Goal: Task Accomplishment & Management: Manage account settings

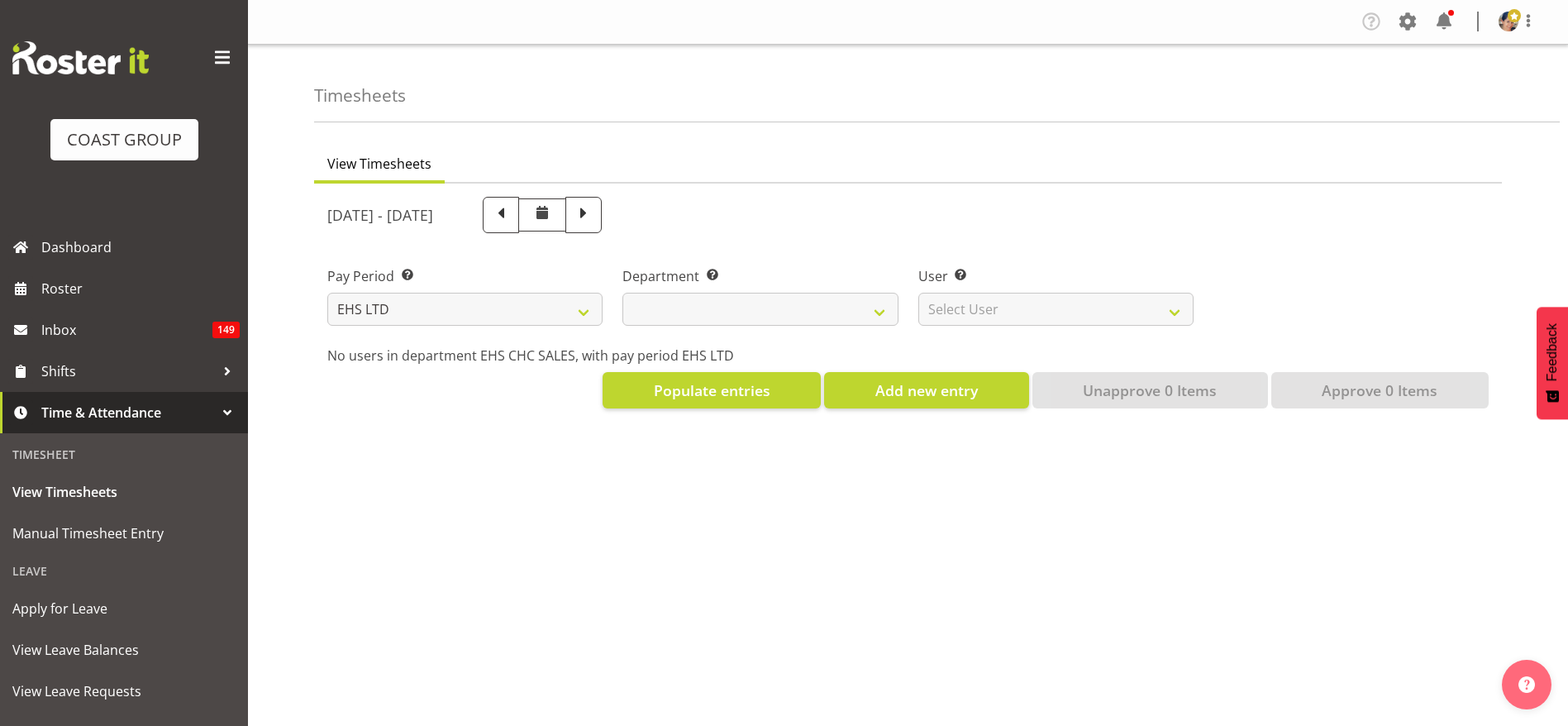
select select "7"
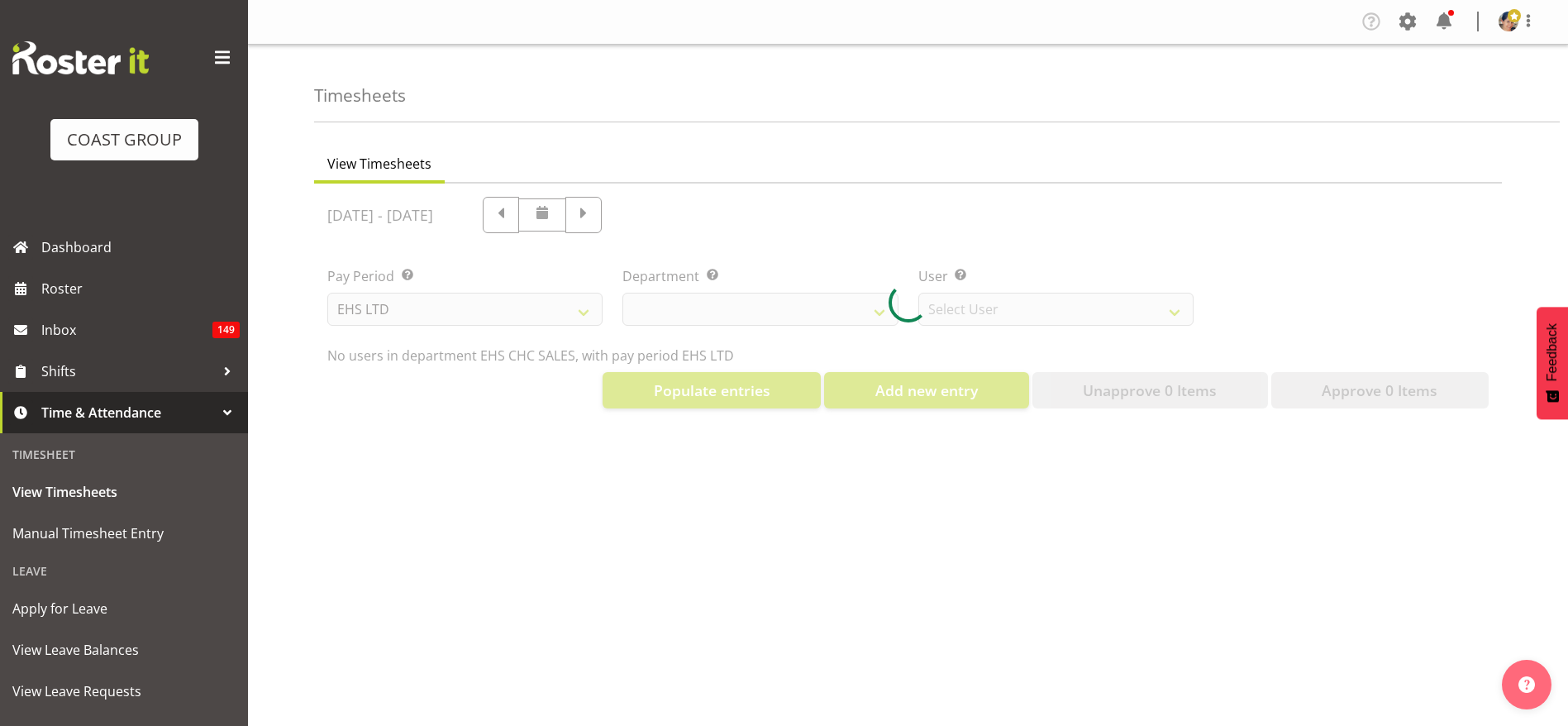
select select "42"
select select "9019"
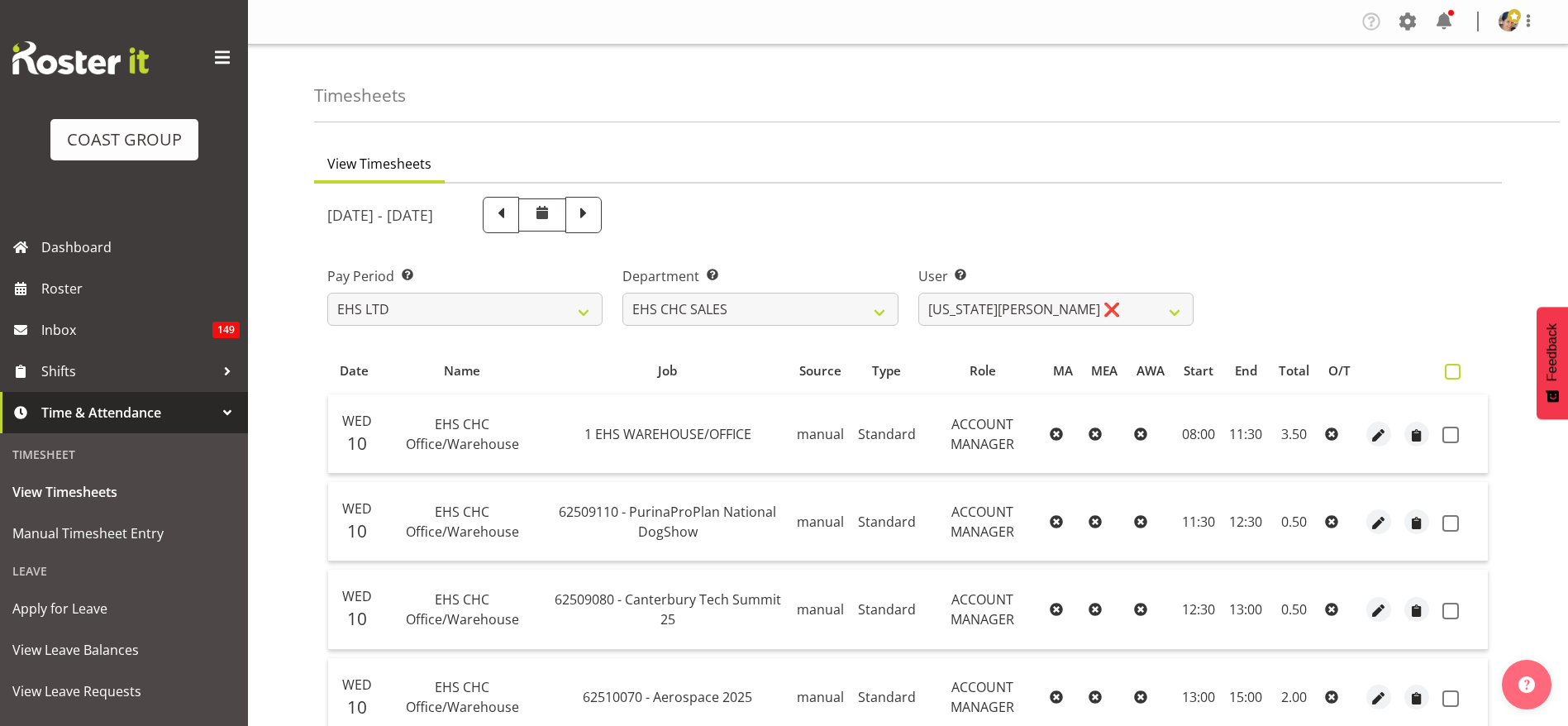
click at [1455, 370] on span at bounding box center [1452, 371] width 16 height 16
click at [1455, 370] on input "checkbox" at bounding box center [1449, 371] width 10 height 10
checkbox input "true"
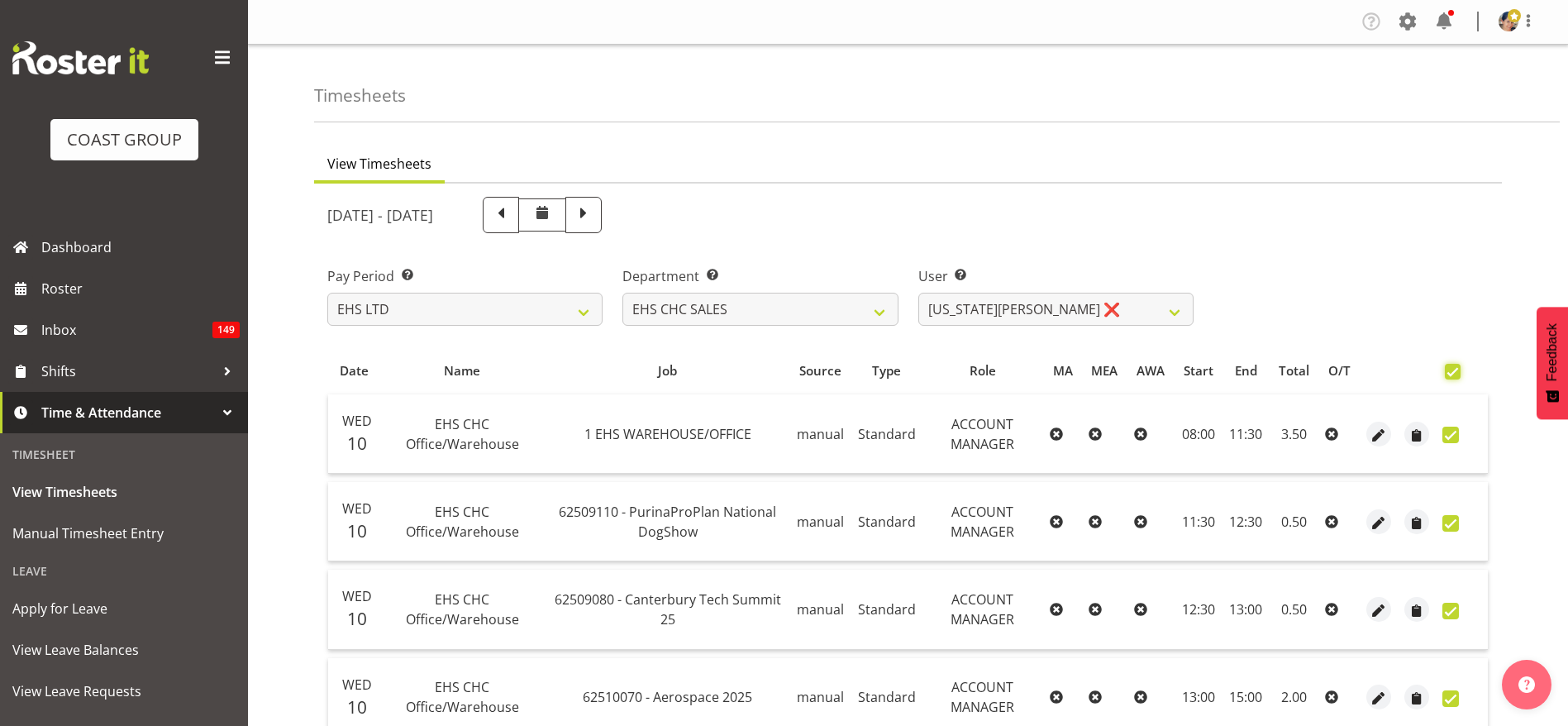
checkbox input "true"
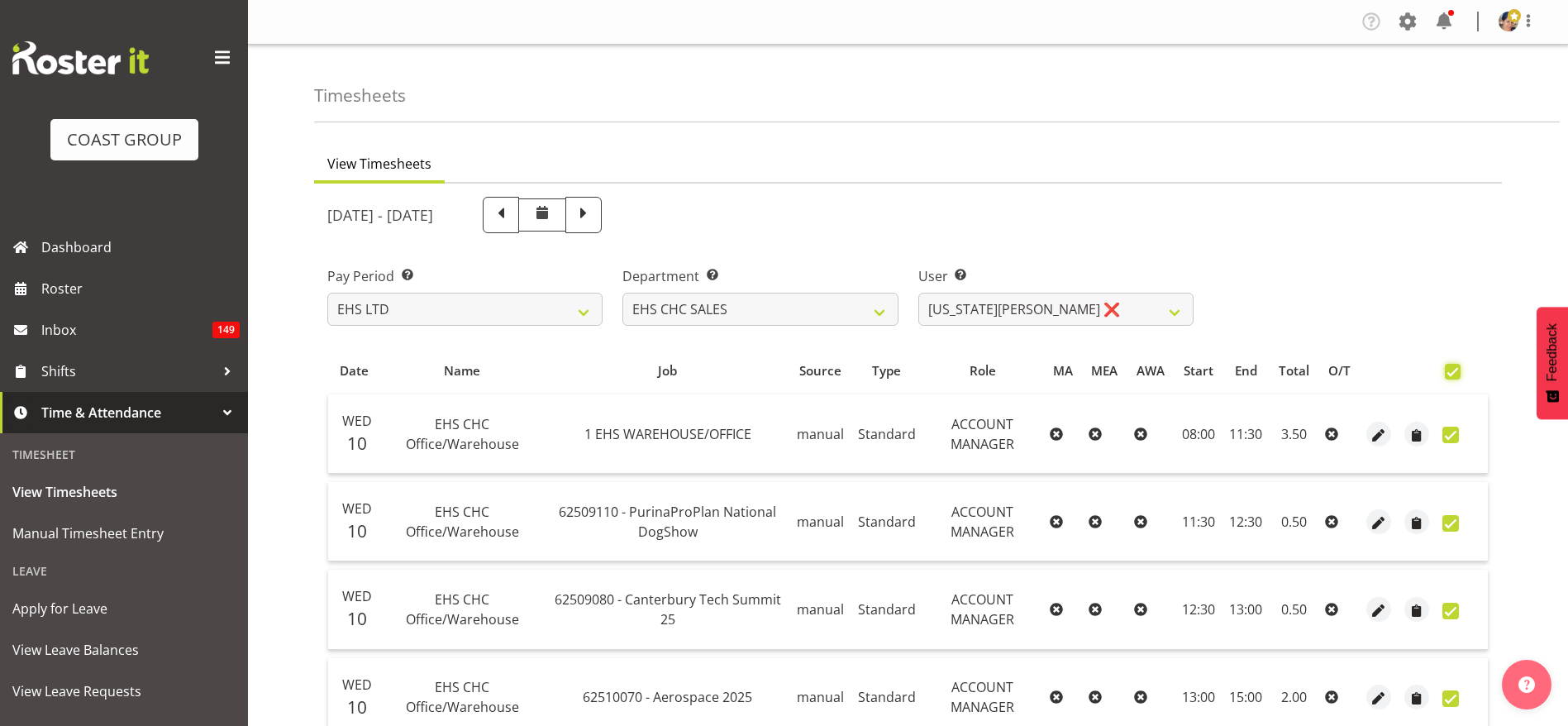
checkbox input "true"
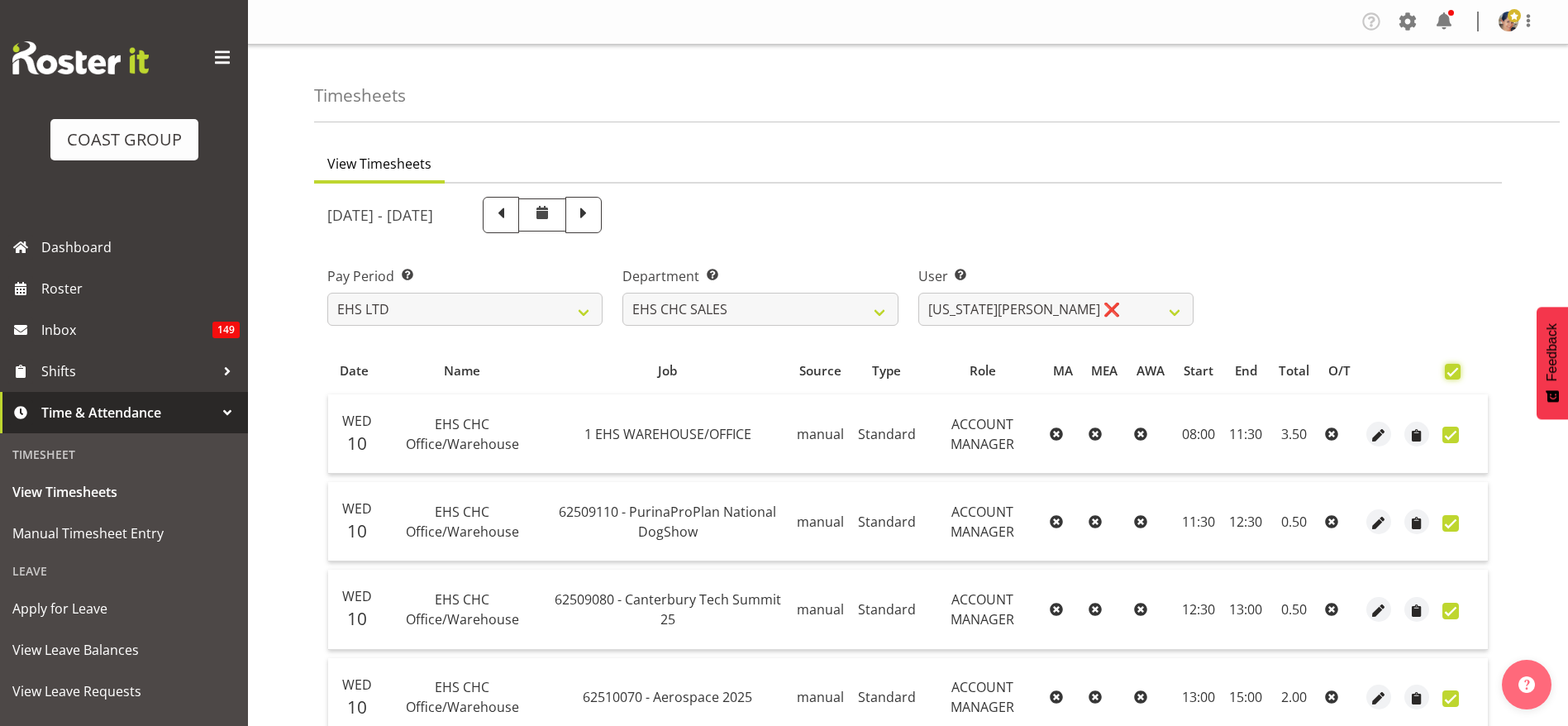
checkbox input "true"
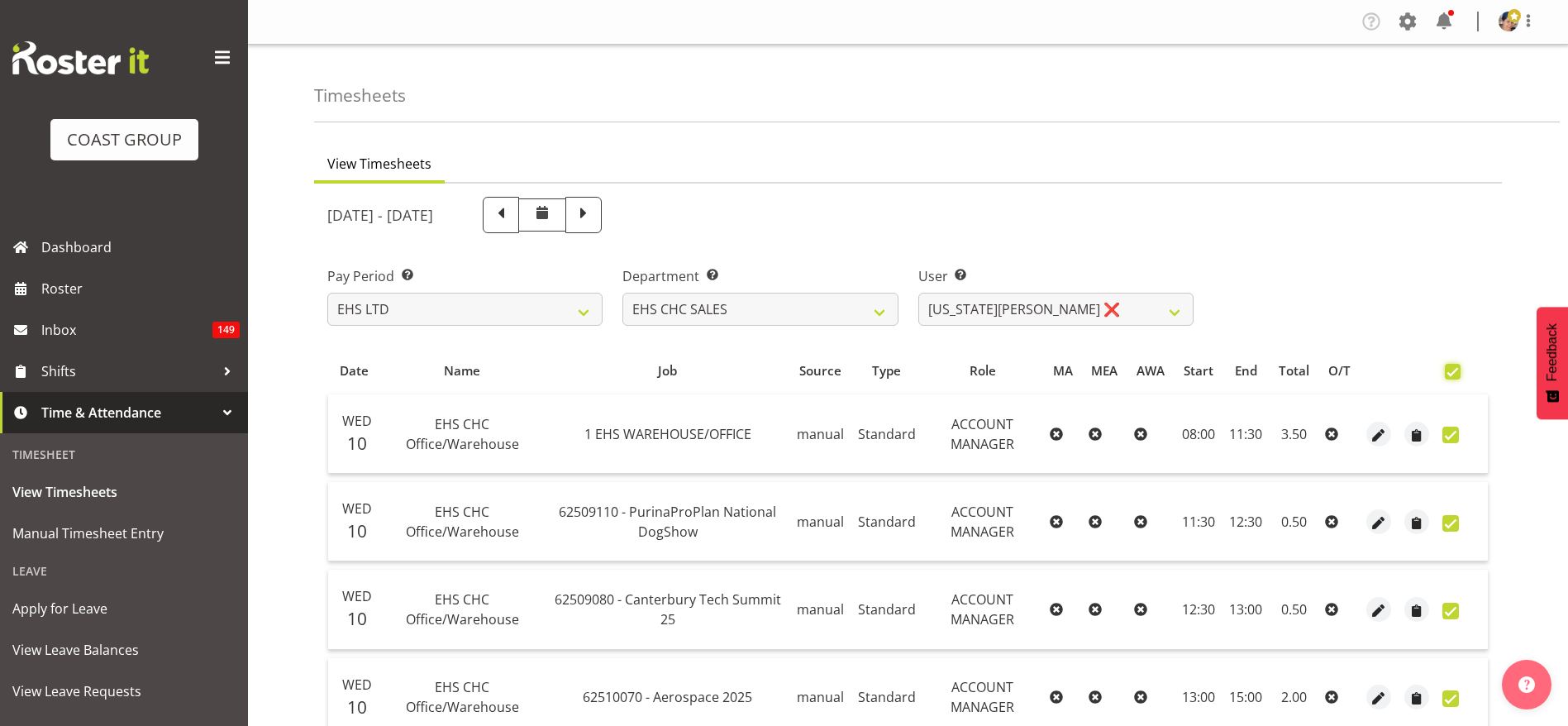
checkbox input "true"
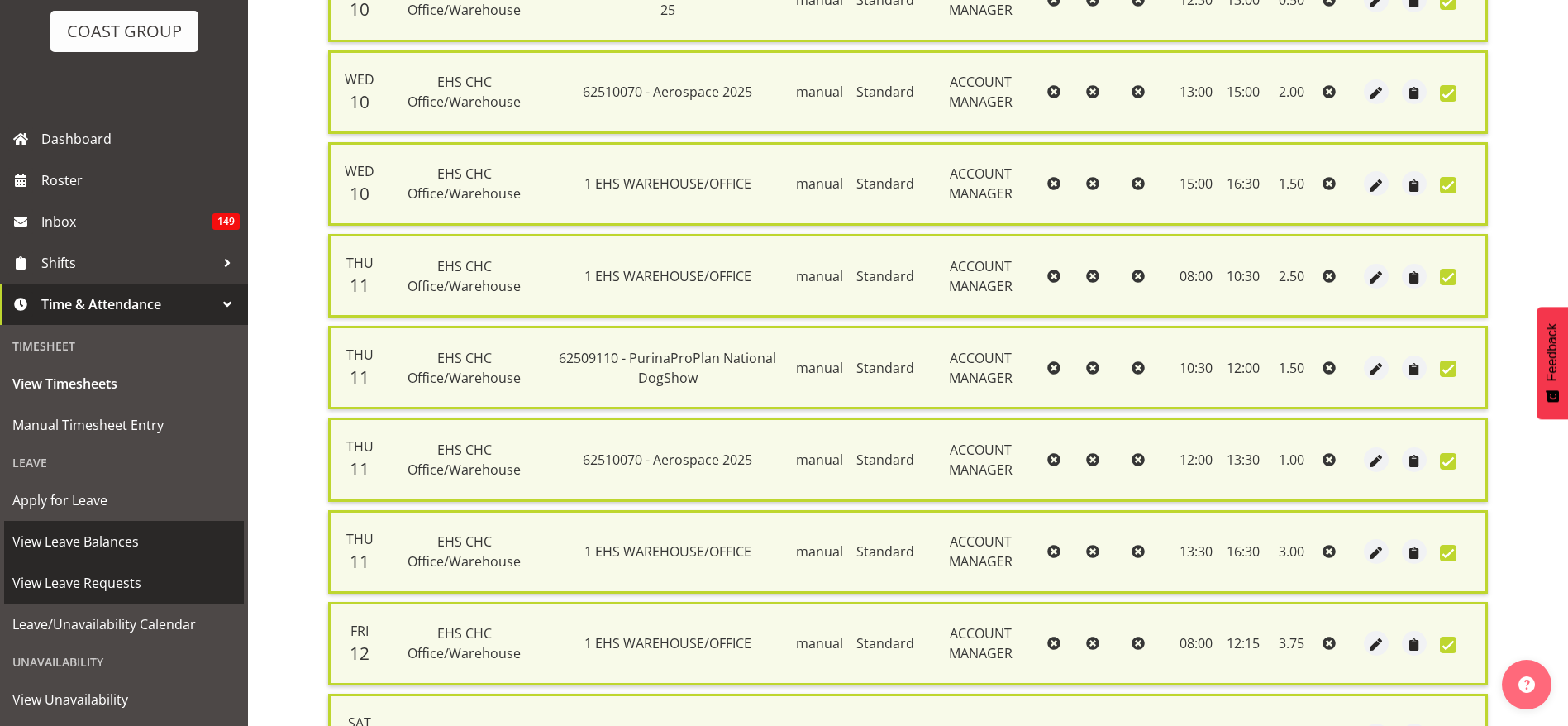
scroll to position [190, 0]
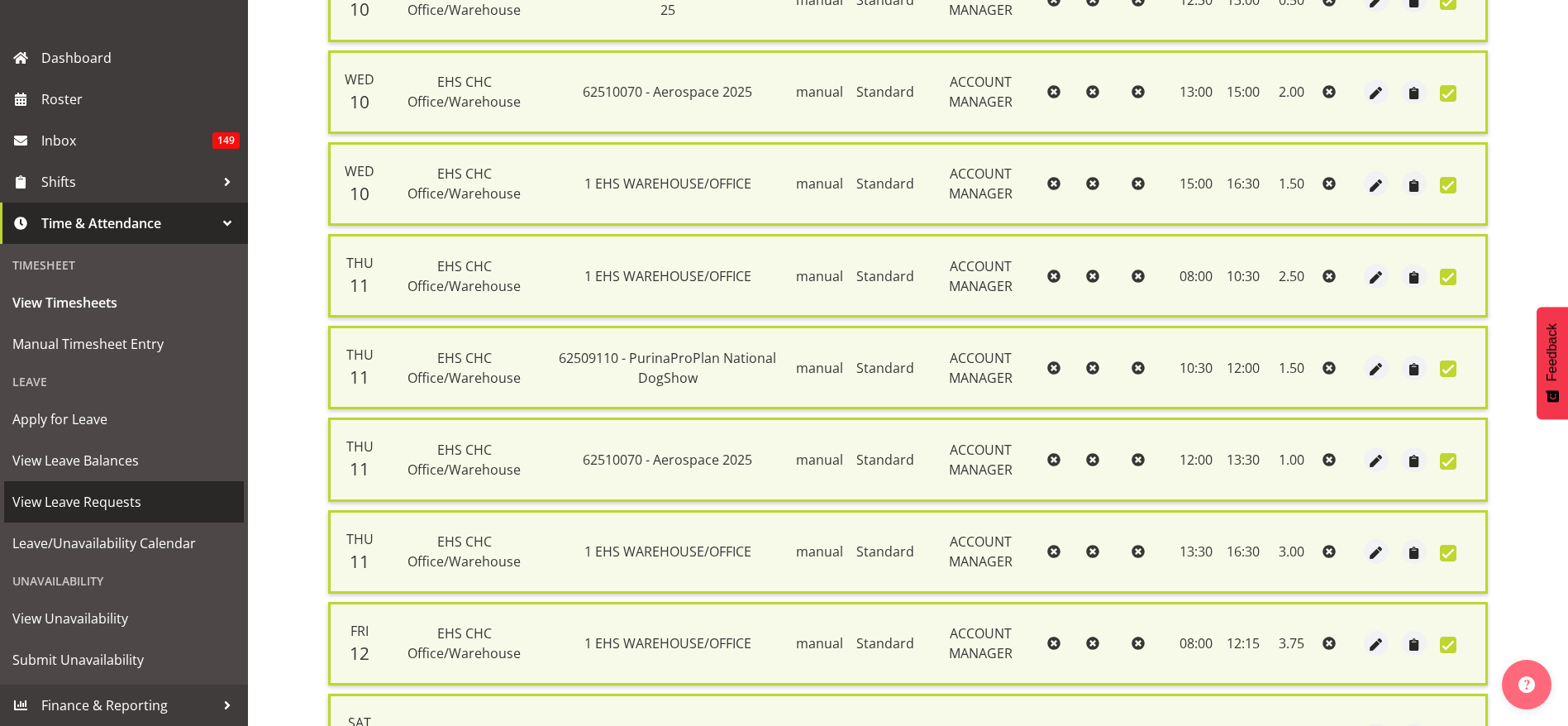
click at [114, 490] on span "View Leave Requests" at bounding box center [123, 502] width 223 height 25
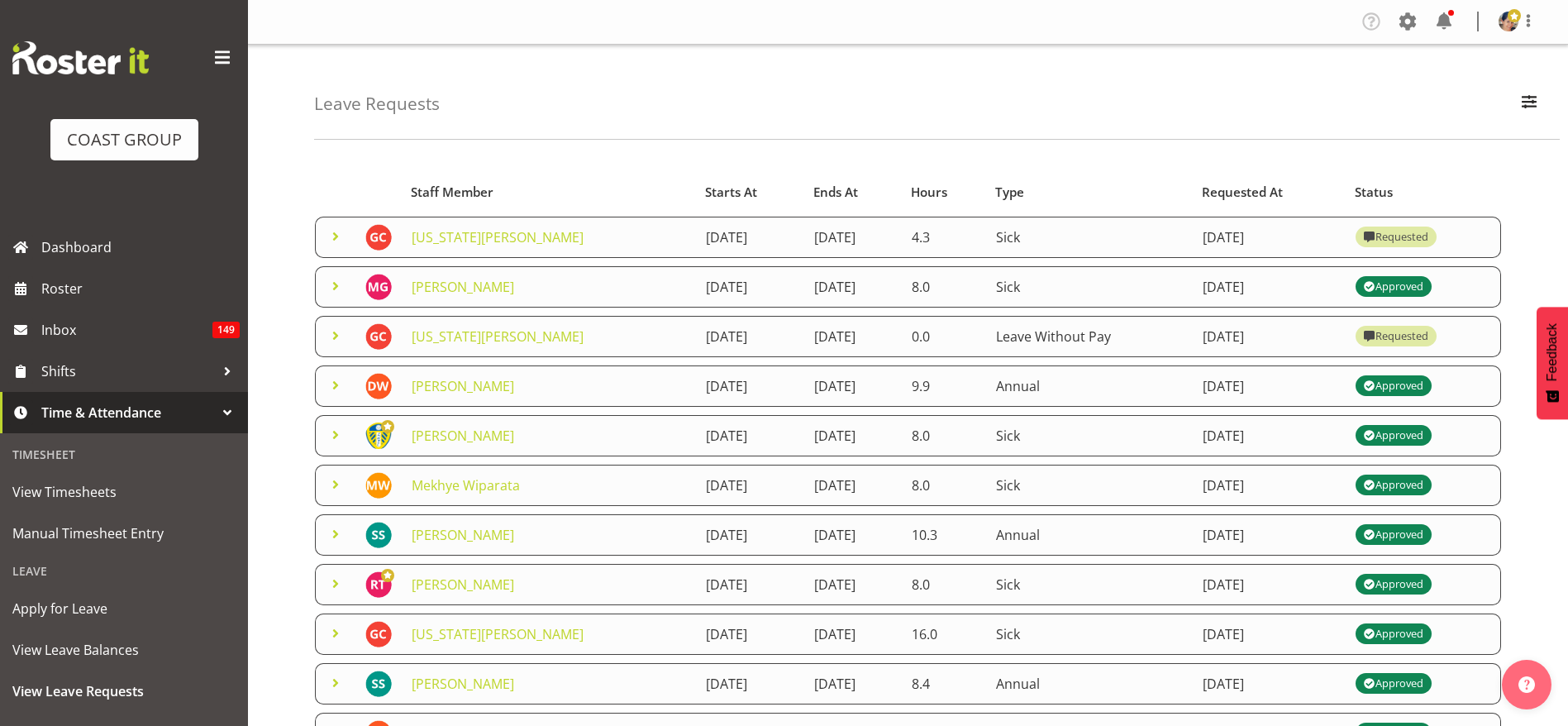
click at [332, 232] on span at bounding box center [335, 236] width 20 height 20
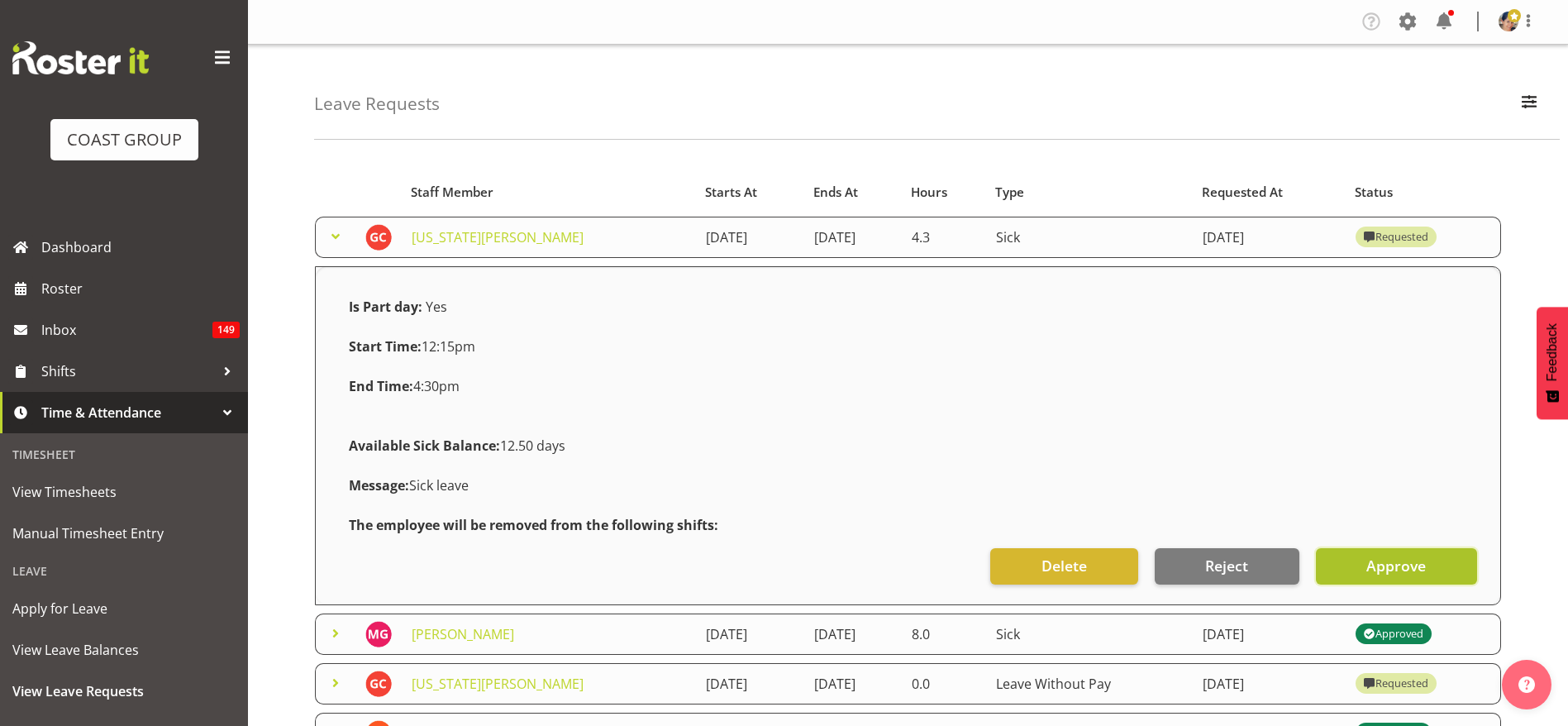
click at [1431, 554] on button "Approve" at bounding box center [1396, 566] width 161 height 37
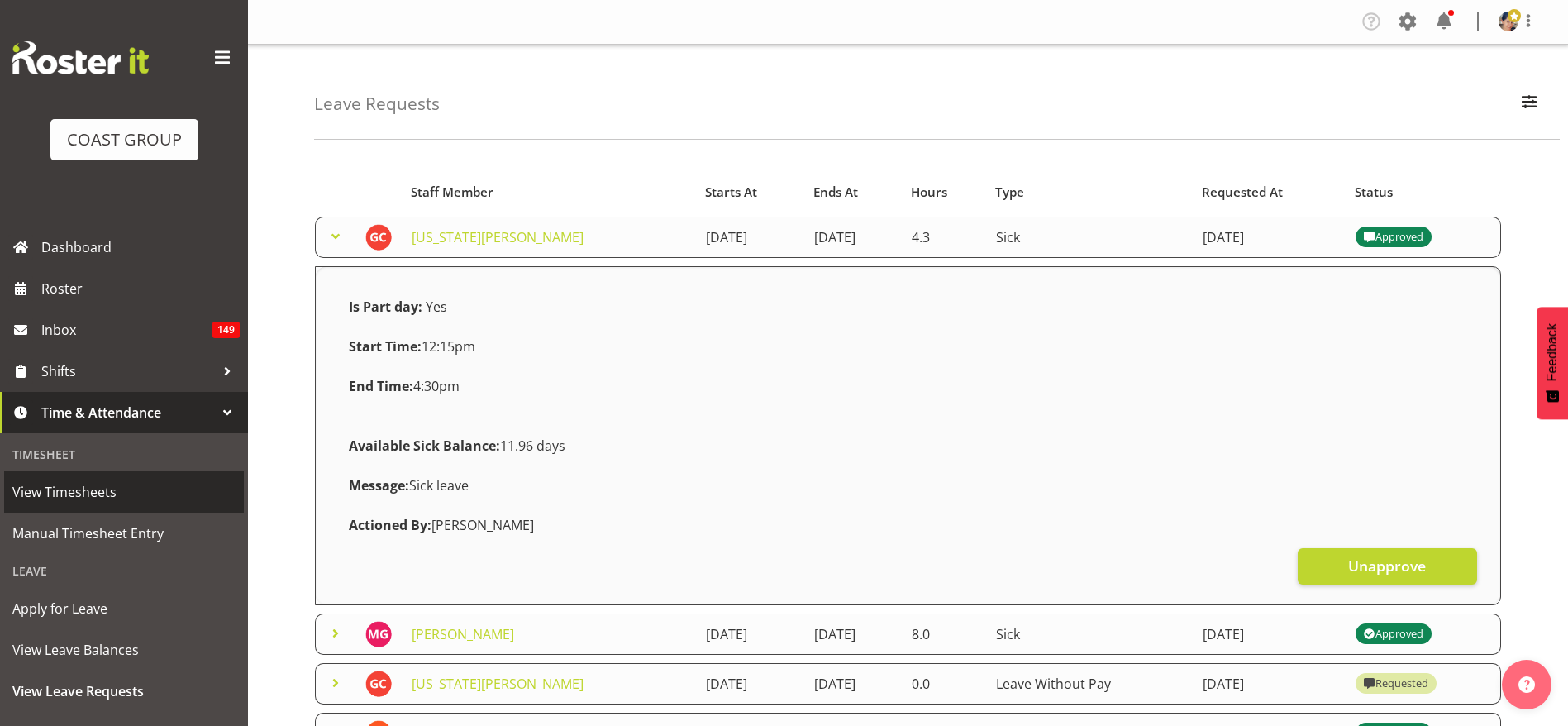
click at [109, 495] on span "View Timesheets" at bounding box center [123, 492] width 223 height 25
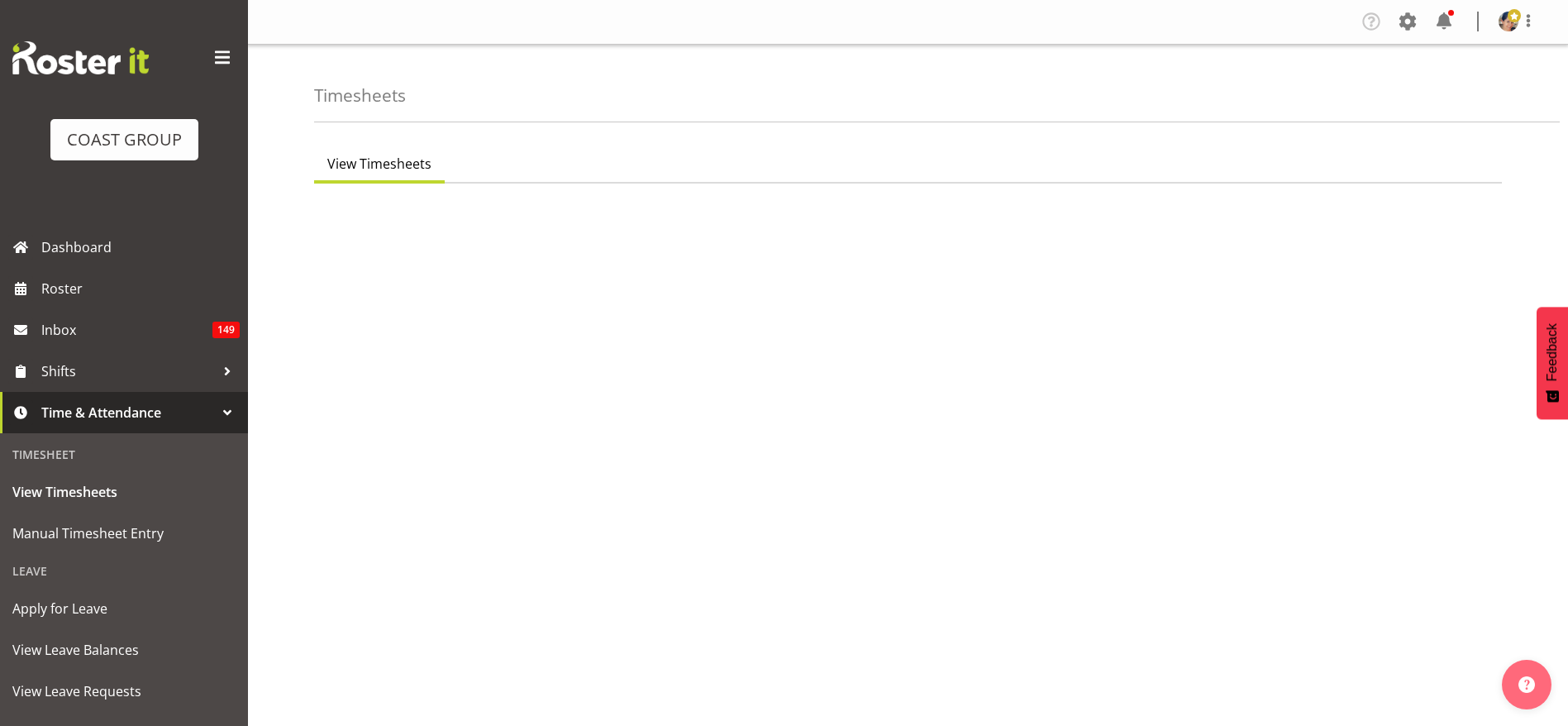
select select "7"
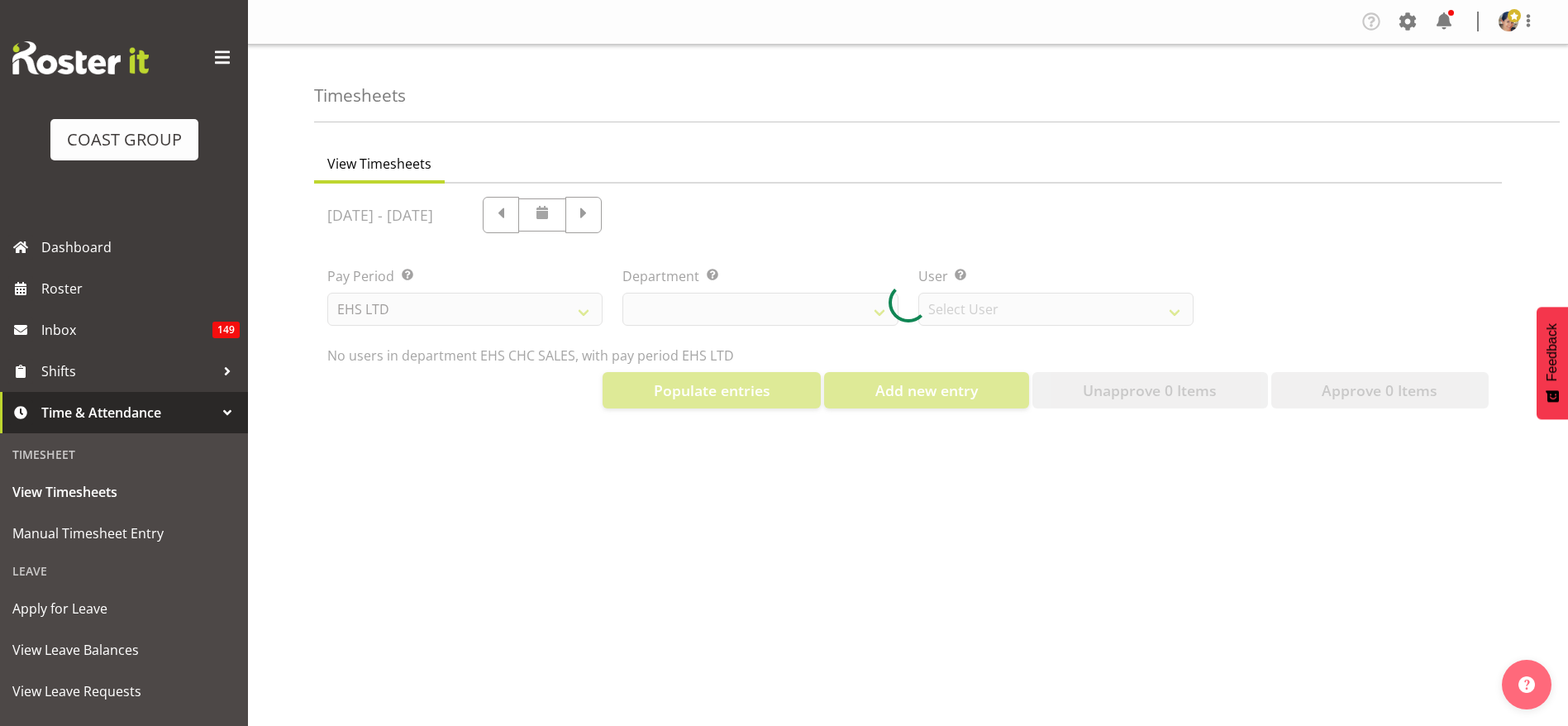
select select "42"
select select "9019"
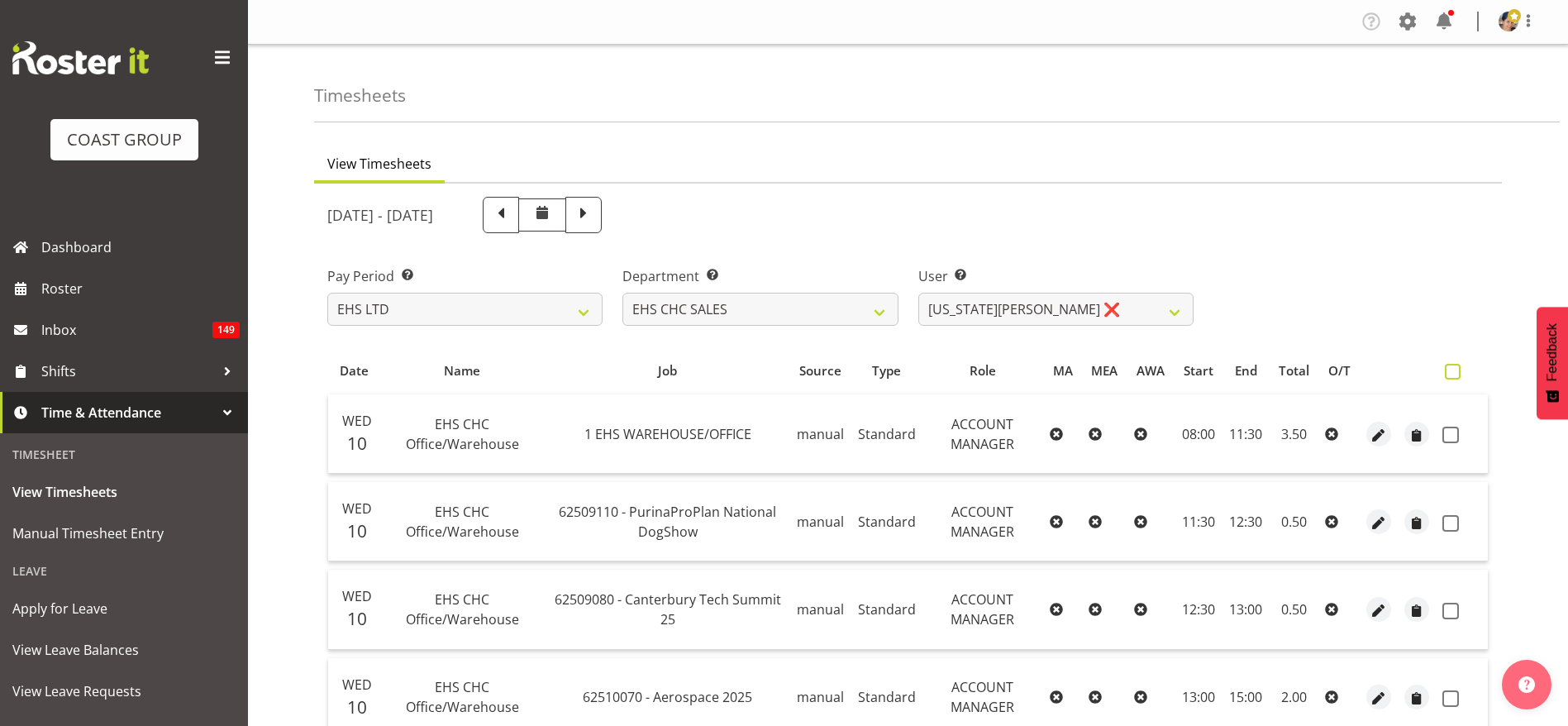
click at [1453, 369] on span at bounding box center [1452, 371] width 16 height 16
click at [1453, 369] on input "checkbox" at bounding box center [1449, 371] width 10 height 10
checkbox input "true"
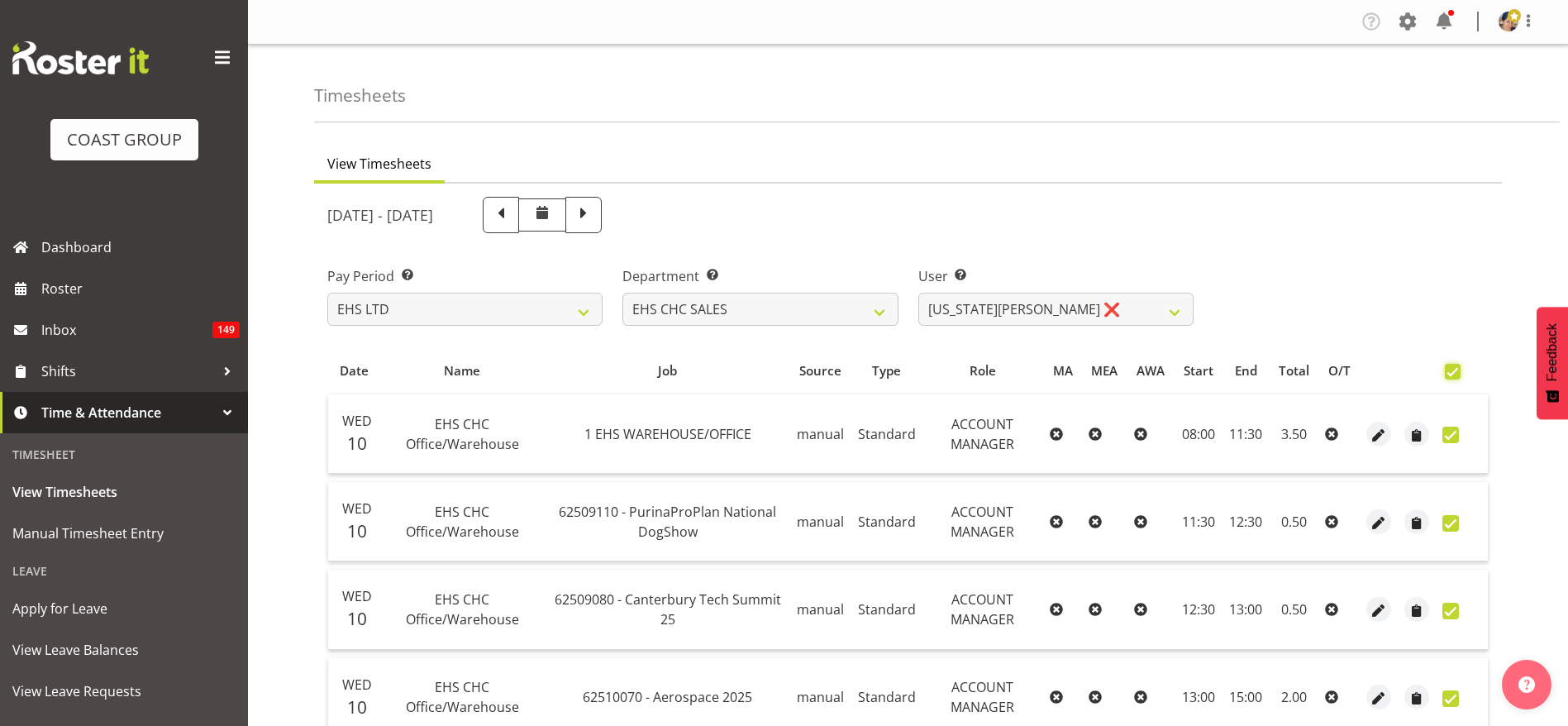
checkbox input "true"
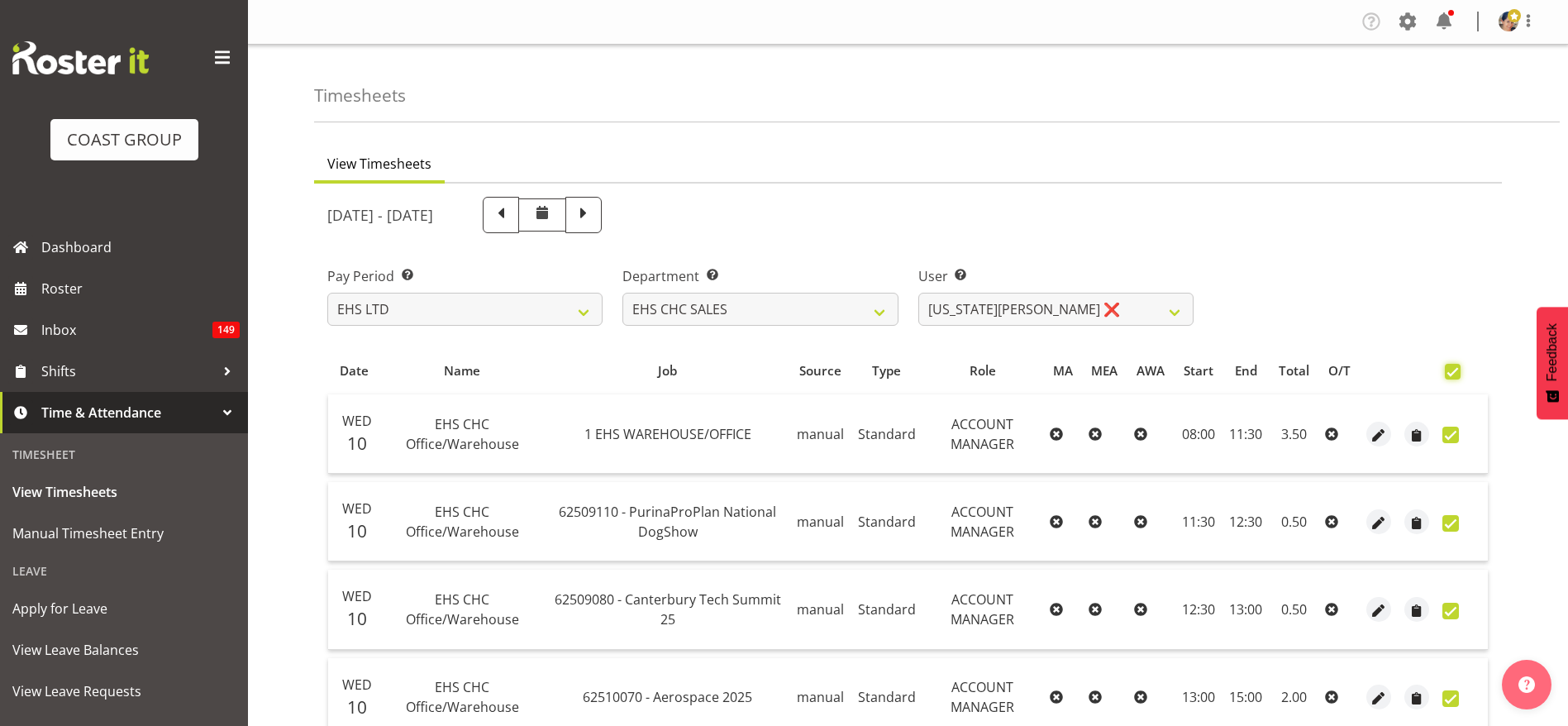
checkbox input "true"
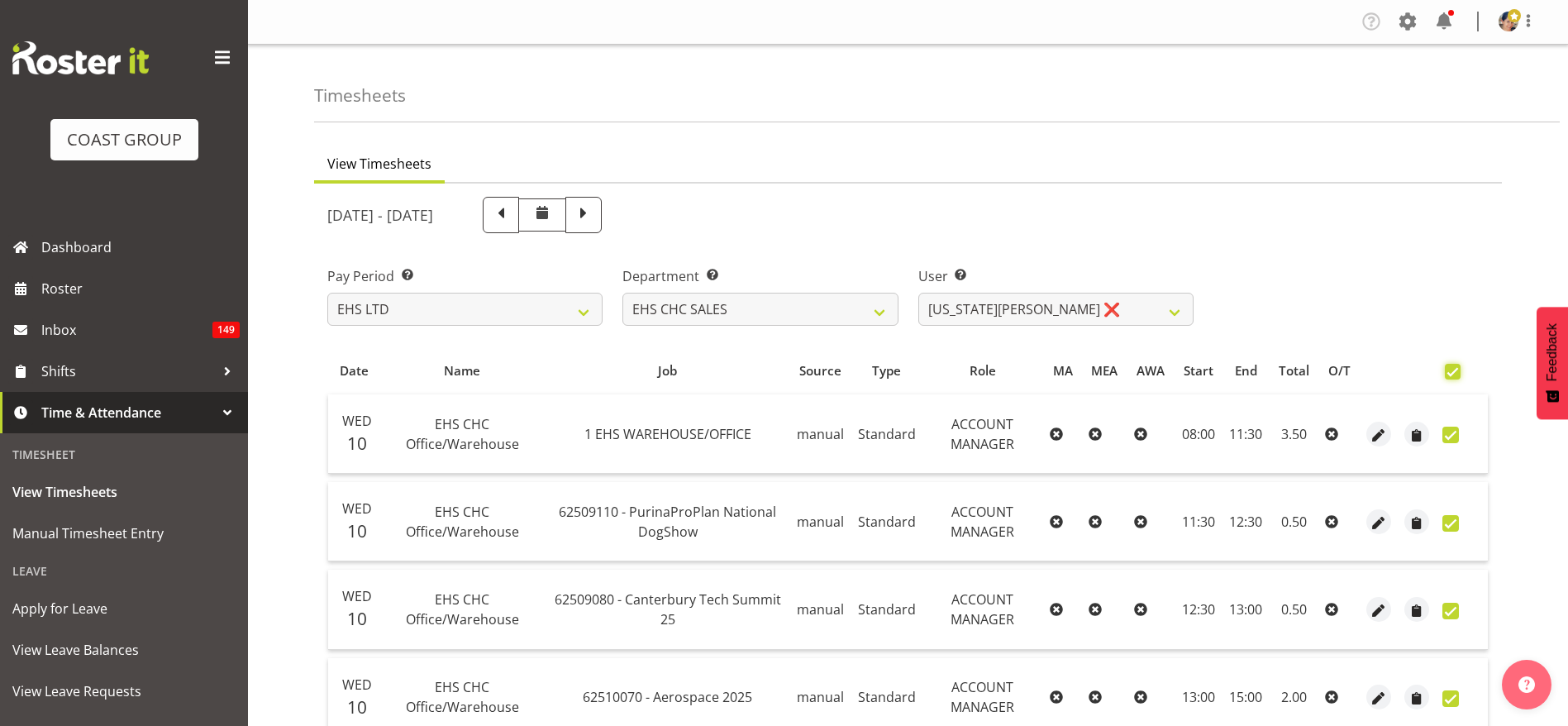
checkbox input "true"
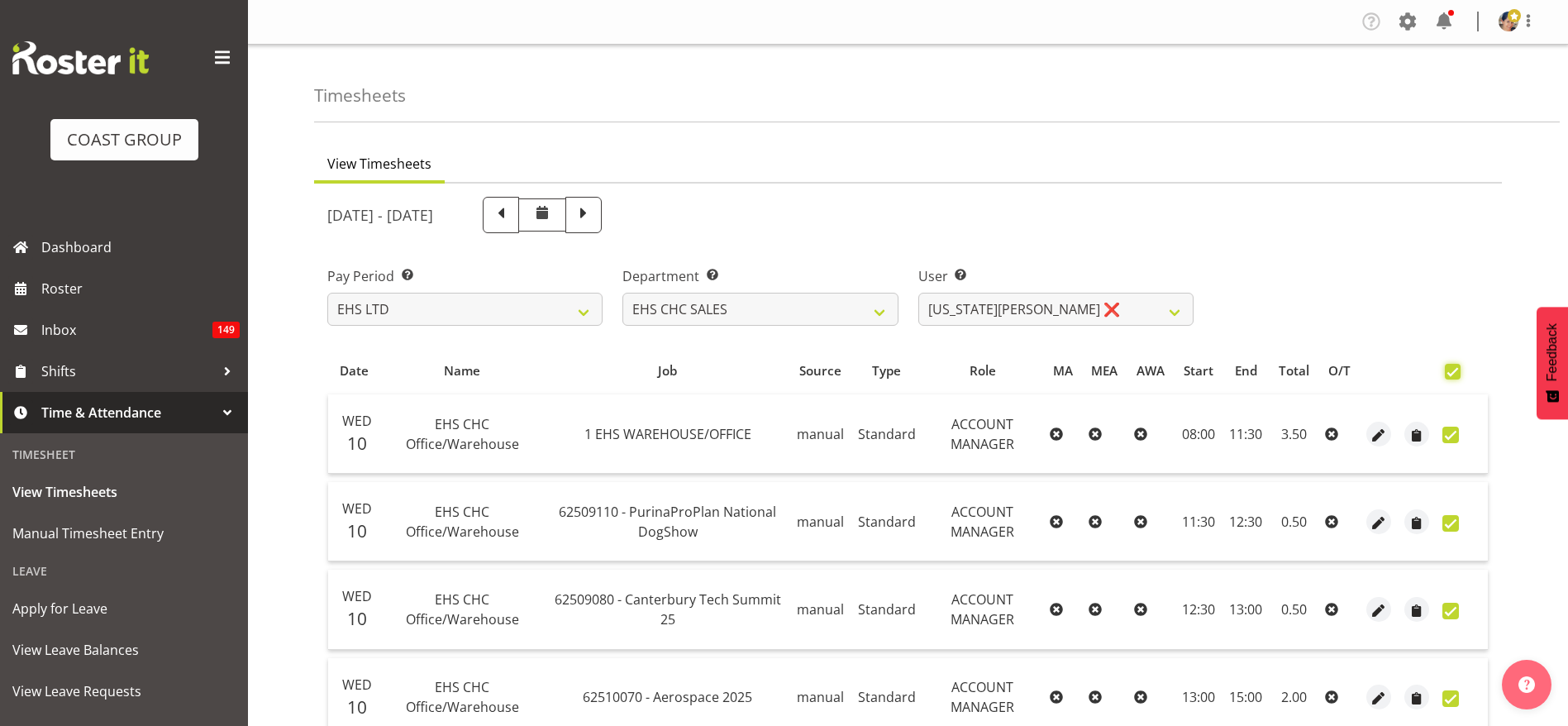
checkbox input "true"
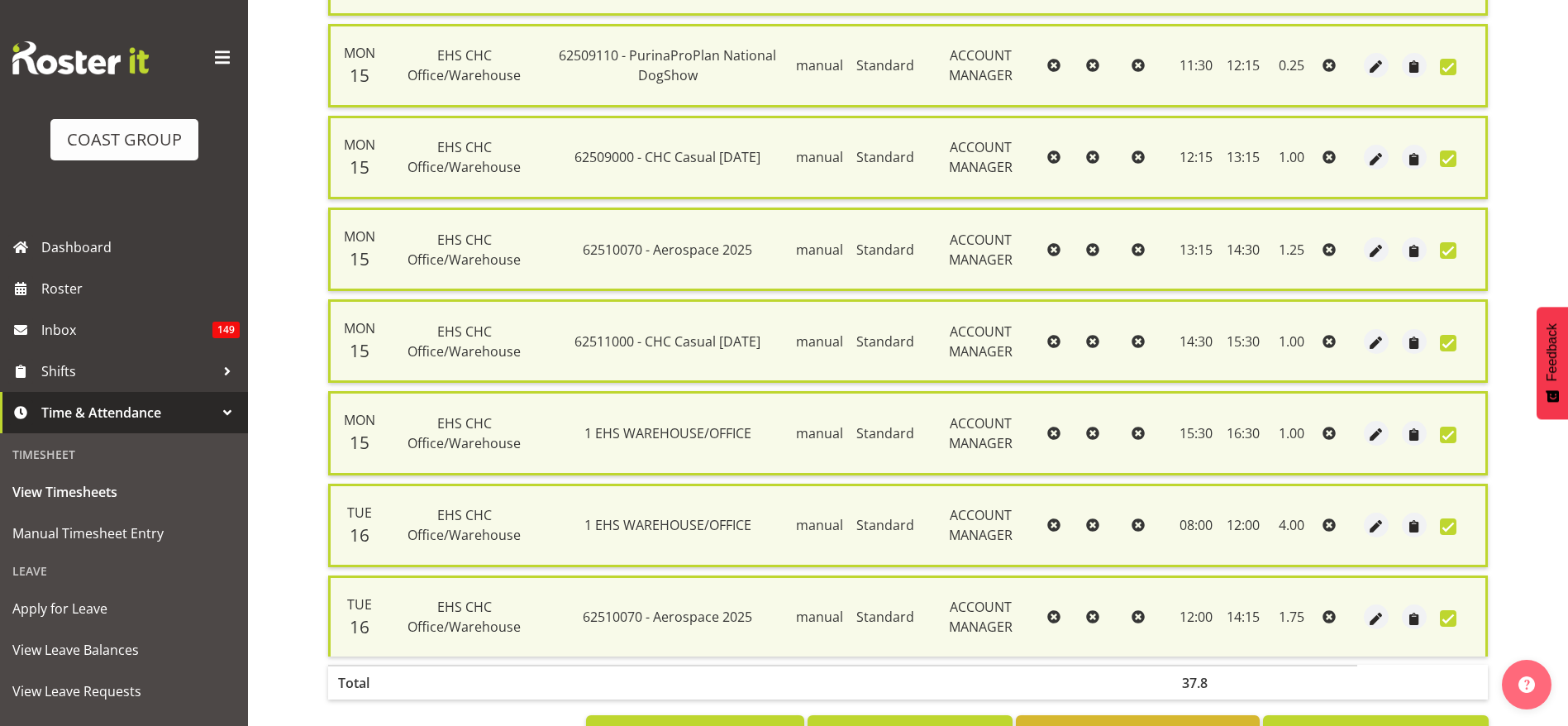
scroll to position [1728, 0]
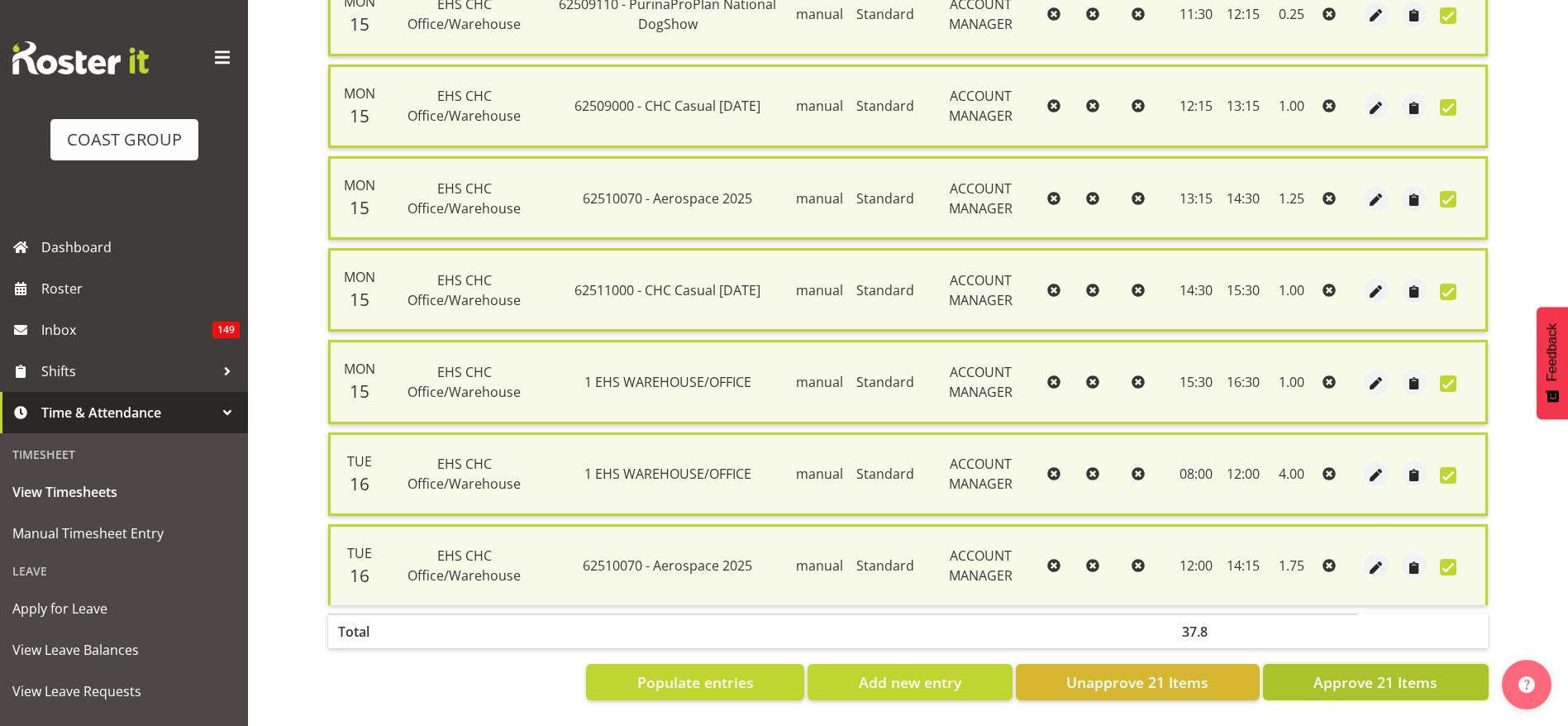
click at [1340, 674] on button "Approve 21 Items" at bounding box center [1375, 682] width 225 height 37
checkbox input "false"
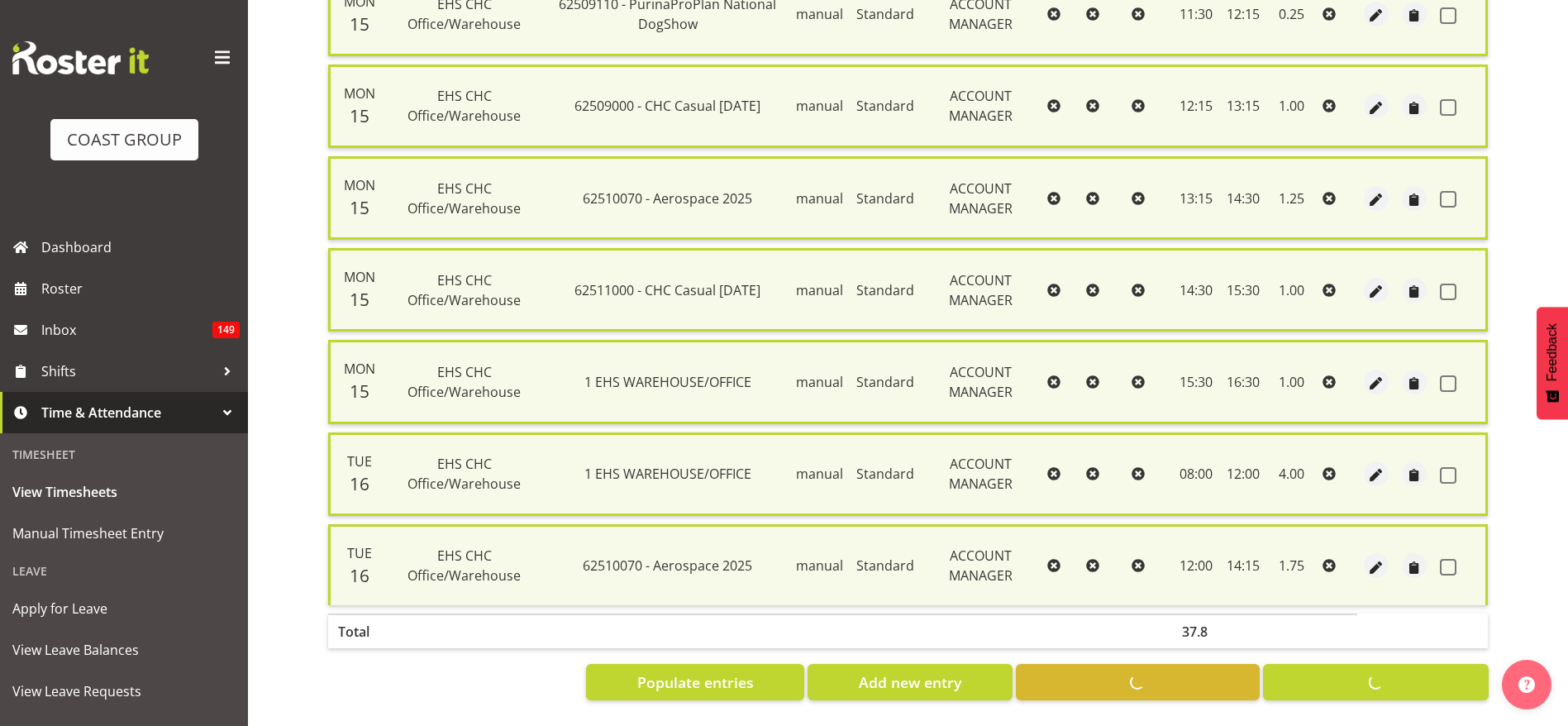
checkbox input "false"
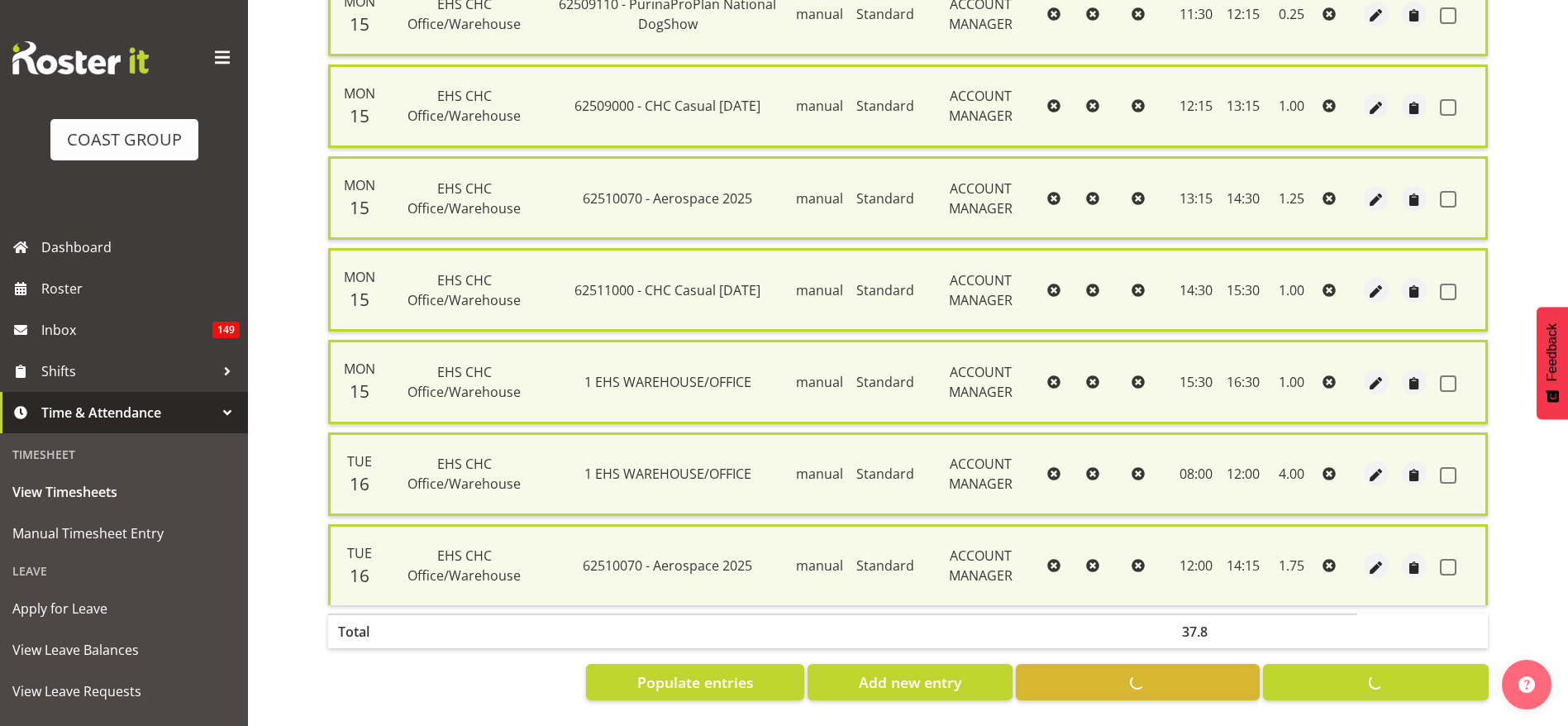
checkbox input "false"
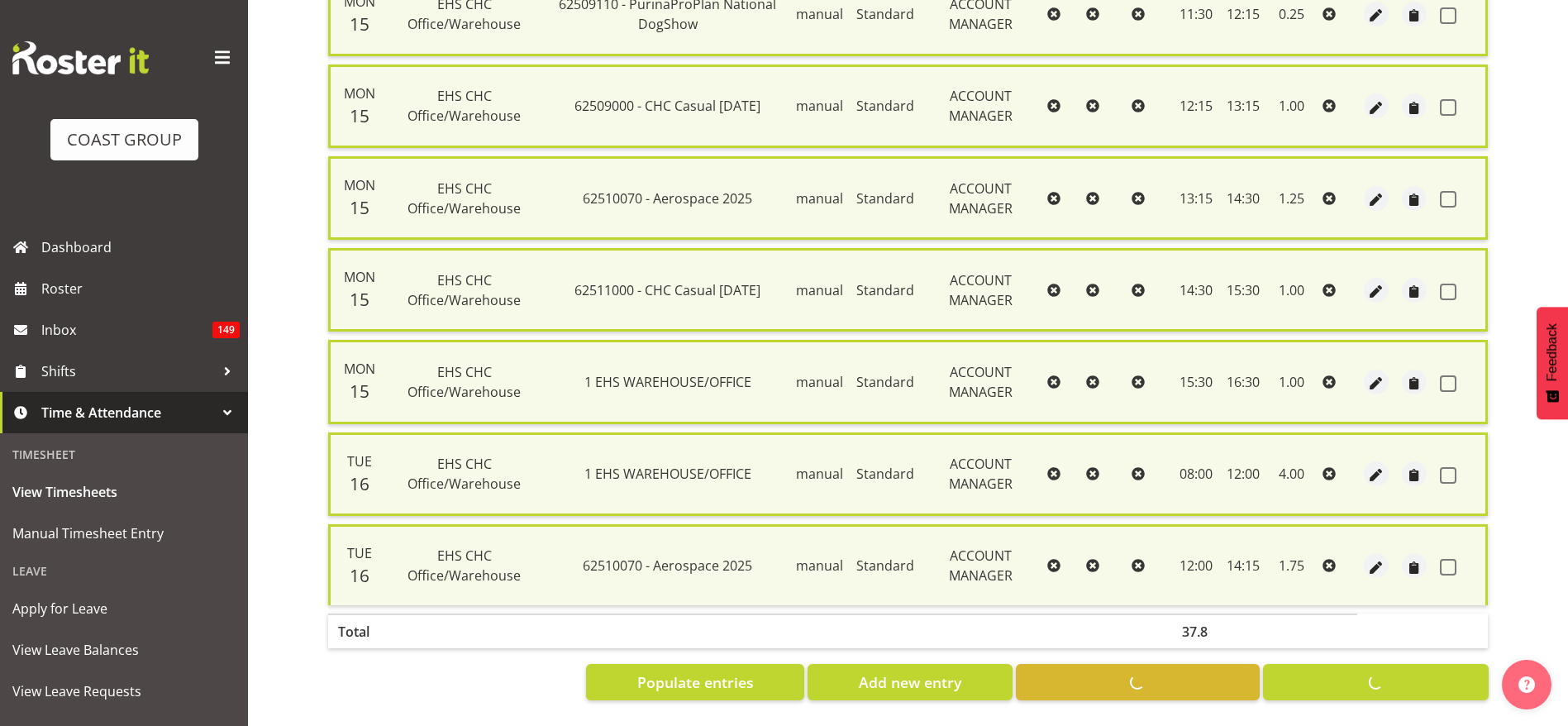
checkbox input "false"
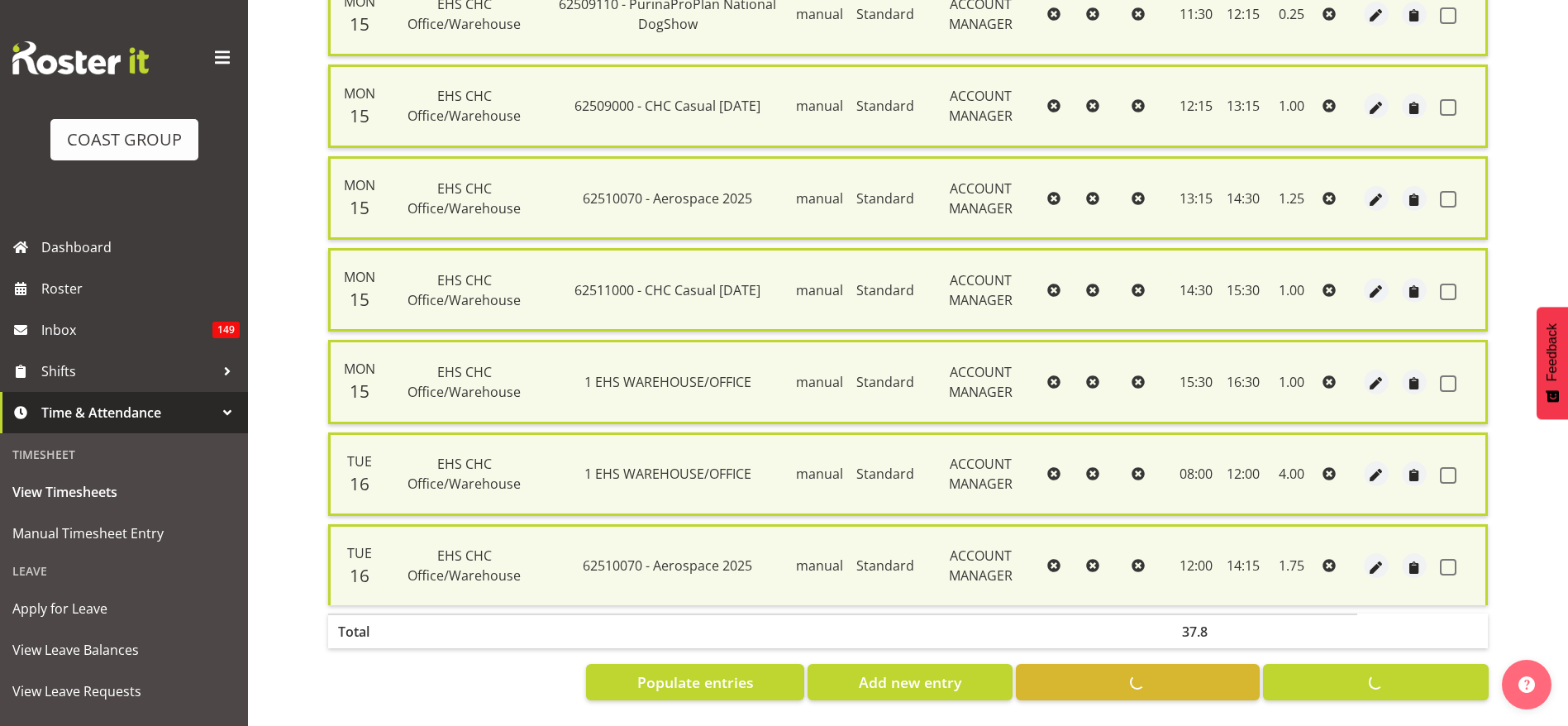
checkbox input "false"
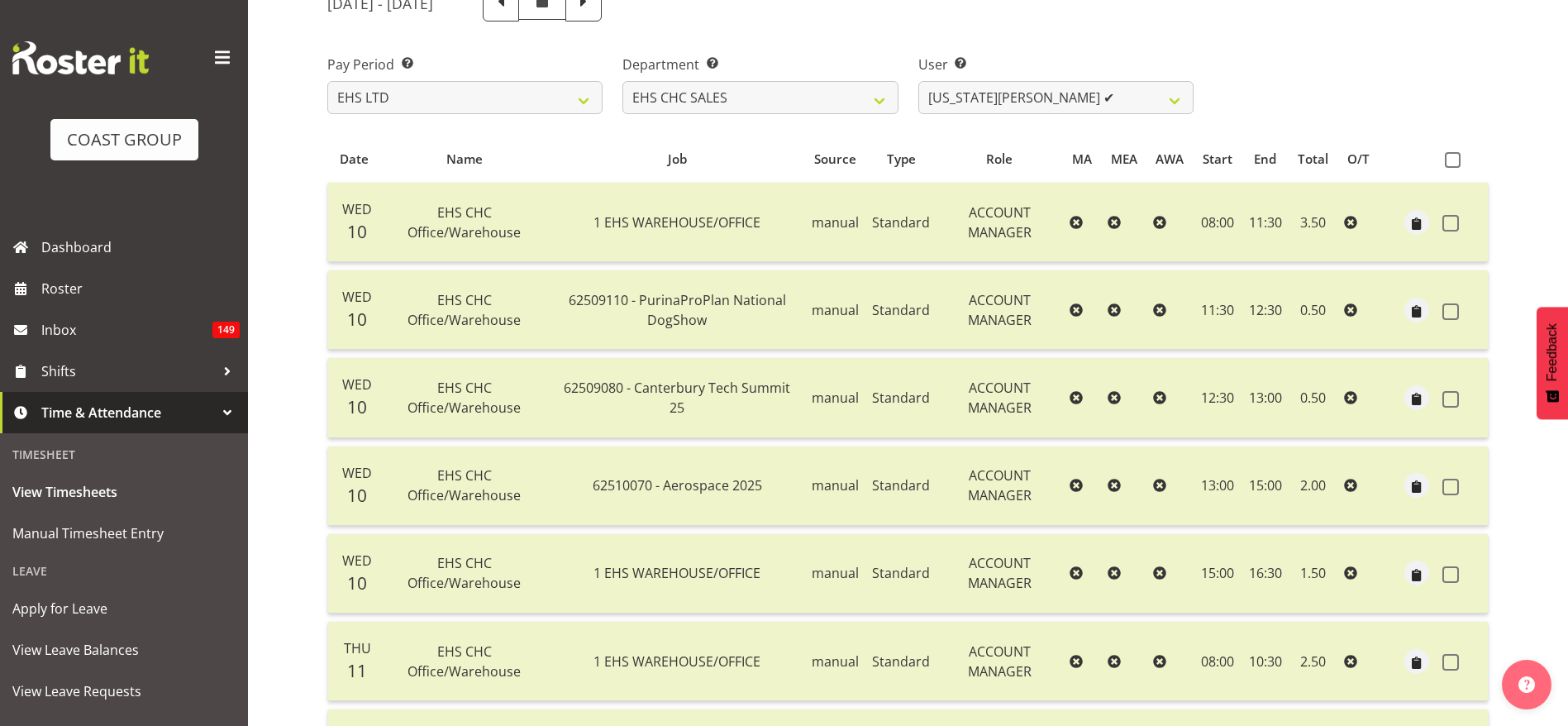
scroll to position [0, 0]
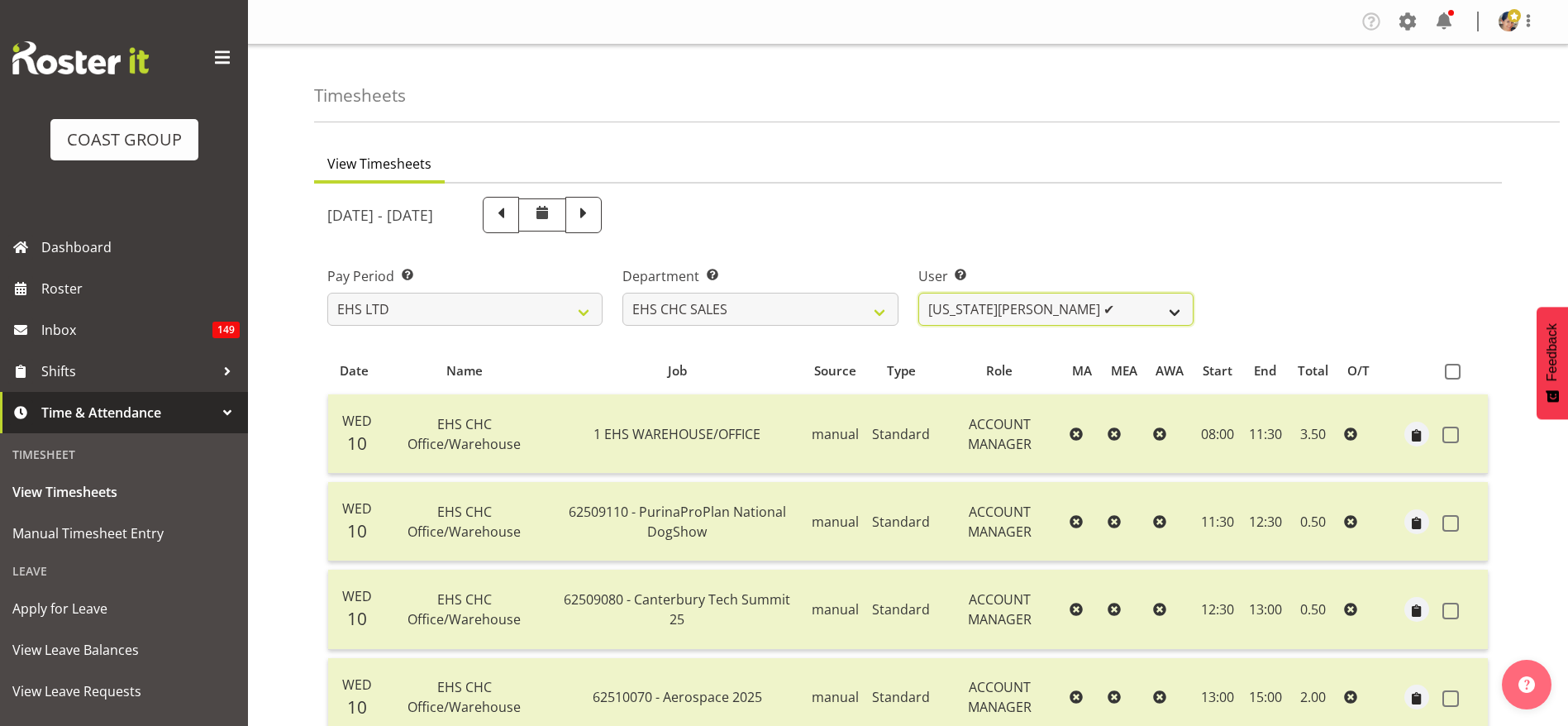
click at [1028, 319] on select "[US_STATE][PERSON_NAME] ✔ [PERSON_NAME] ❌ [PERSON_NAME] ❌" at bounding box center [1055, 308] width 275 height 33
select select "1147"
click at [918, 292] on select "[US_STATE][PERSON_NAME] ✔ [PERSON_NAME] ❌ [PERSON_NAME] ❌" at bounding box center [1055, 308] width 275 height 33
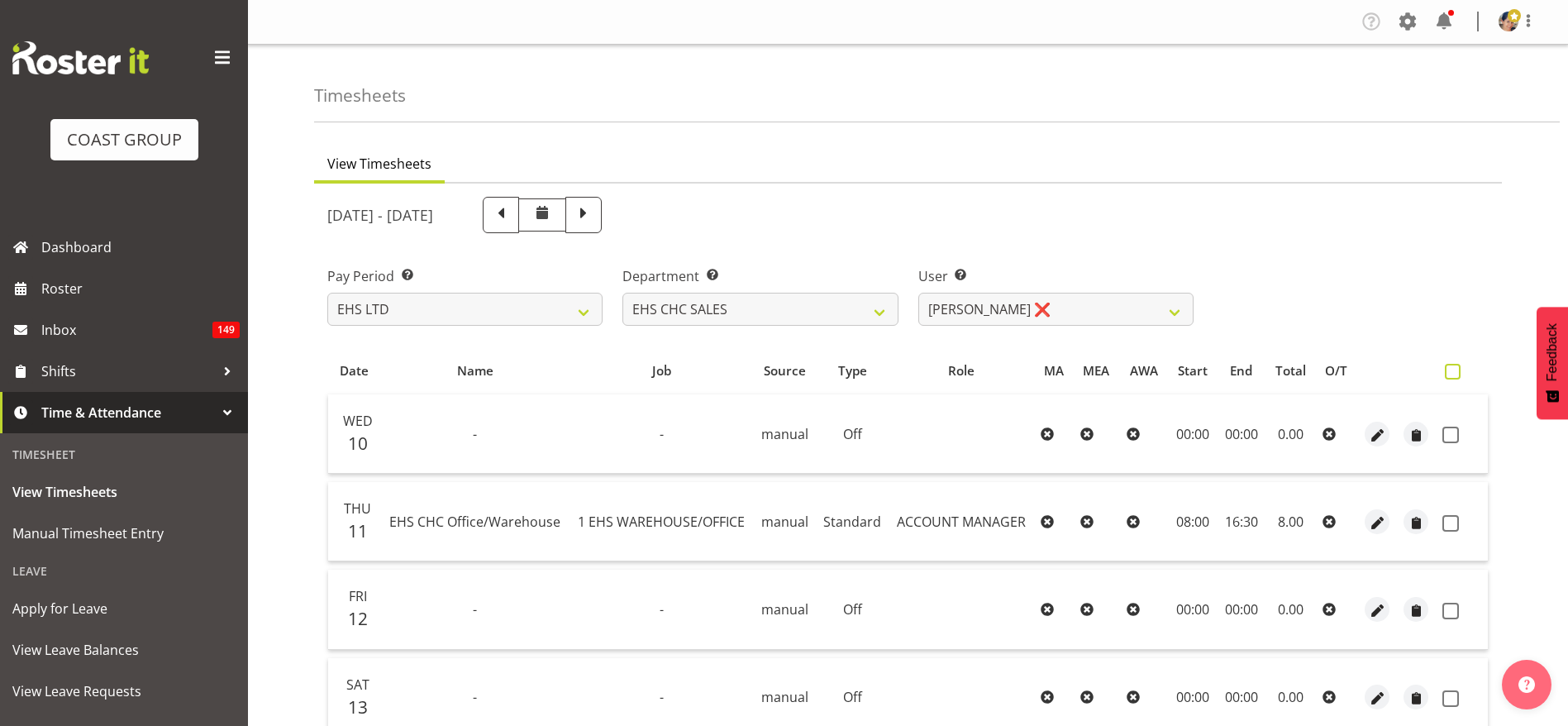
click at [1448, 371] on span at bounding box center [1452, 371] width 16 height 16
click at [1448, 371] on input "checkbox" at bounding box center [1449, 371] width 10 height 10
checkbox input "true"
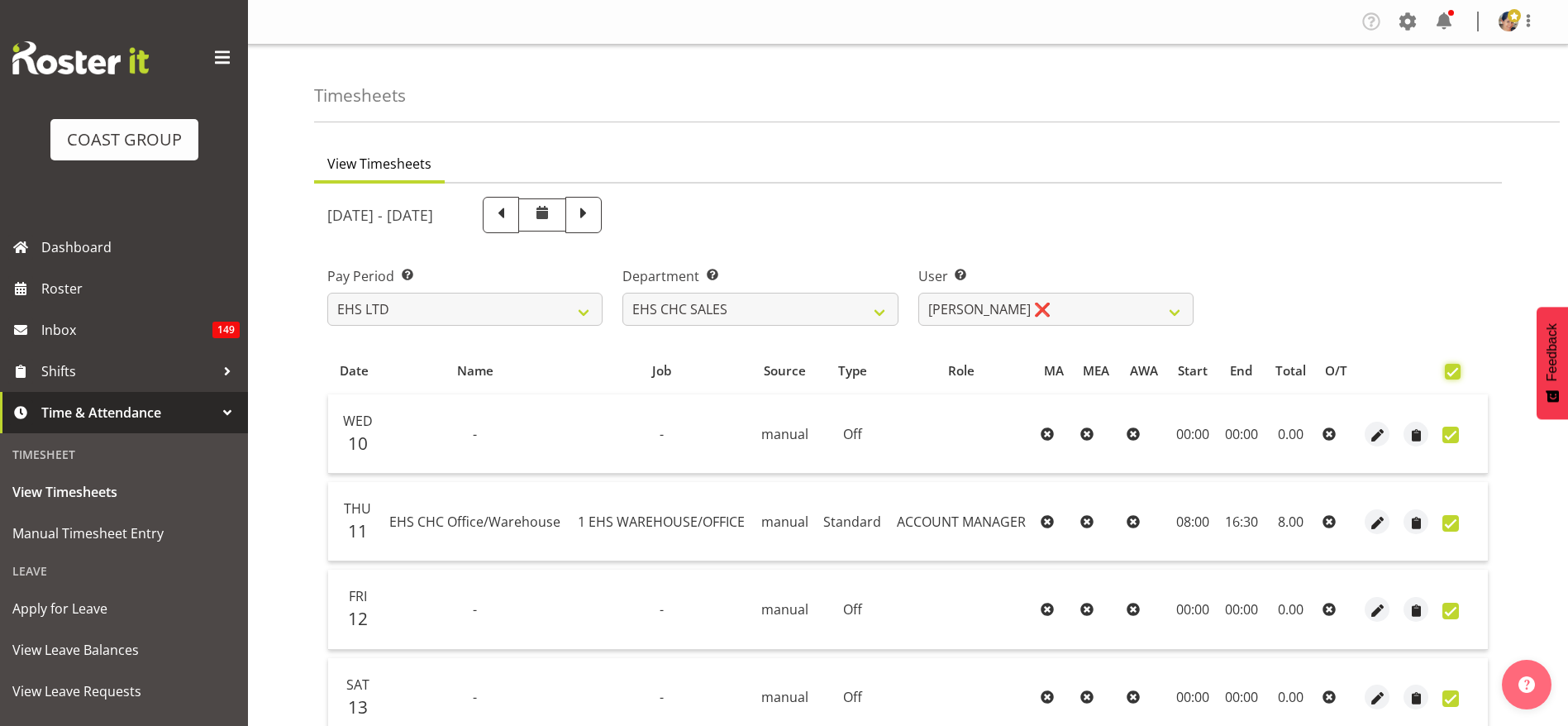
checkbox input "true"
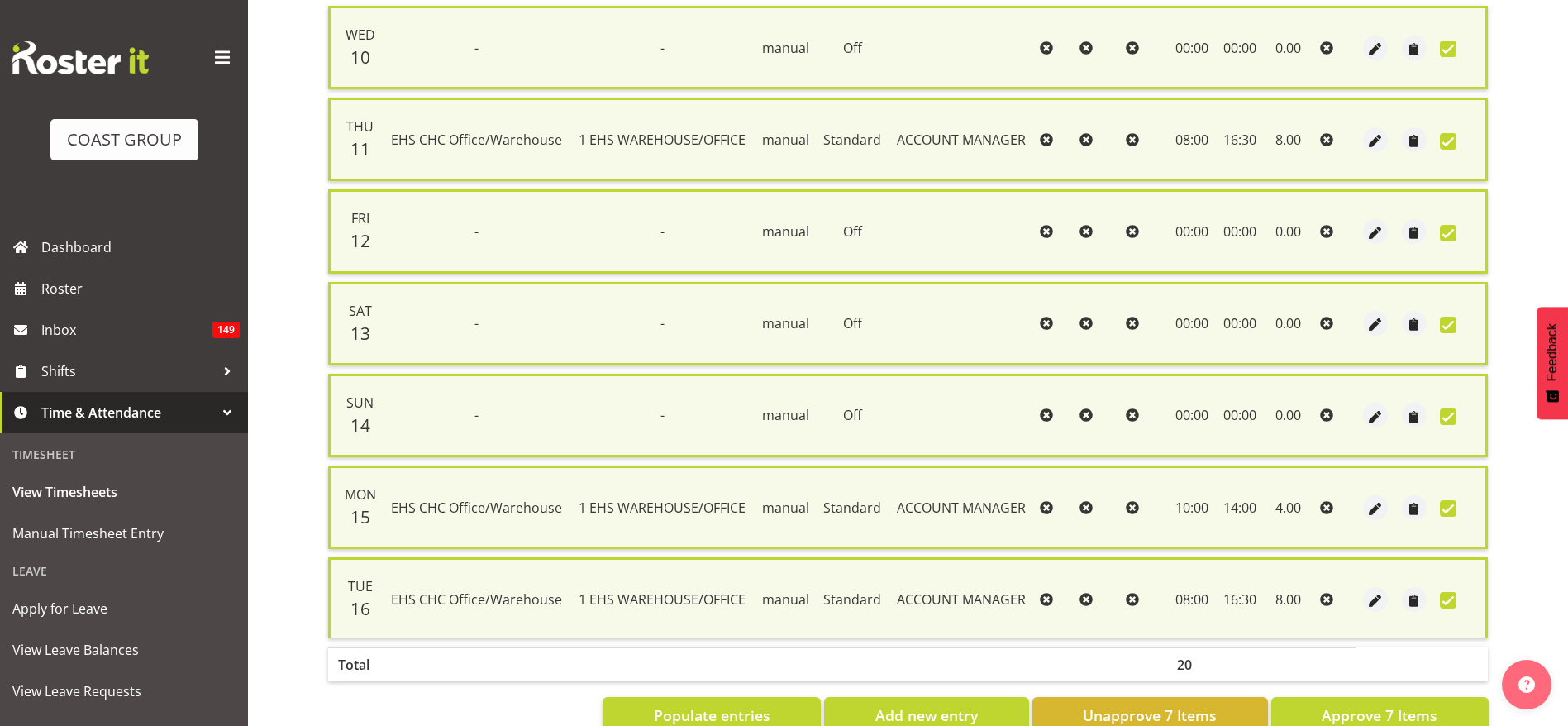
scroll to position [440, 0]
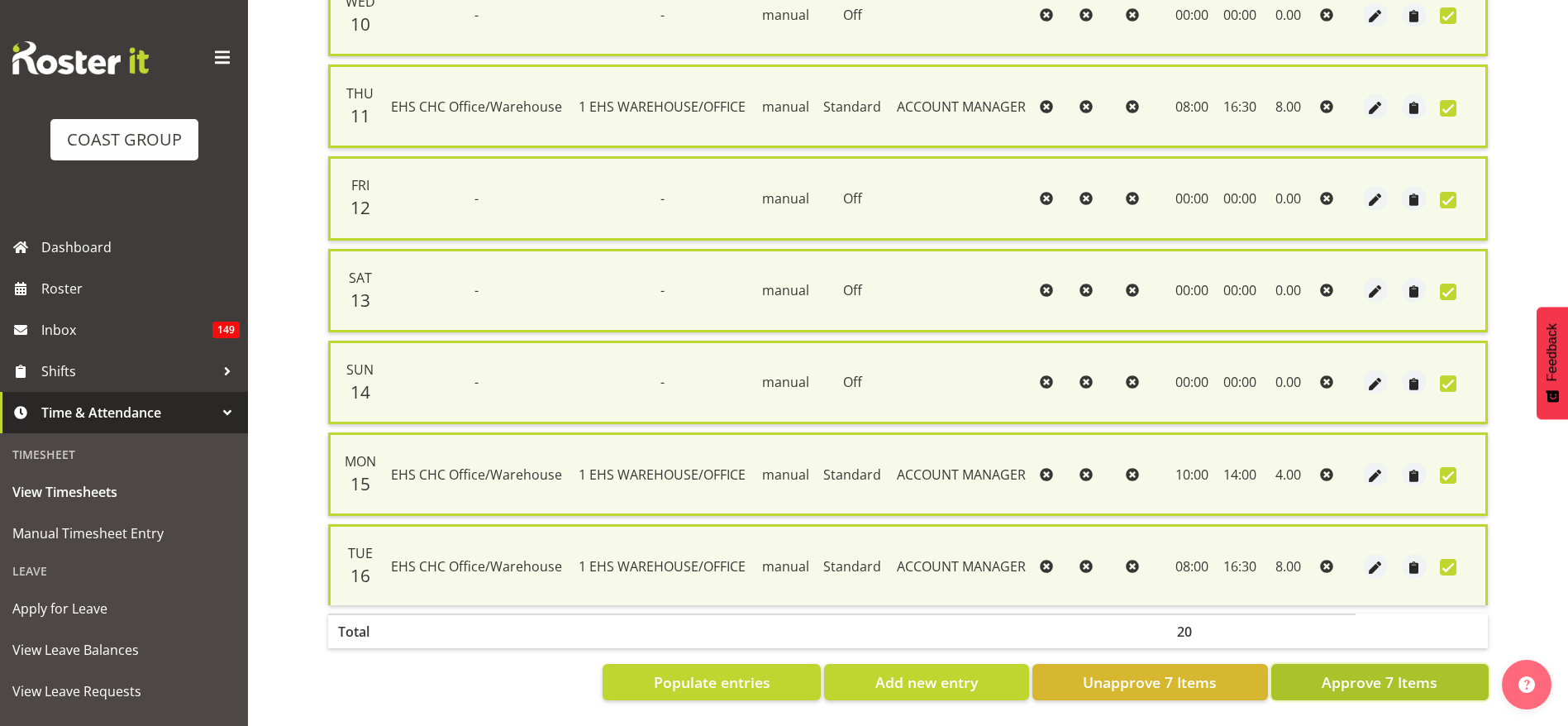
click at [1384, 671] on span "Approve 7 Items" at bounding box center [1379, 682] width 116 height 22
checkbox input "false"
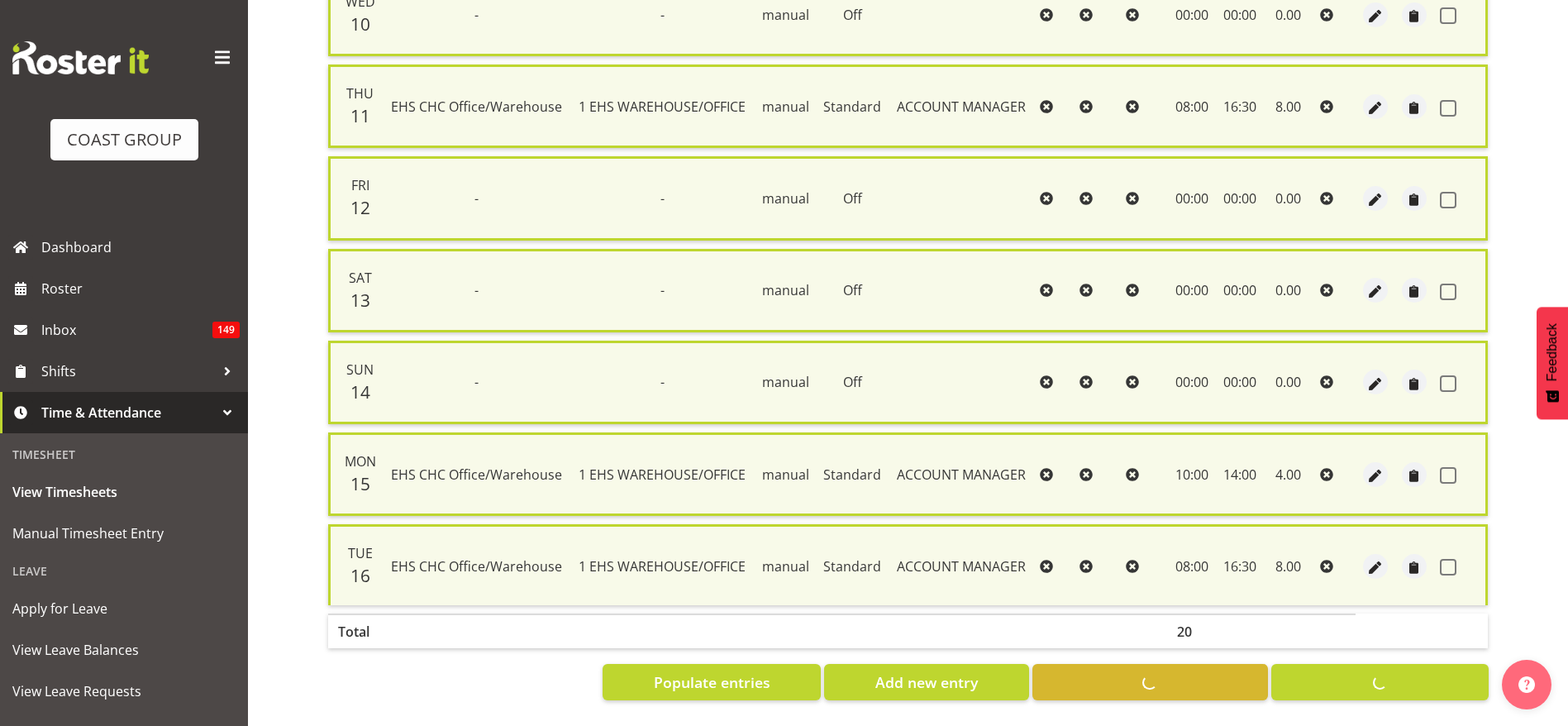
checkbox input "false"
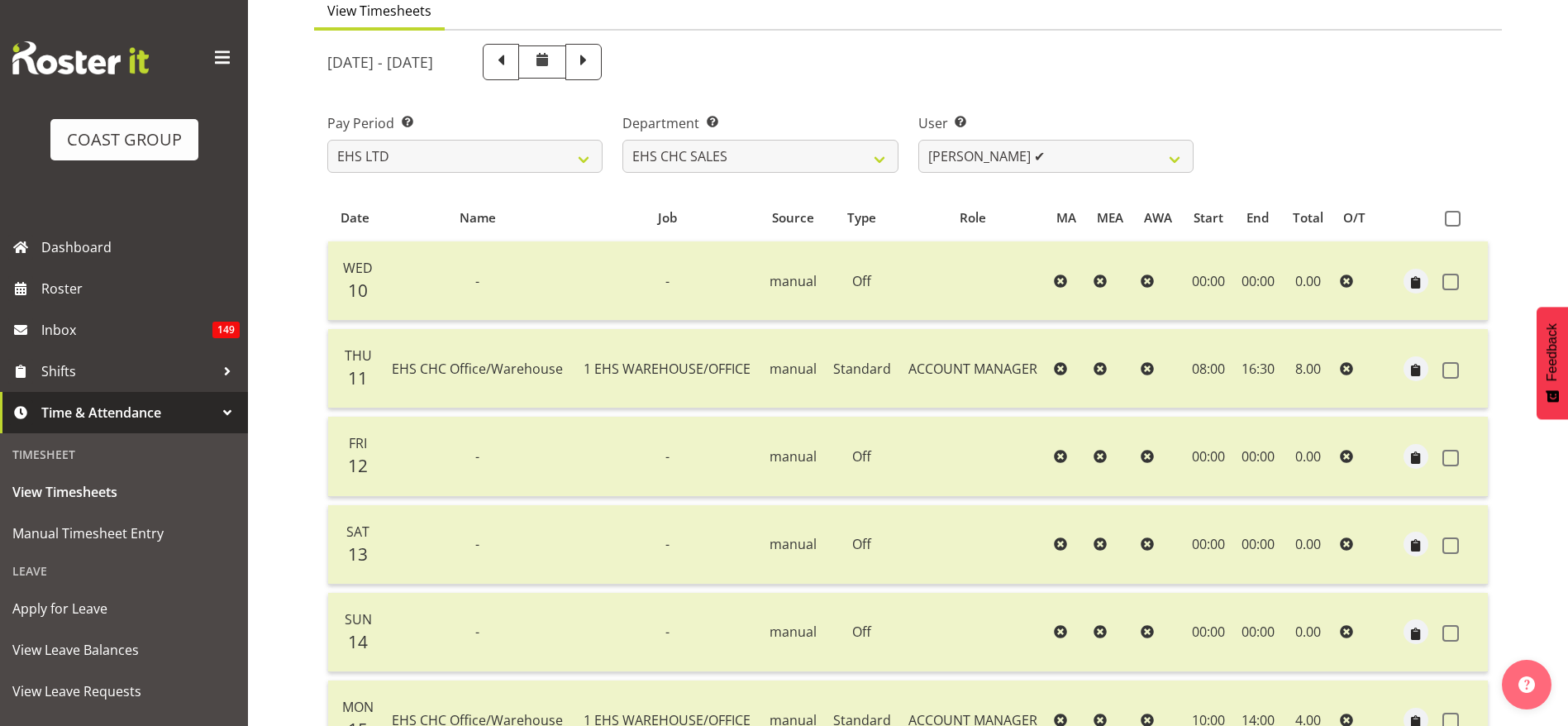
scroll to position [0, 0]
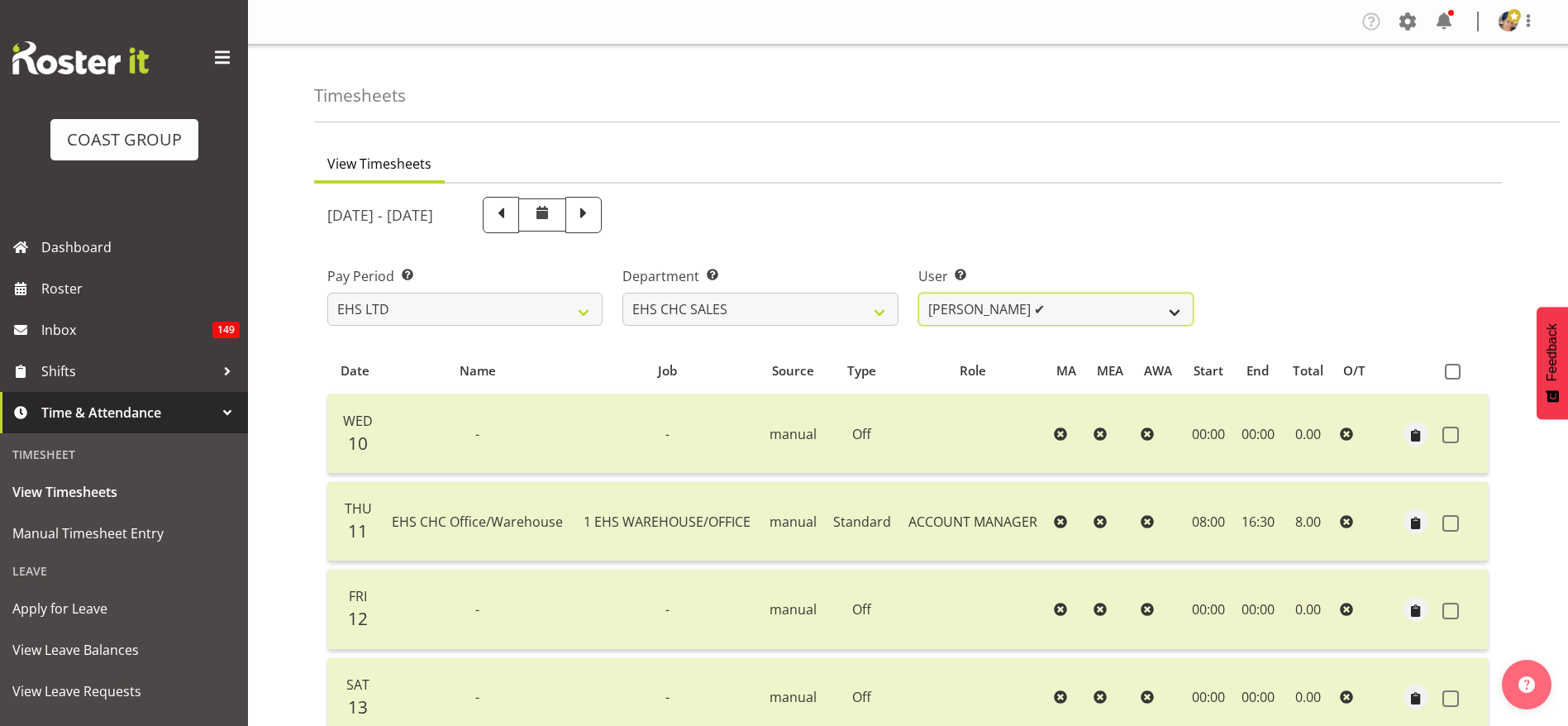
click at [1055, 305] on select "[US_STATE][PERSON_NAME] ✔ [PERSON_NAME] ✔ [PERSON_NAME] ❌" at bounding box center [1055, 308] width 275 height 33
select select "1148"
click at [918, 292] on select "[US_STATE][PERSON_NAME] ✔ [PERSON_NAME] ✔ [PERSON_NAME] ❌" at bounding box center [1055, 308] width 275 height 33
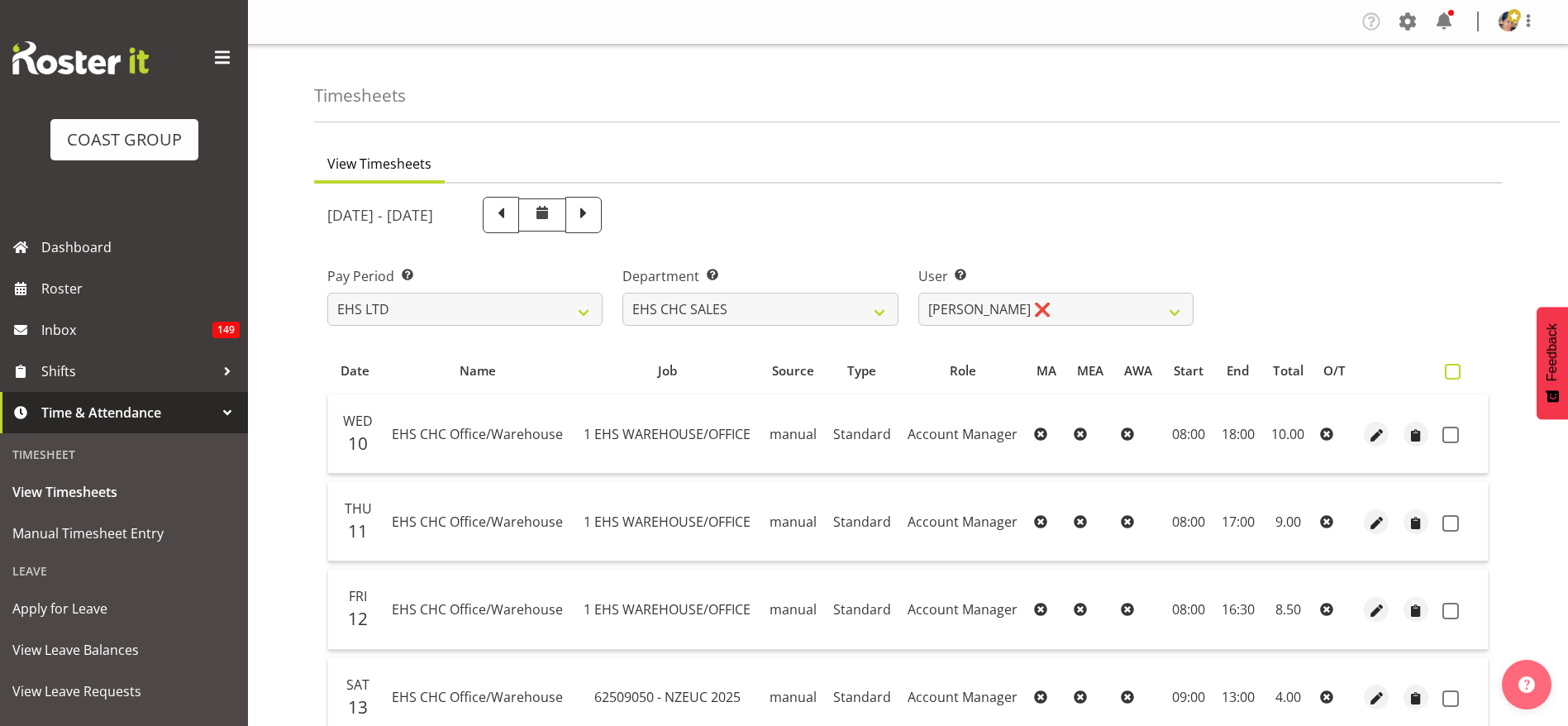
click at [1452, 373] on span at bounding box center [1452, 371] width 16 height 16
click at [1452, 373] on input "checkbox" at bounding box center [1449, 371] width 10 height 10
checkbox input "true"
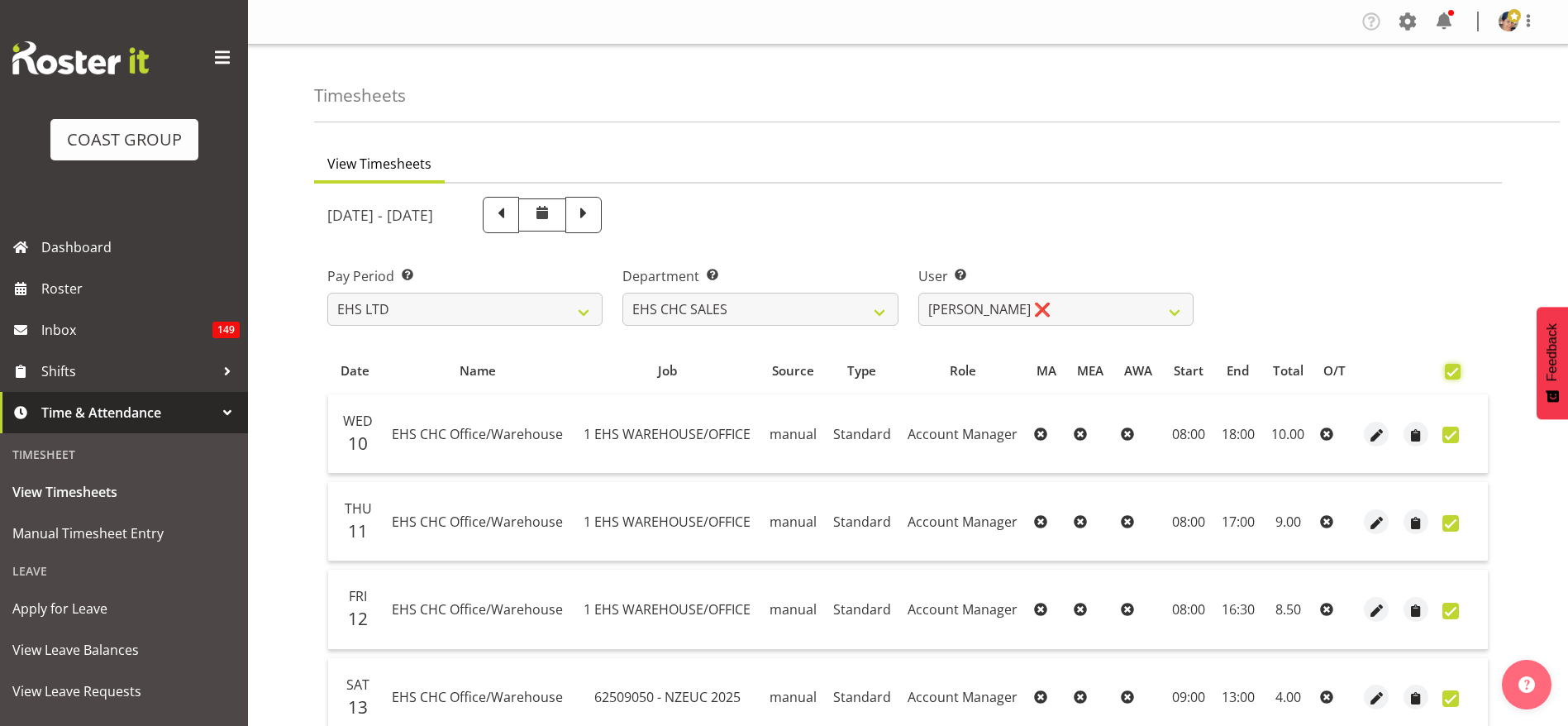
checkbox input "true"
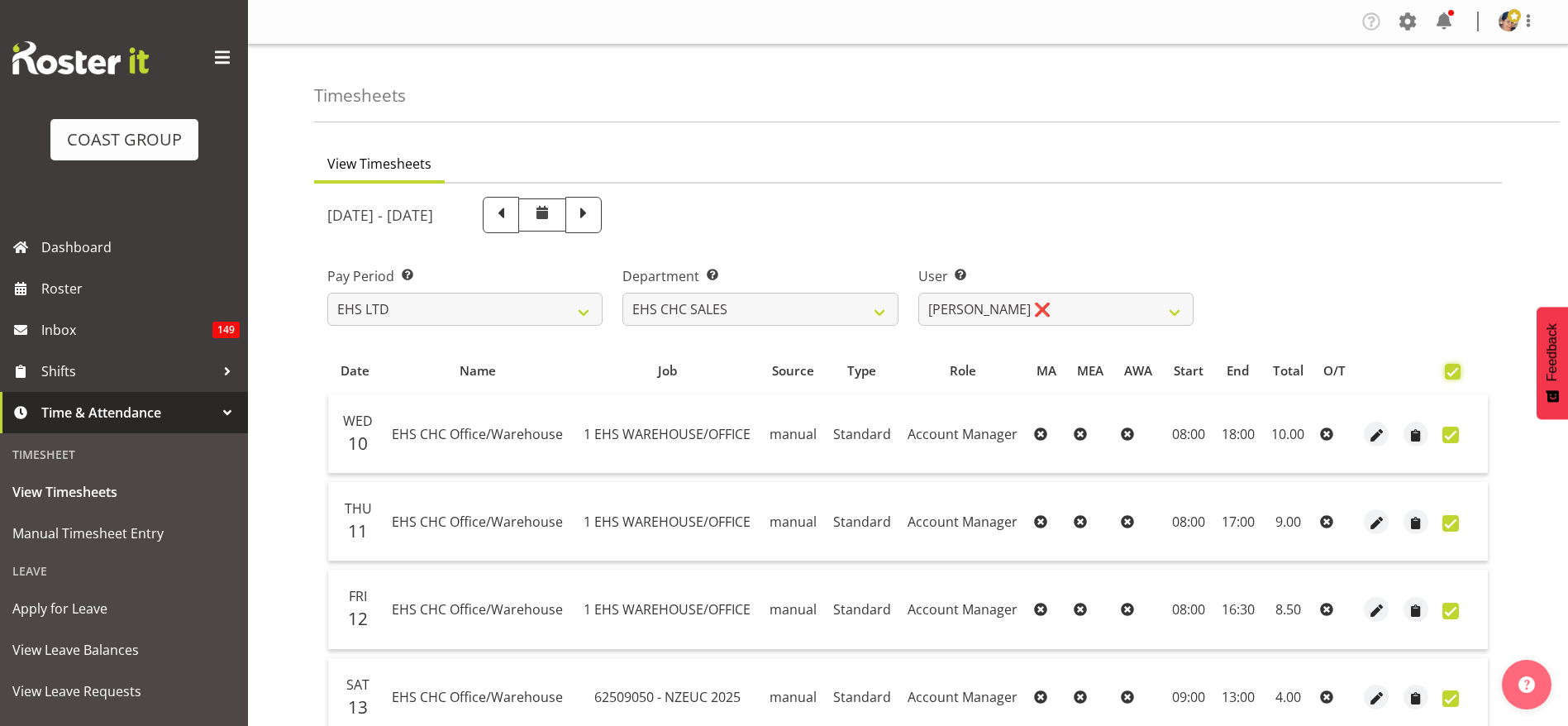
checkbox input "true"
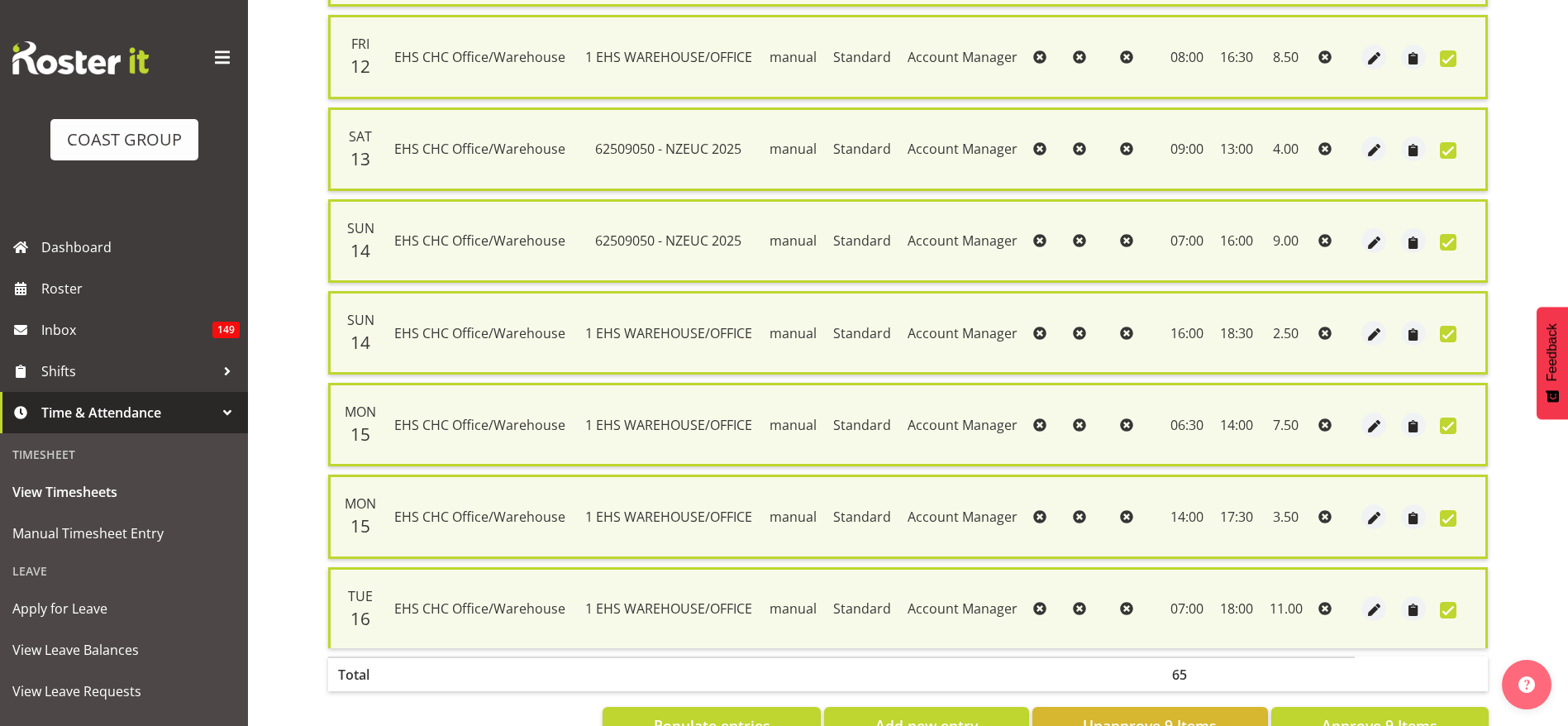
scroll to position [625, 0]
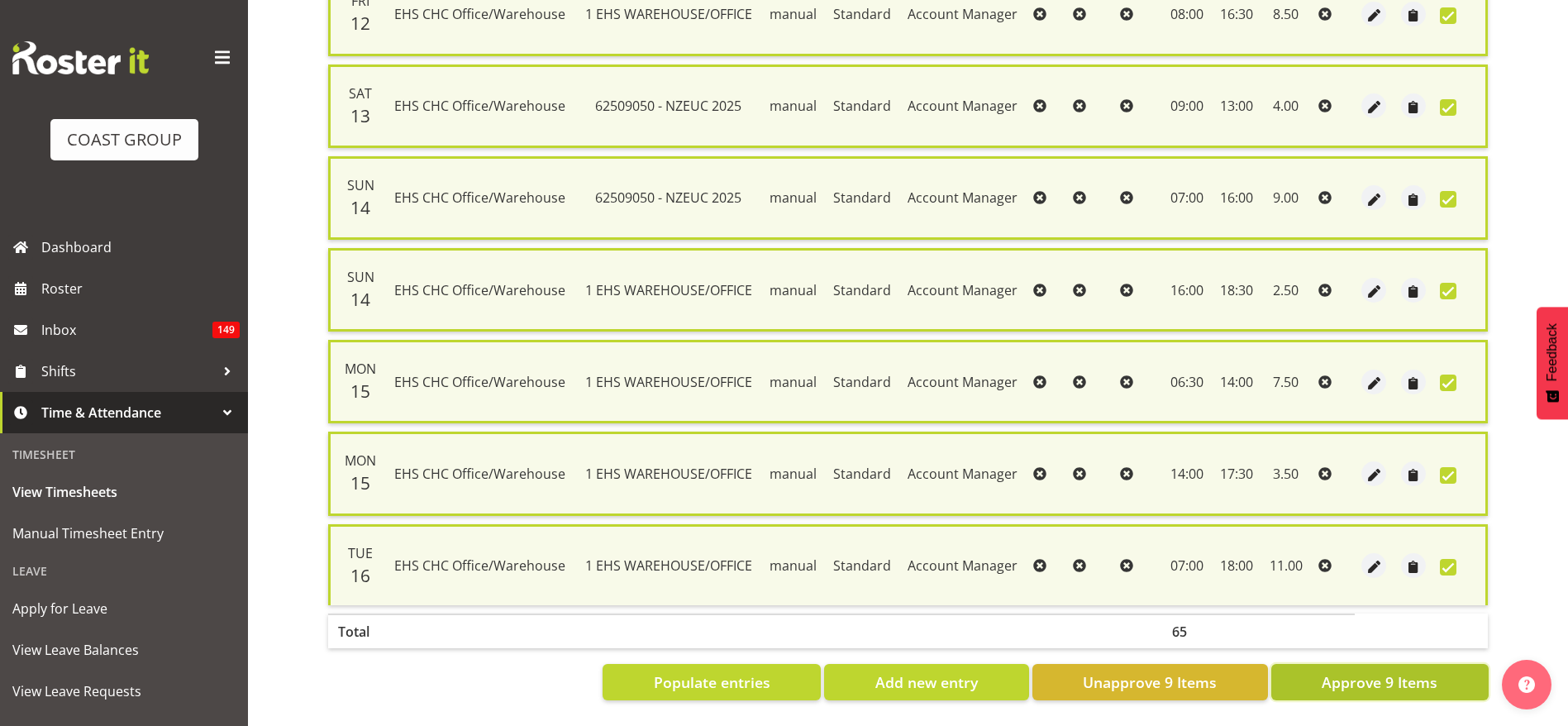
click at [1309, 664] on button "Approve 9 Items" at bounding box center [1380, 682] width 218 height 37
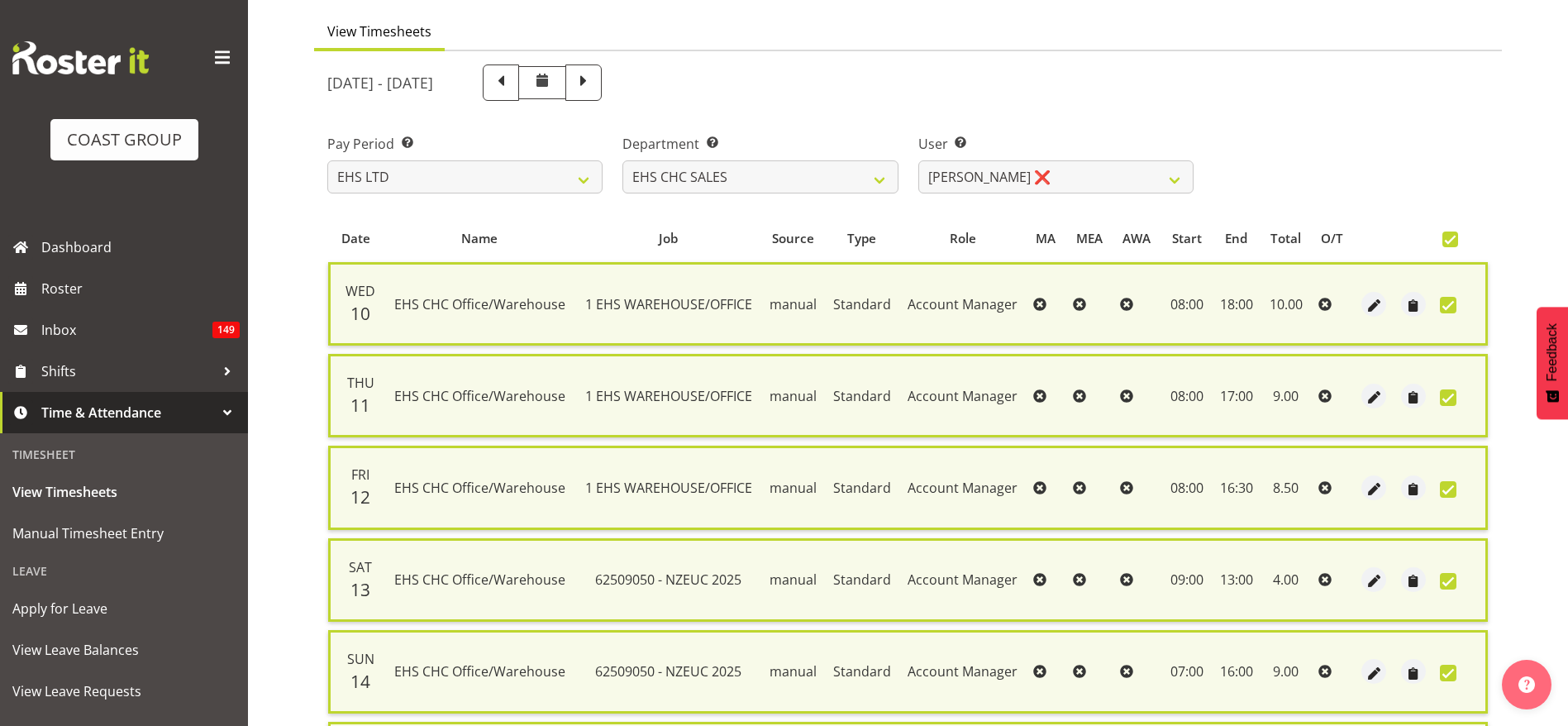
scroll to position [0, 0]
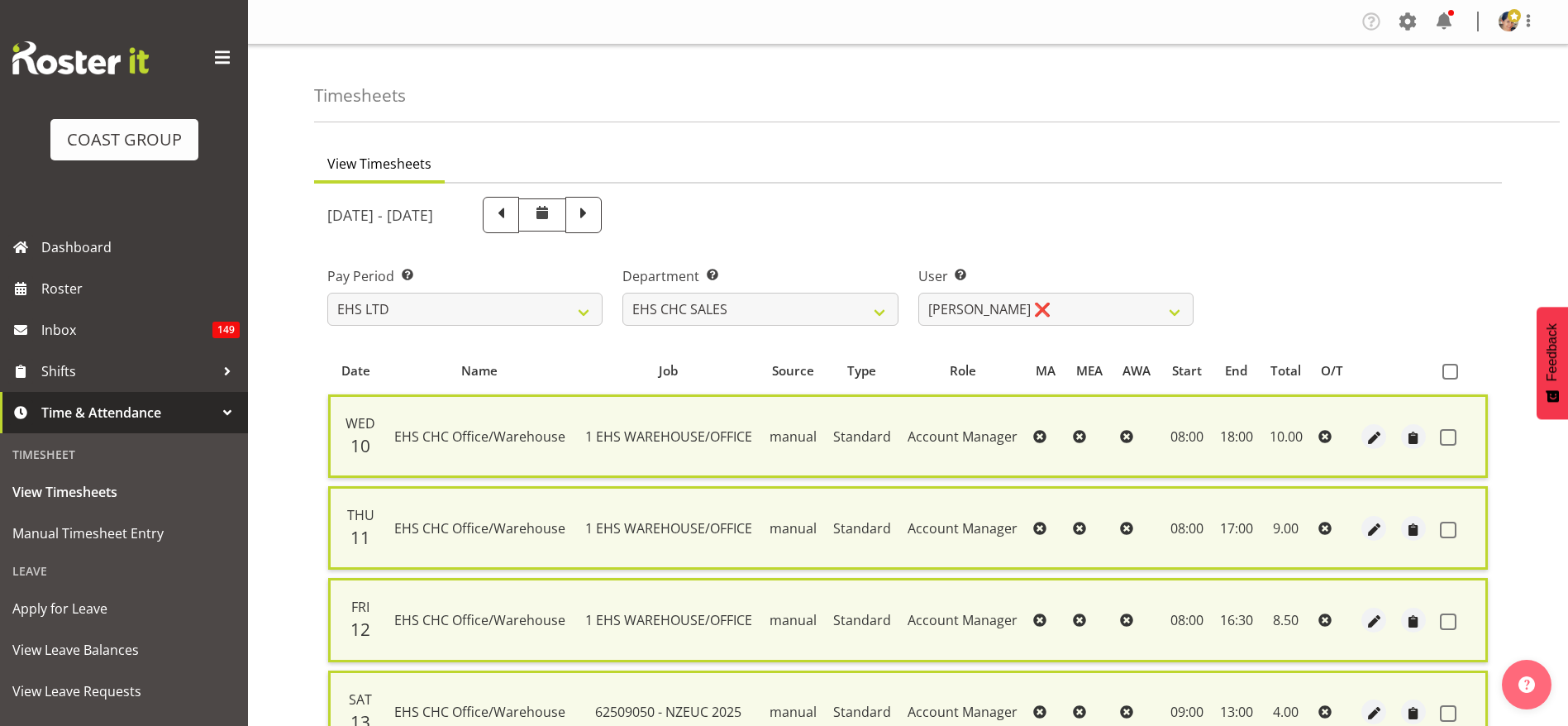
checkbox input "false"
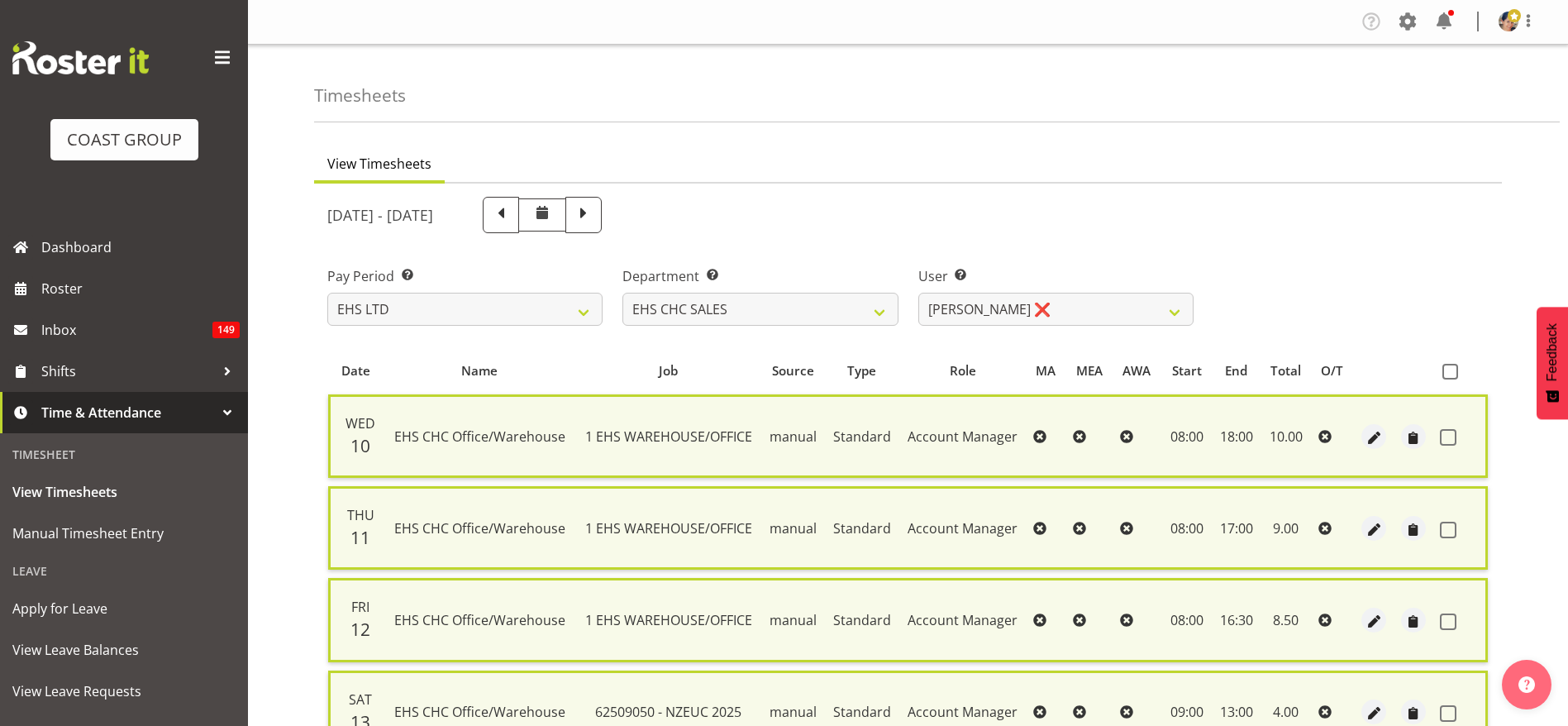
checkbox input "false"
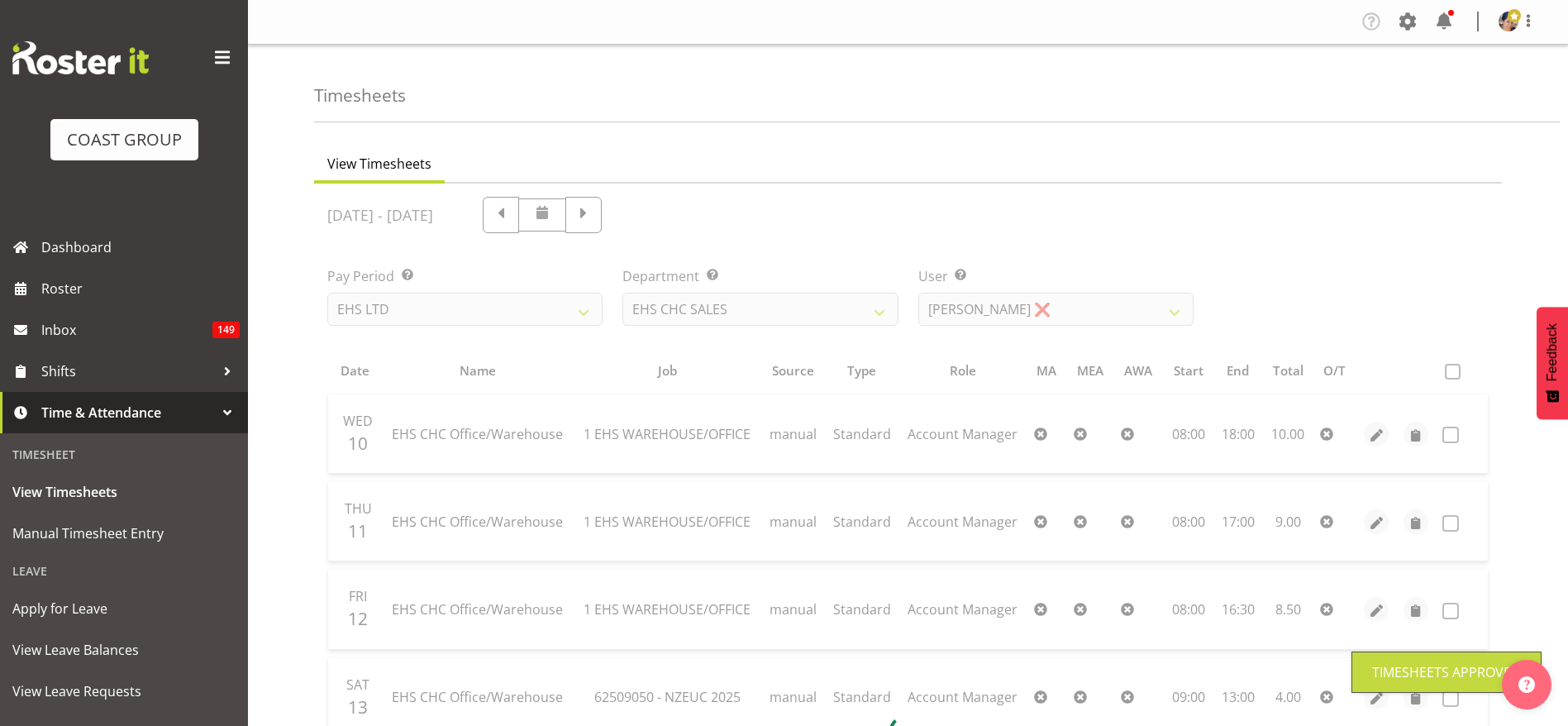
click at [776, 308] on div at bounding box center [907, 734] width 1187 height 1100
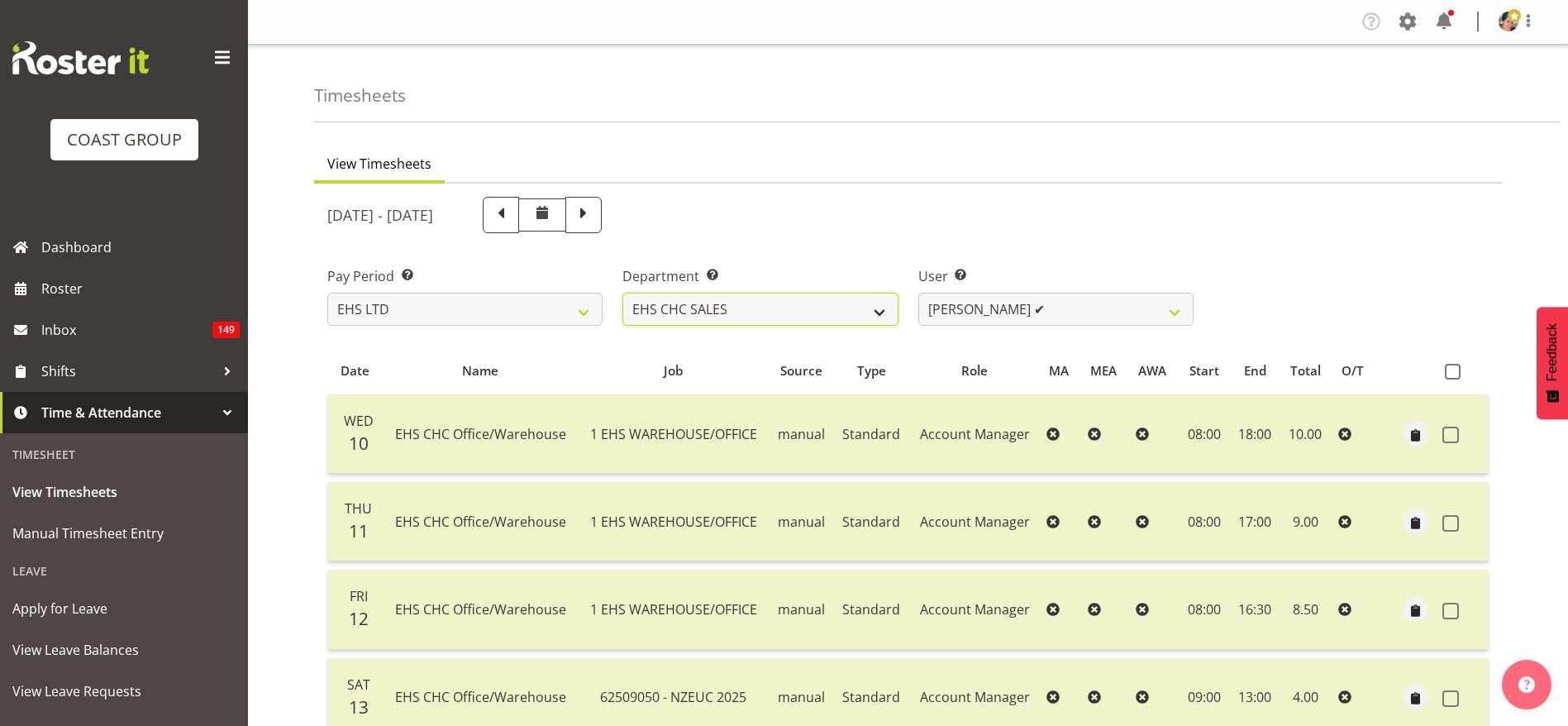
click at [838, 310] on select "EHS CHC OPS EHS CHC SALES" at bounding box center [760, 308] width 275 height 33
select select "41"
click at [622, 292] on select "EHS CHC OPS EHS CHC SALES" at bounding box center [760, 308] width 275 height 33
select select "11515"
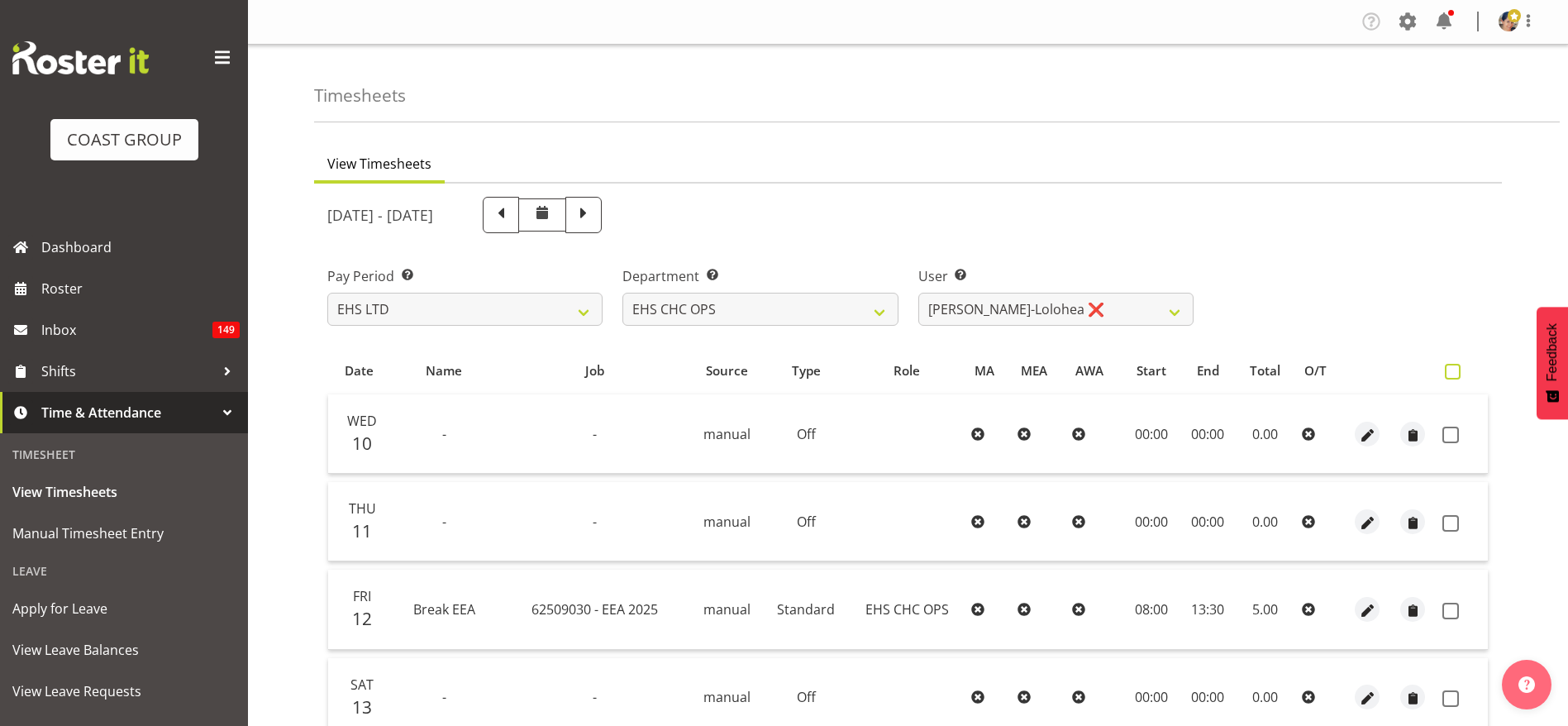
click at [1460, 375] on span at bounding box center [1452, 371] width 16 height 16
click at [1455, 375] on input "checkbox" at bounding box center [1449, 371] width 10 height 10
checkbox input "true"
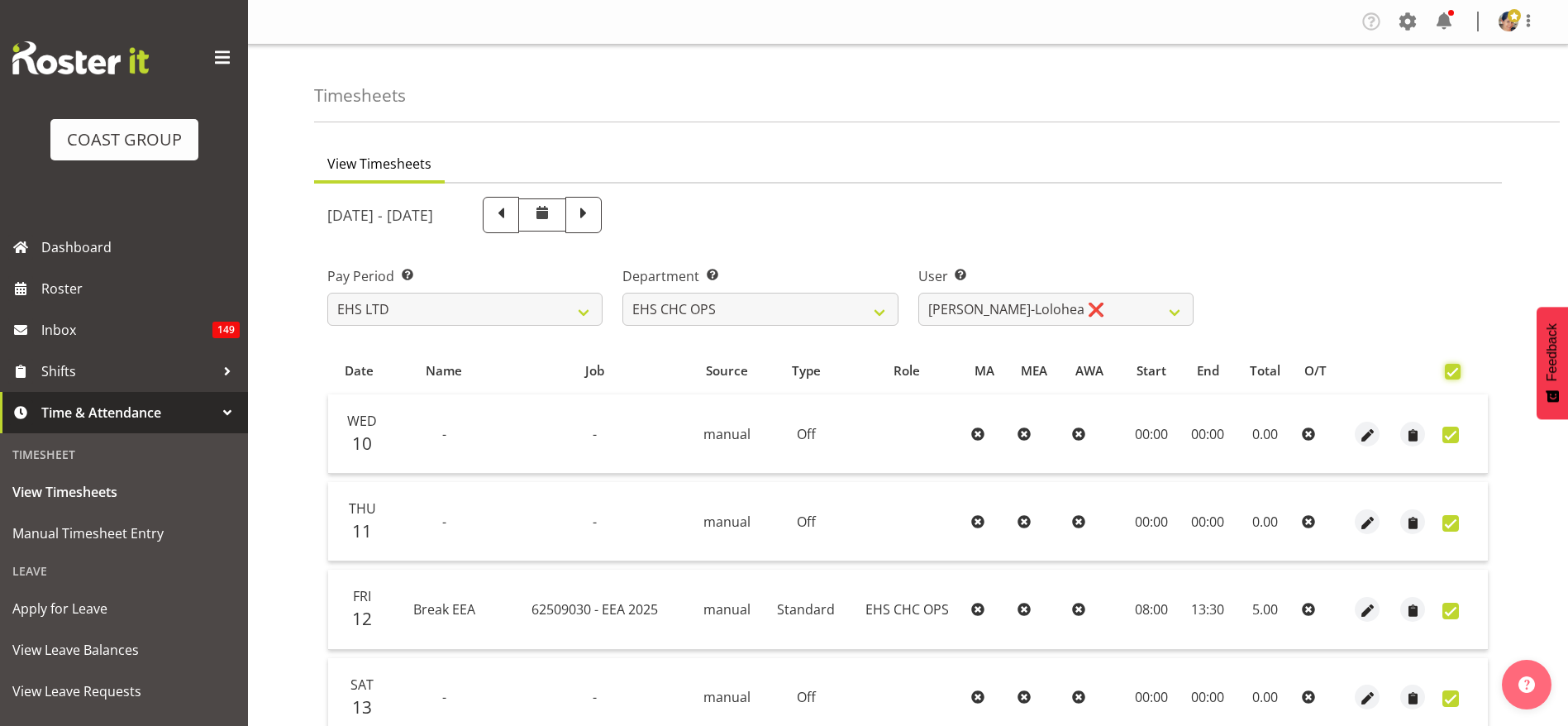
checkbox input "true"
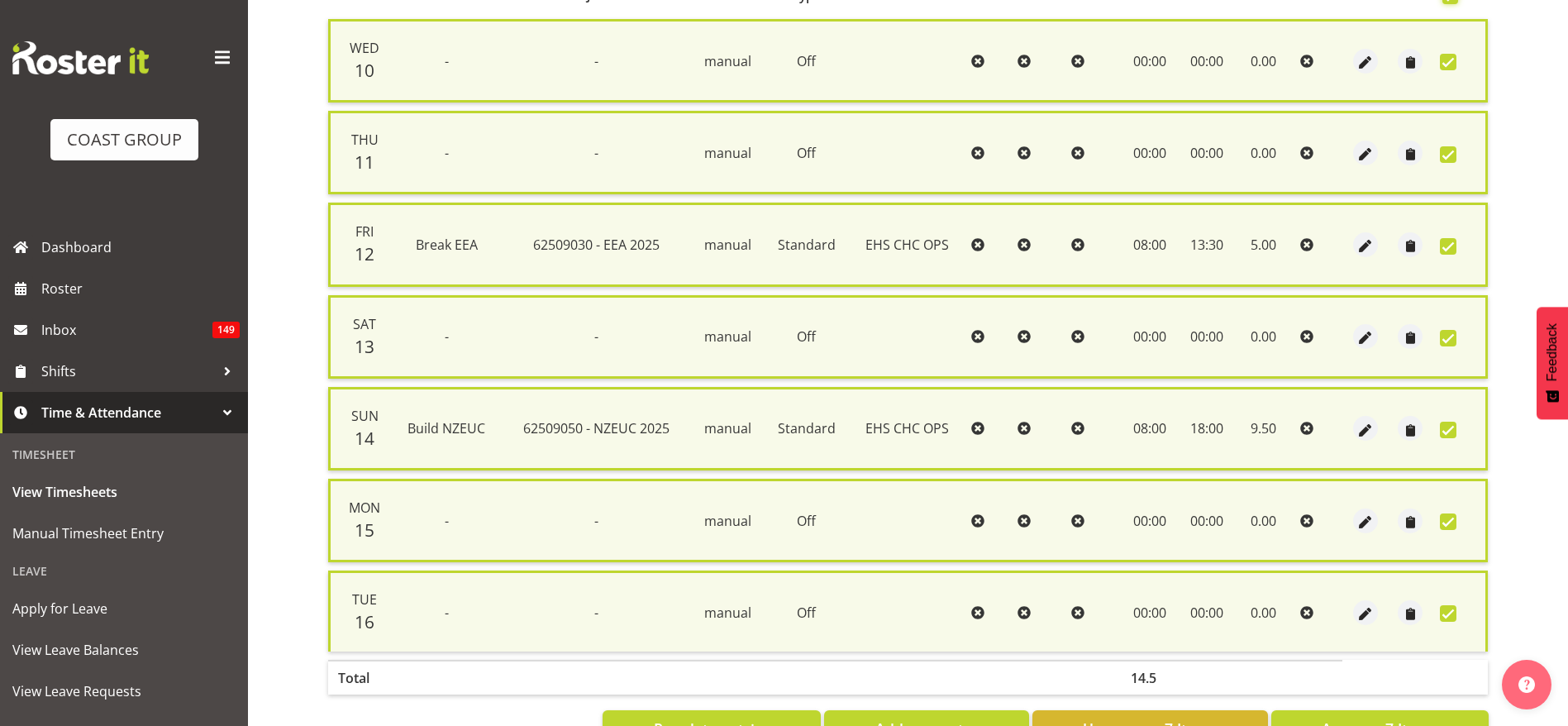
scroll to position [440, 0]
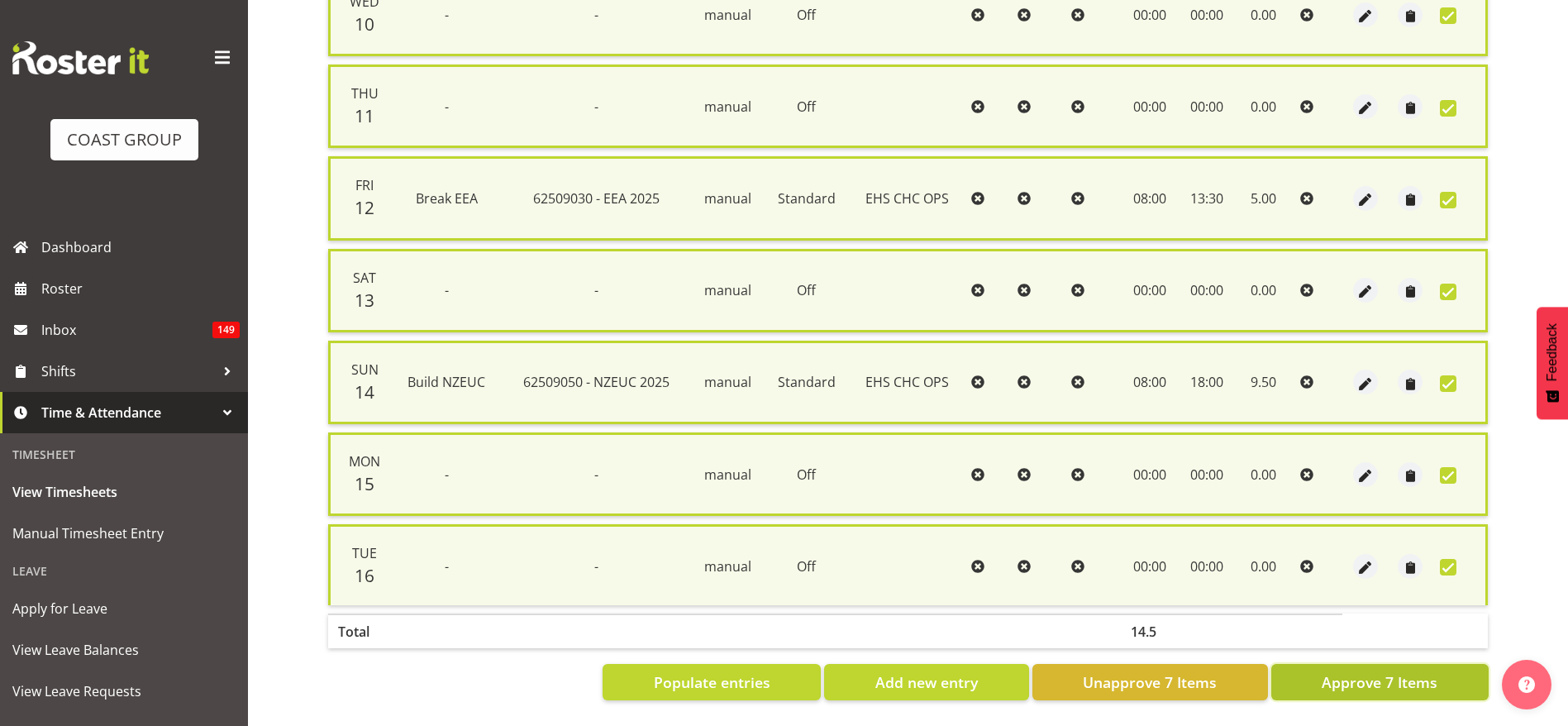
click at [1389, 671] on span "Approve 7 Items" at bounding box center [1379, 682] width 116 height 22
checkbox input "false"
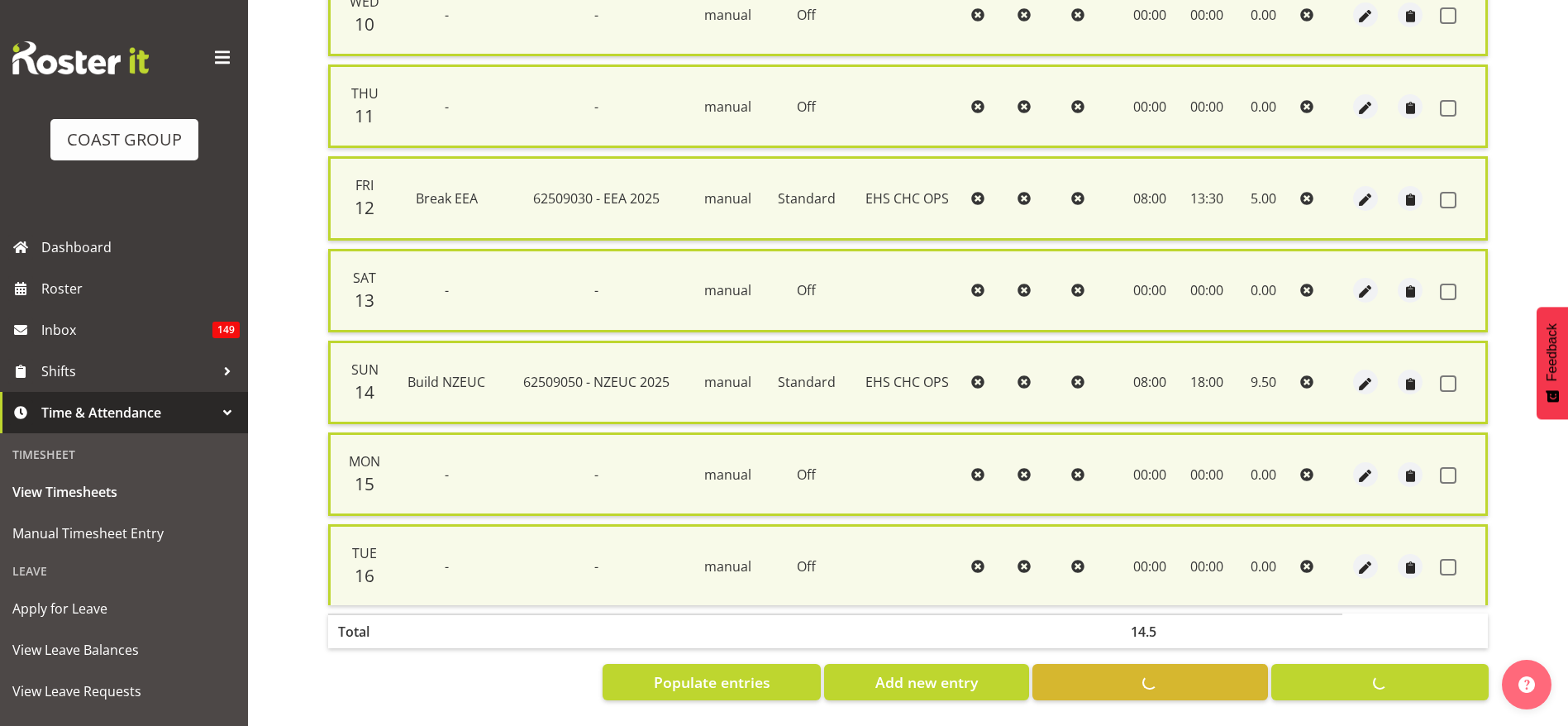
checkbox input "false"
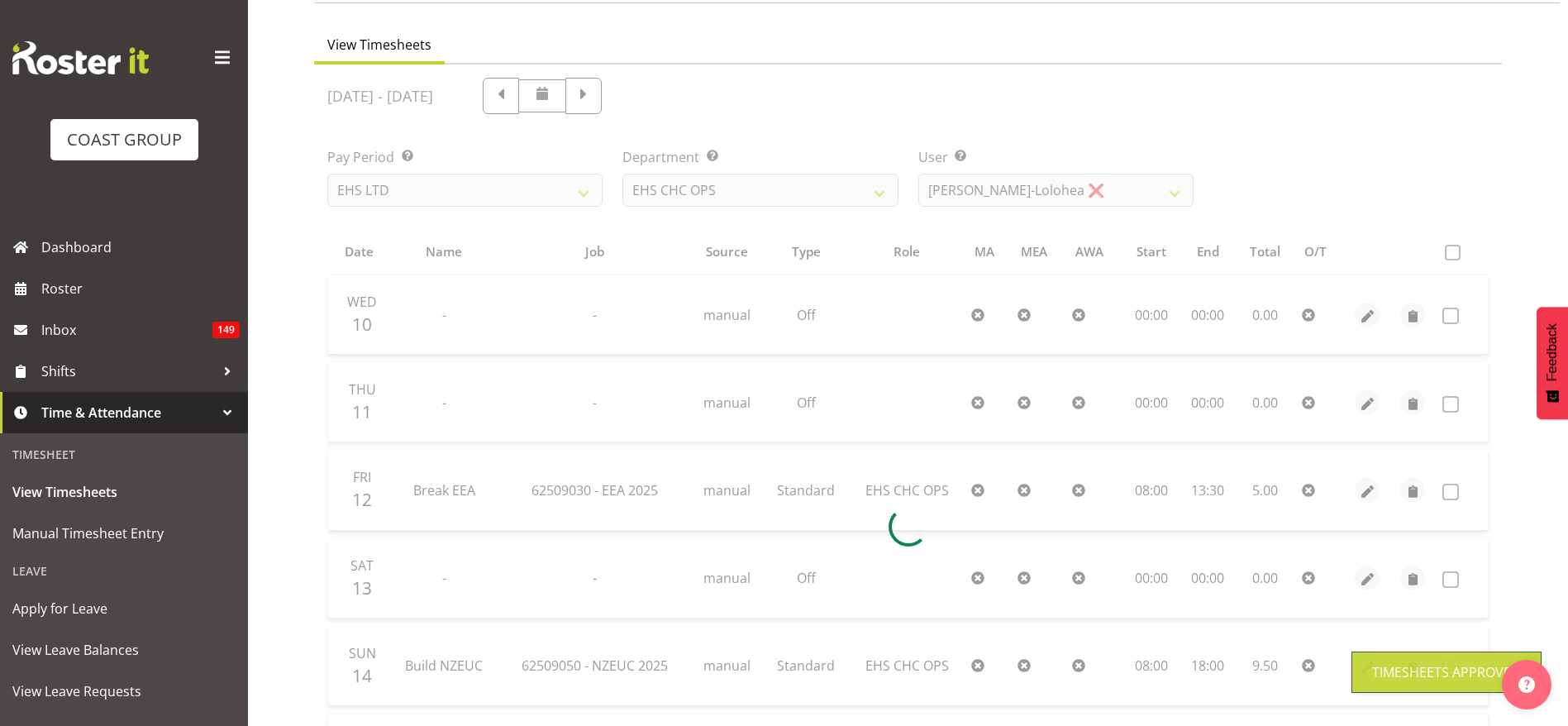
scroll to position [0, 0]
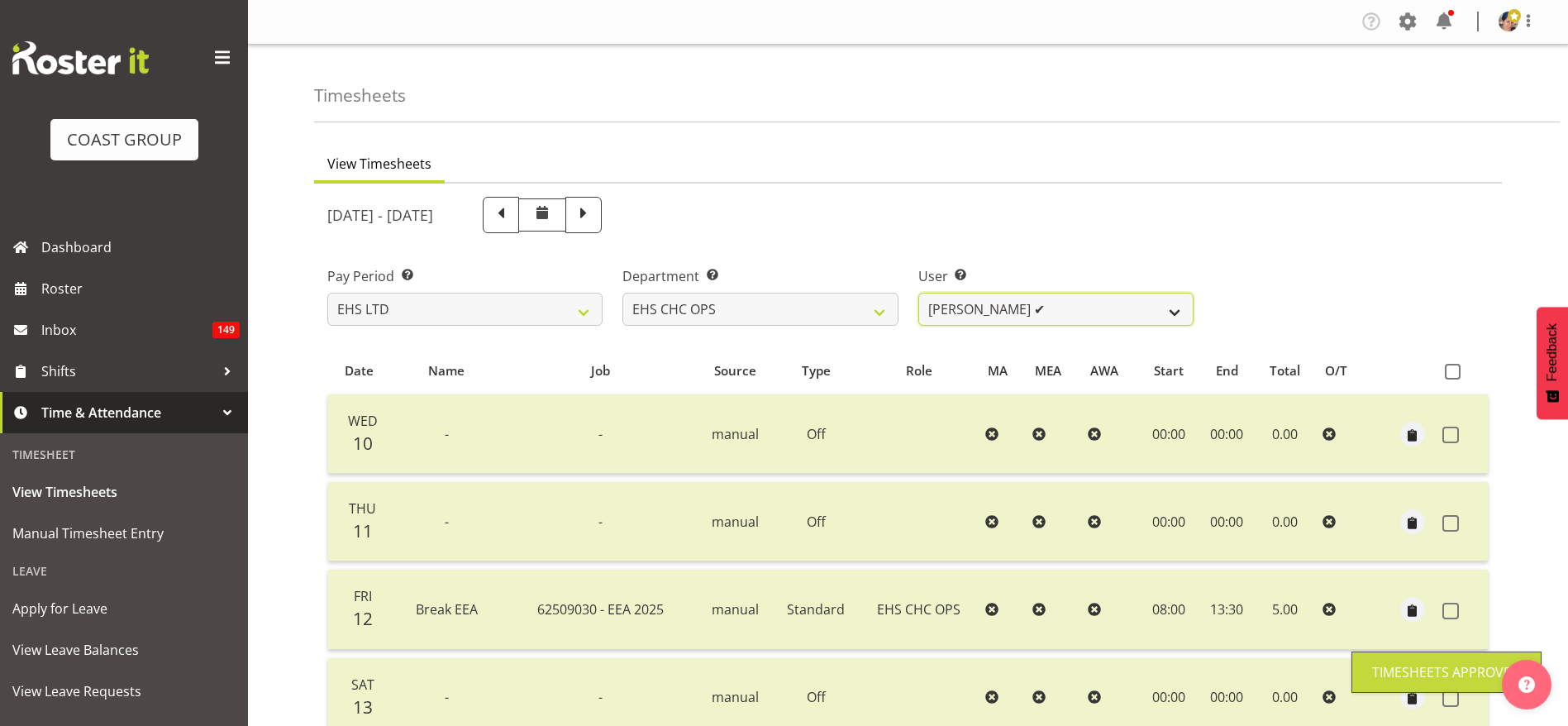
click at [982, 309] on select "[PERSON_NAME] ✔ [PERSON_NAME] ❌ [PERSON_NAME] ❌ [PERSON_NAME] ❌ [PERSON_NAME] ❌…" at bounding box center [1055, 308] width 275 height 33
select select "11371"
click at [918, 292] on select "[PERSON_NAME] ✔ [PERSON_NAME] ❌ [PERSON_NAME] ❌ [PERSON_NAME] ❌ [PERSON_NAME] ❌…" at bounding box center [1055, 308] width 275 height 33
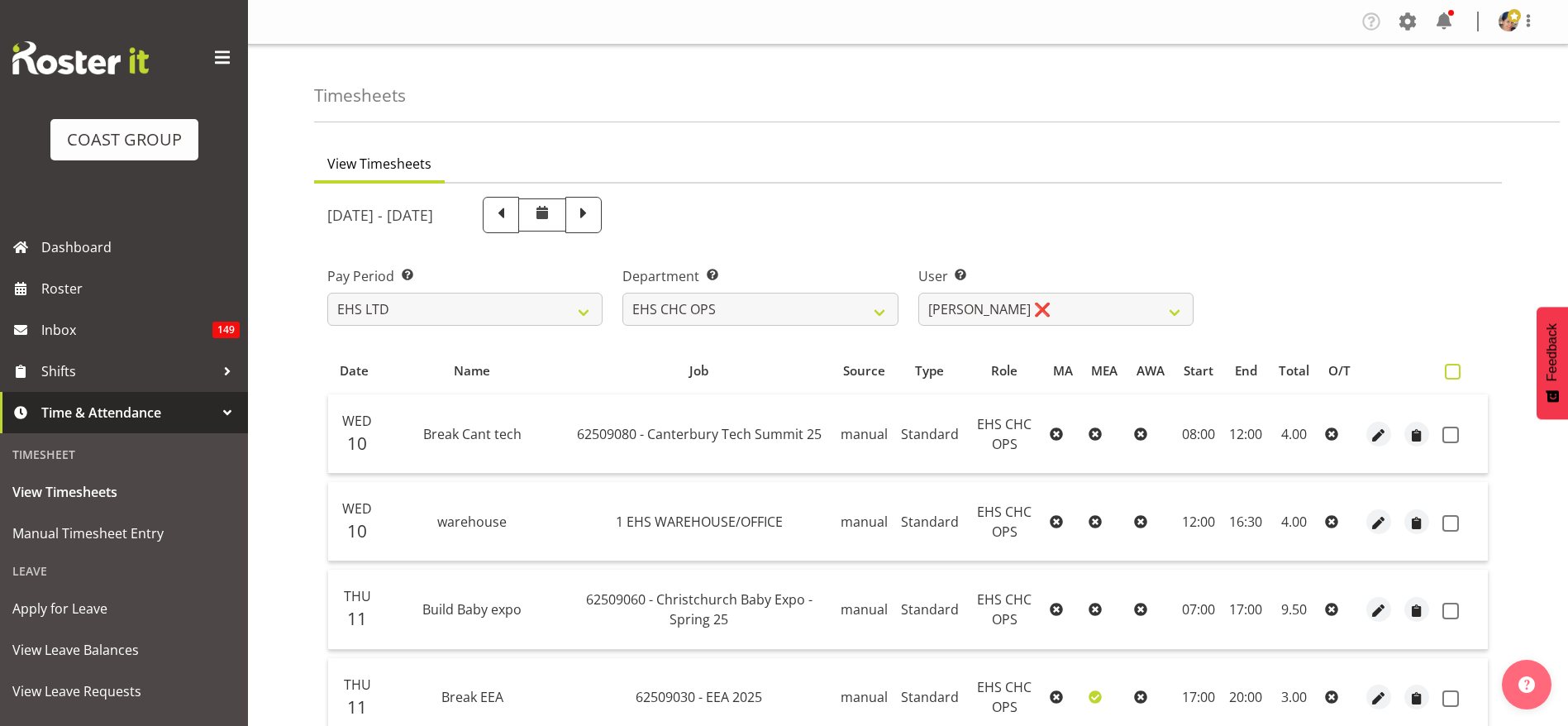
click at [1454, 376] on span at bounding box center [1452, 371] width 16 height 16
click at [1454, 376] on input "checkbox" at bounding box center [1449, 371] width 10 height 10
checkbox input "true"
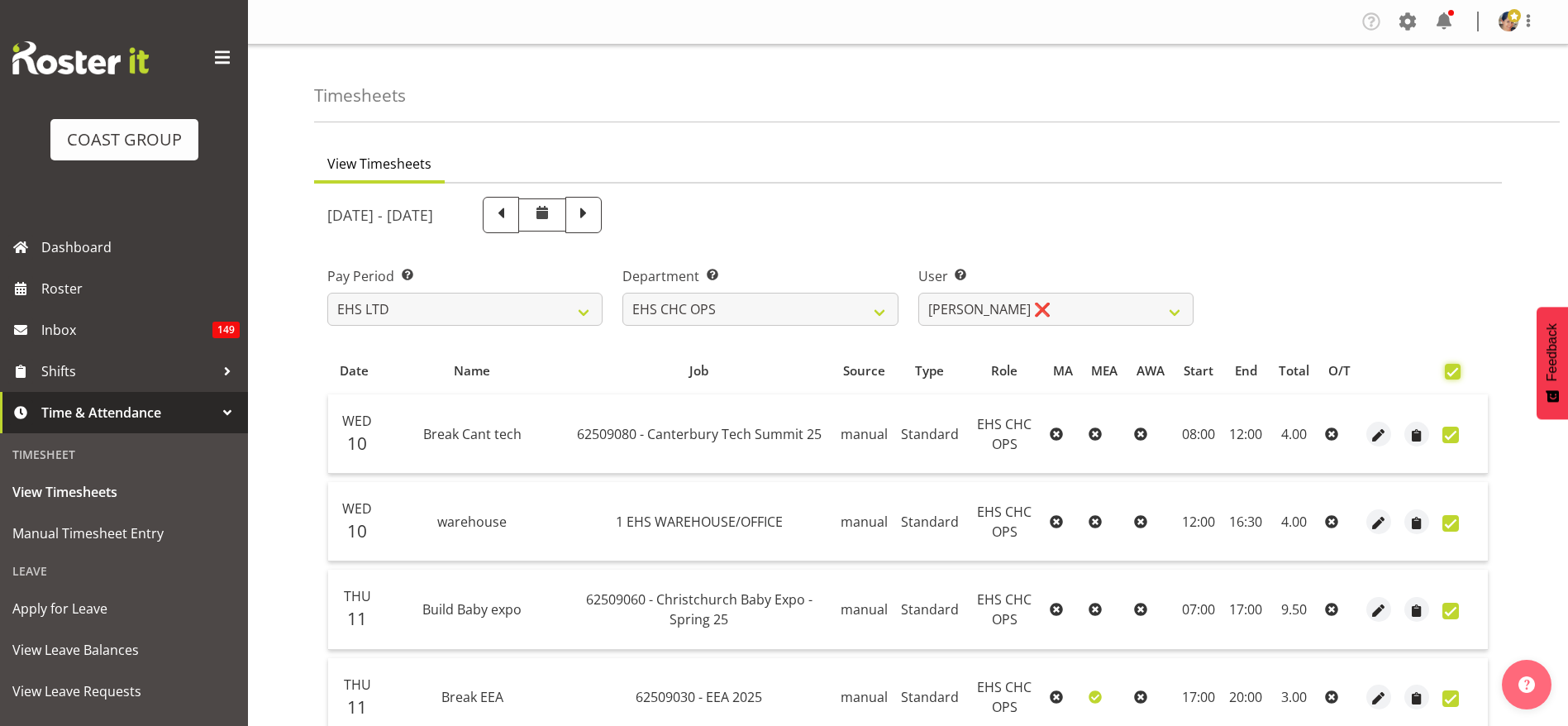
checkbox input "true"
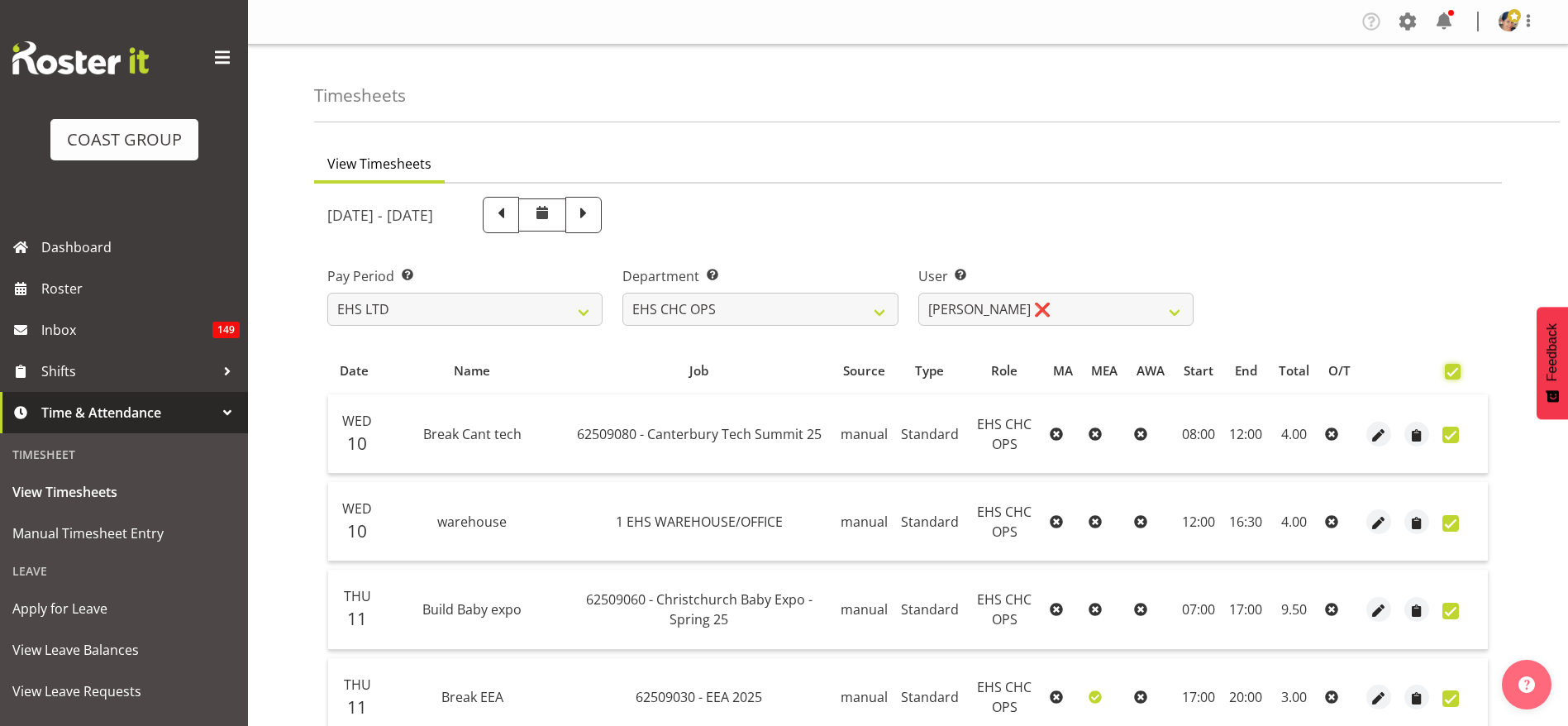
checkbox input "true"
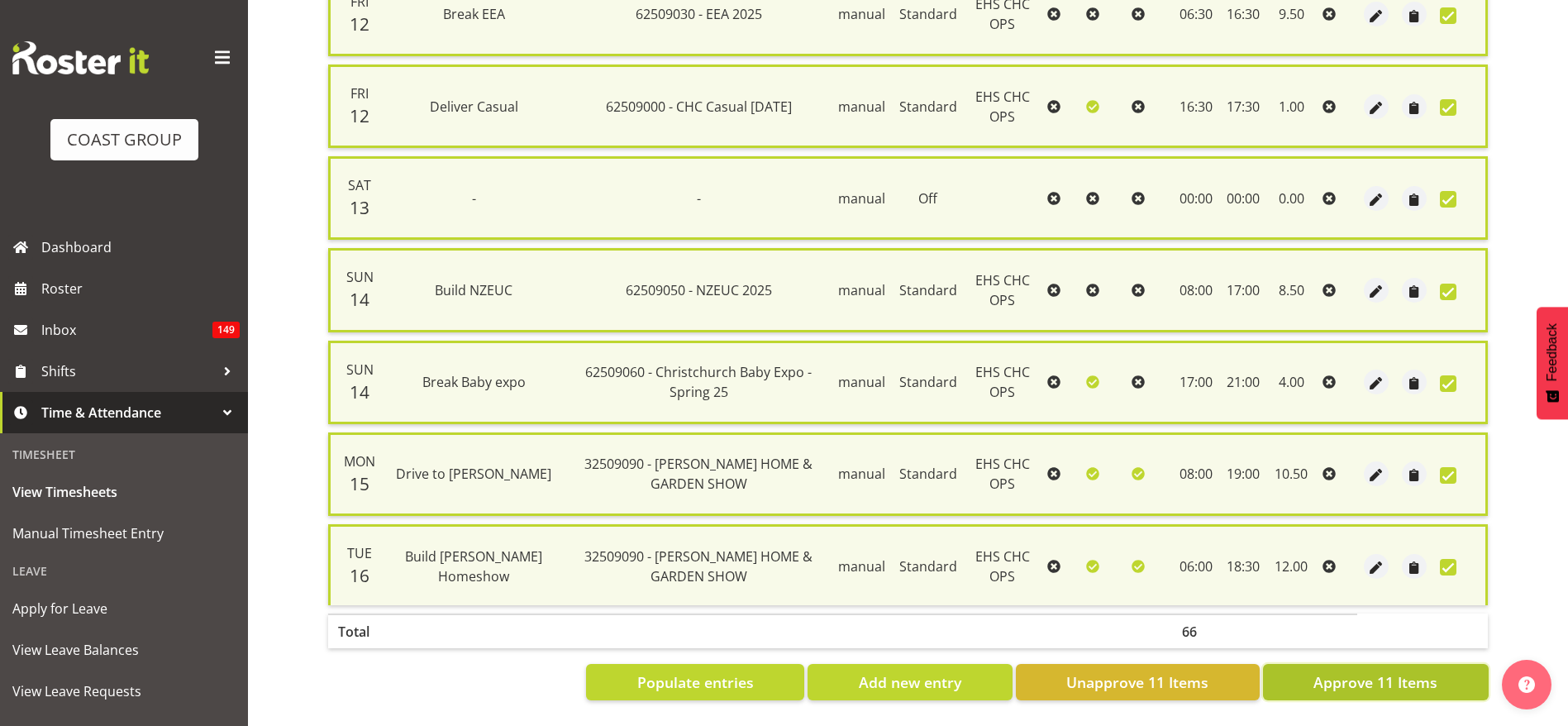
click at [1323, 671] on span "Approve 11 Items" at bounding box center [1375, 682] width 124 height 22
checkbox input "false"
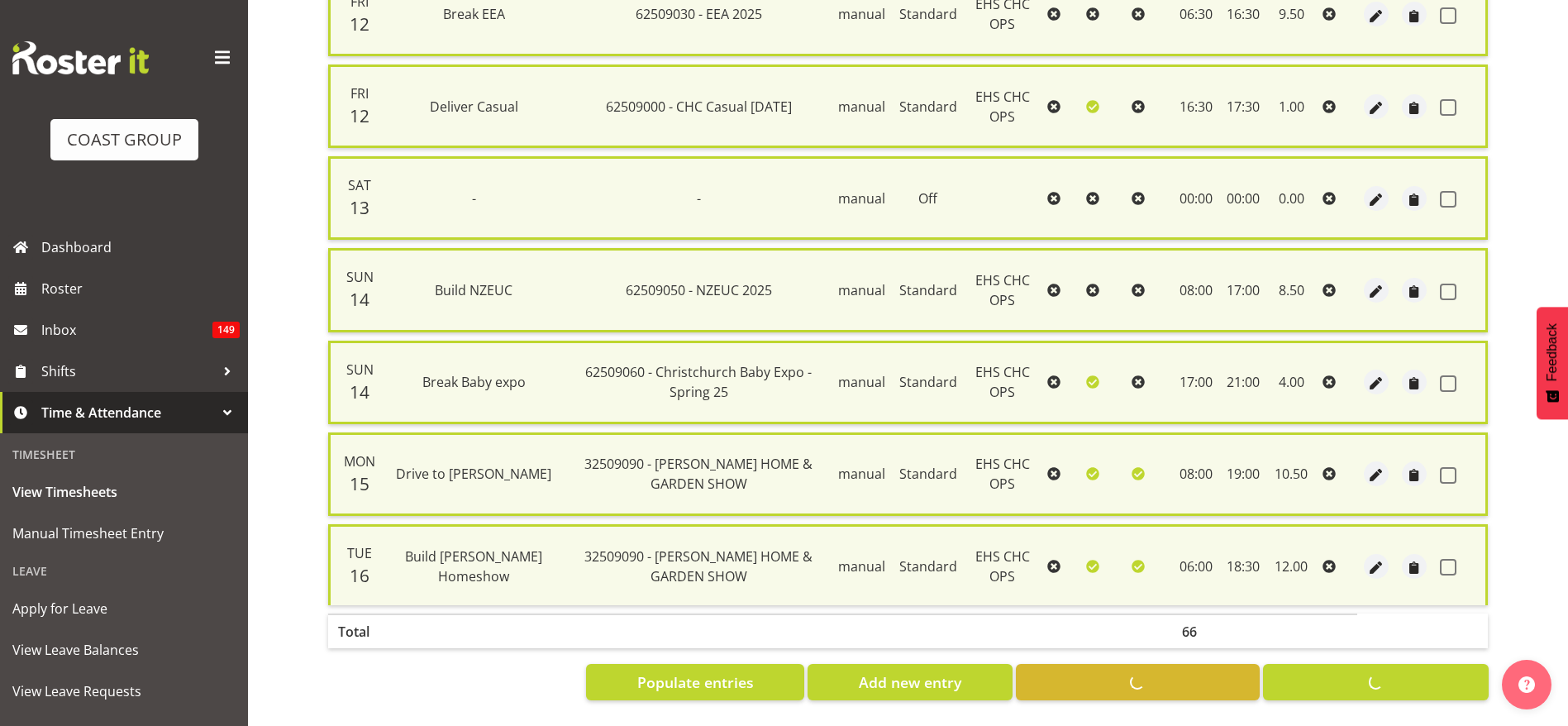
checkbox input "false"
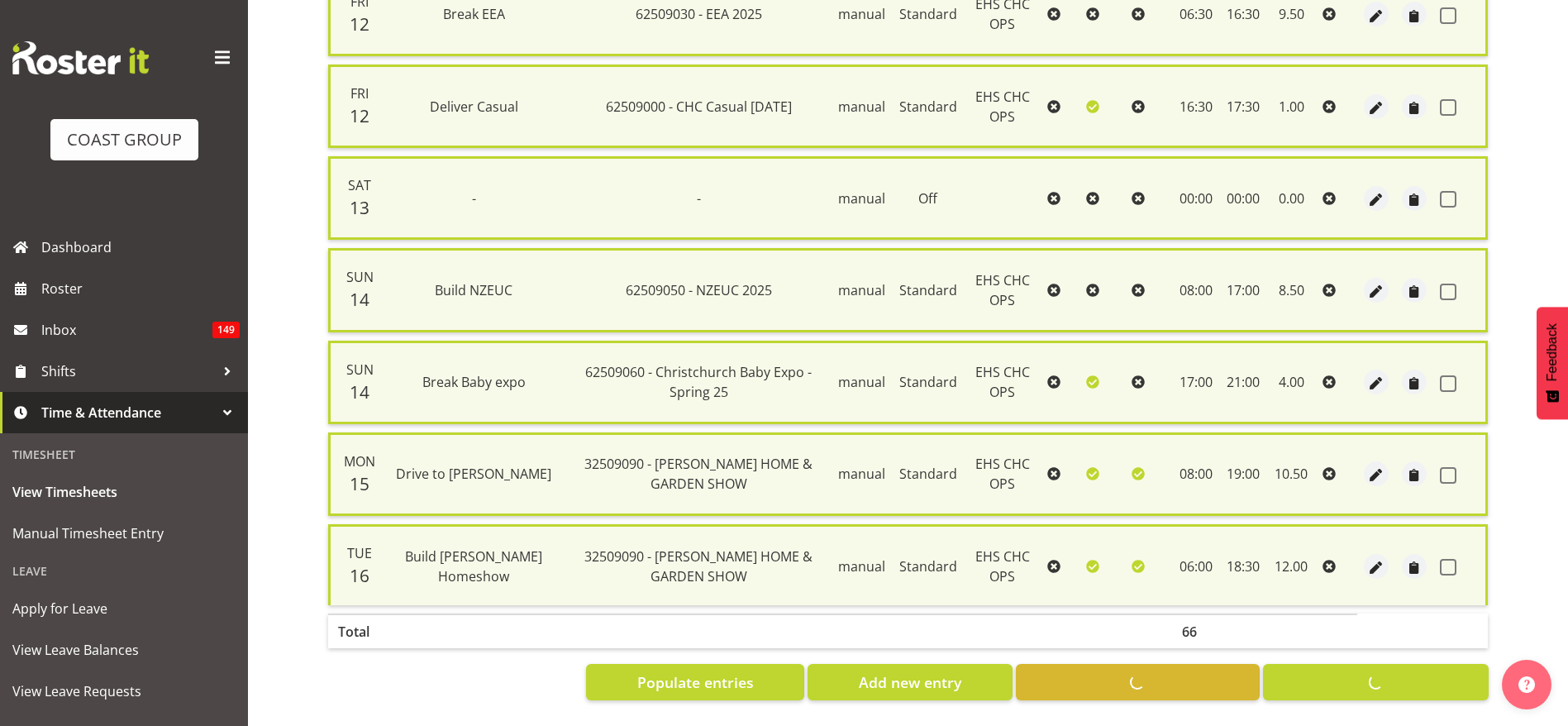
checkbox input "false"
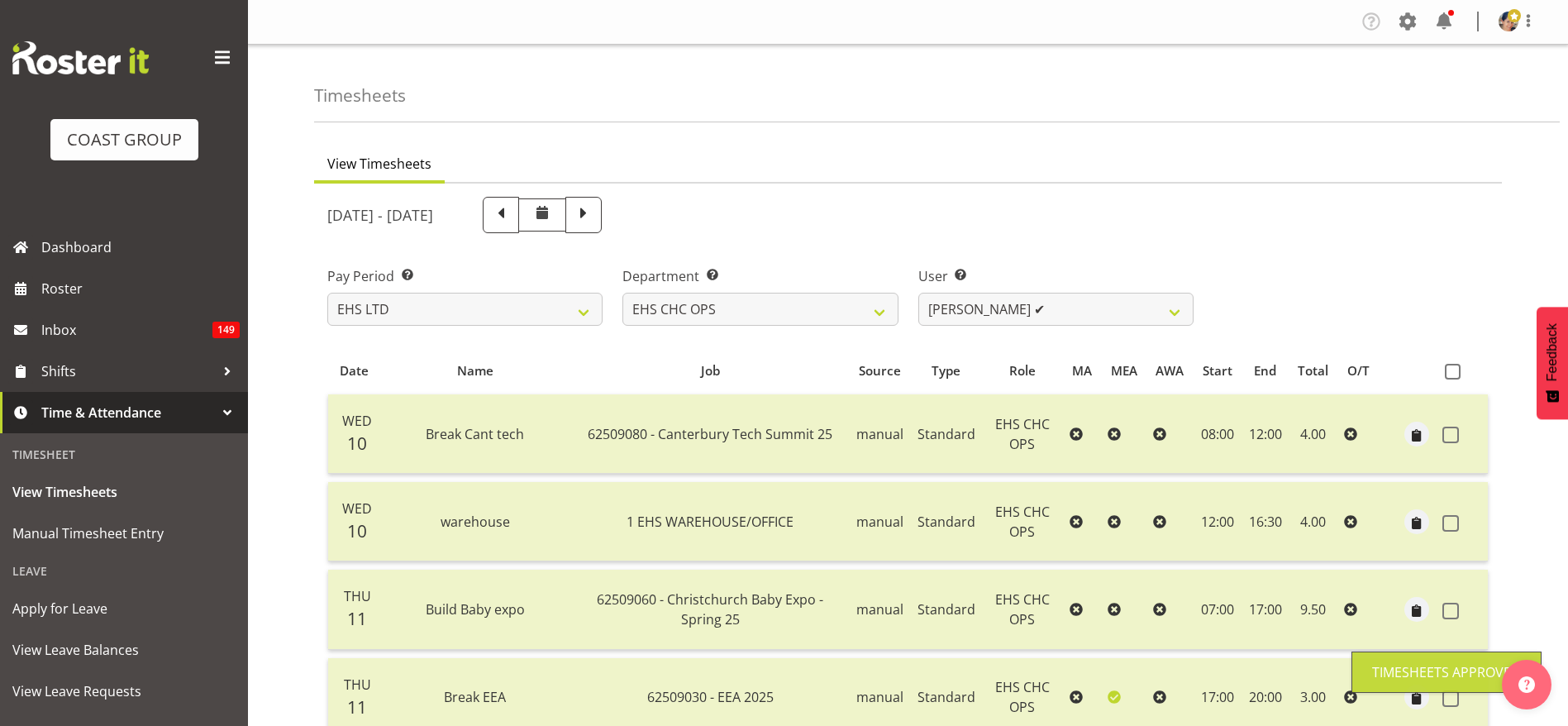
click at [1024, 307] on select "[PERSON_NAME] ✔ [PERSON_NAME] ✔ [PERSON_NAME] ❌ [PERSON_NAME] ❌ [PERSON_NAME] ❌…" at bounding box center [1055, 308] width 275 height 33
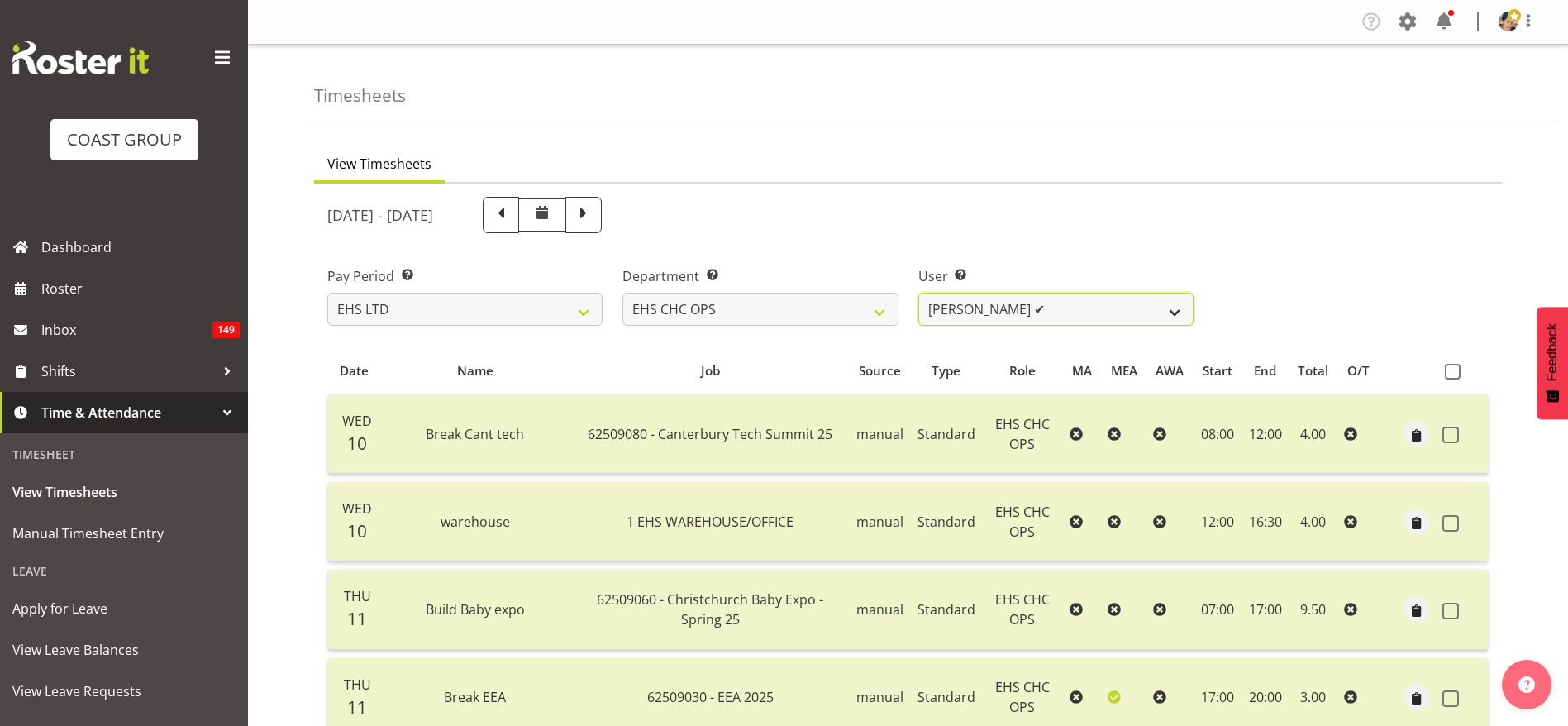
select select "11514"
click at [918, 292] on select "[PERSON_NAME] ✔ [PERSON_NAME] ✔ [PERSON_NAME] ❌ [PERSON_NAME] ❌ [PERSON_NAME] ❌…" at bounding box center [1055, 308] width 275 height 33
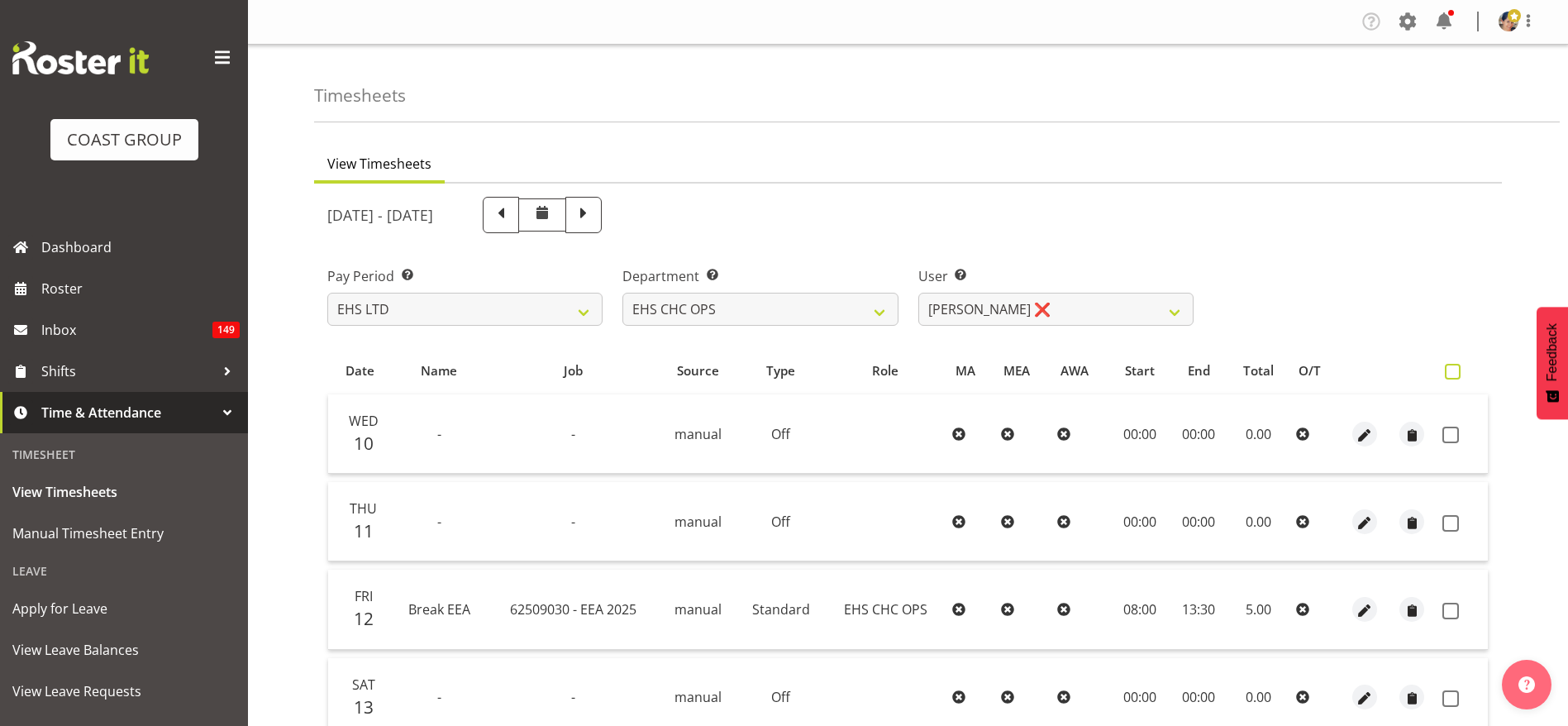
click at [1461, 372] on label at bounding box center [1456, 371] width 24 height 16
click at [1455, 372] on input "checkbox" at bounding box center [1449, 371] width 10 height 10
checkbox input "true"
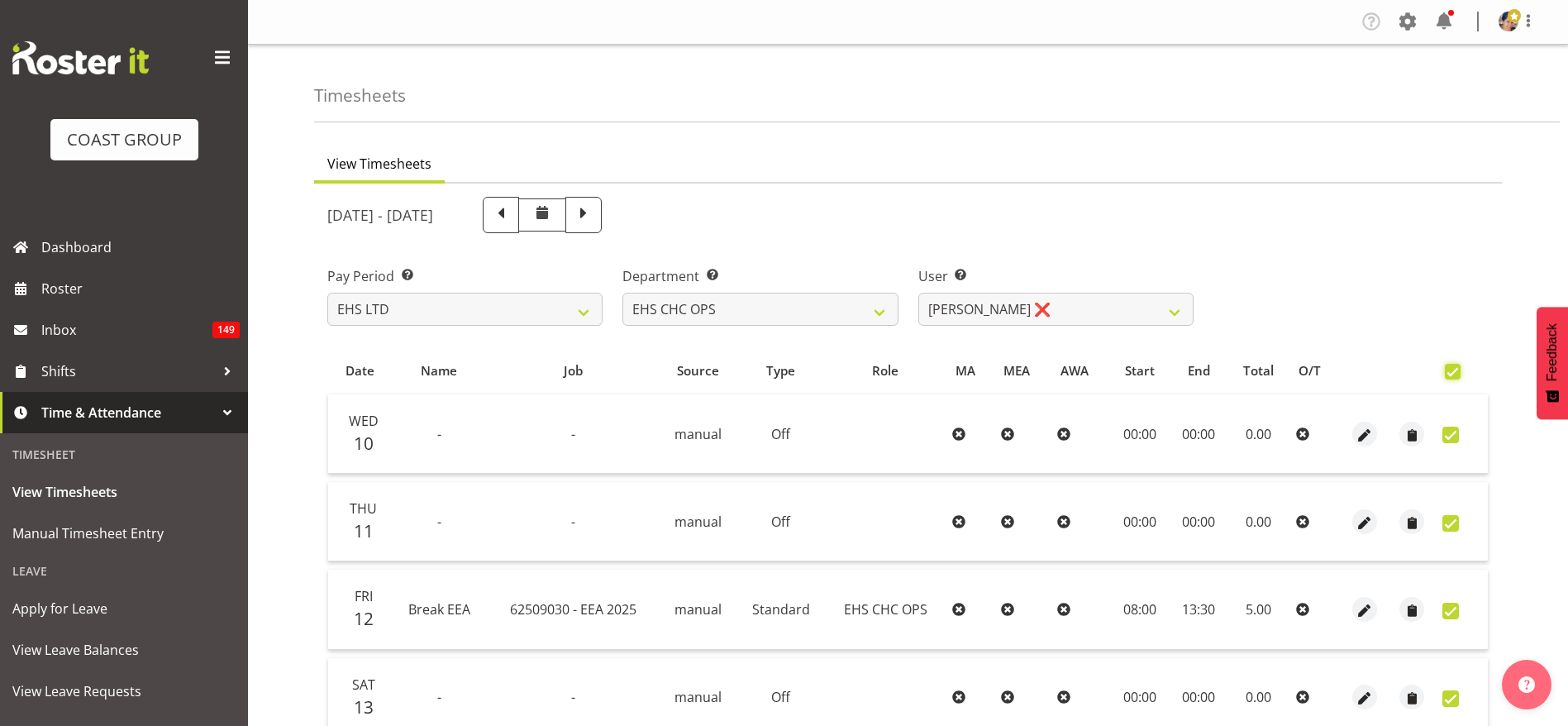
checkbox input "true"
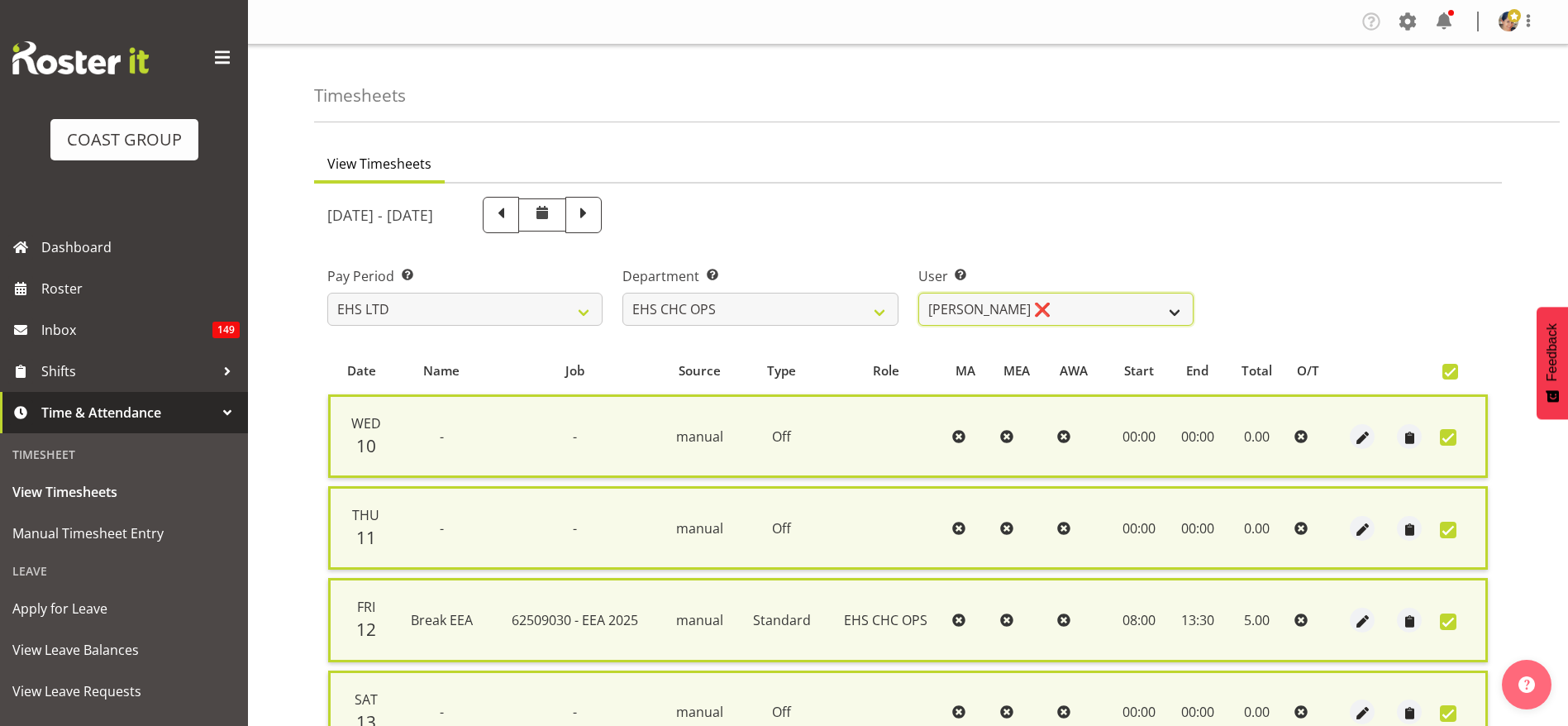
click at [964, 310] on select "[PERSON_NAME] ✔ [PERSON_NAME] ✔ [PERSON_NAME] ❌ [PERSON_NAME] ❌ [PERSON_NAME] ❌…" at bounding box center [1055, 308] width 275 height 33
select select "11512"
click at [918, 292] on select "[PERSON_NAME] ✔ [PERSON_NAME] ✔ [PERSON_NAME] ❌ [PERSON_NAME] ❌ [PERSON_NAME] ❌…" at bounding box center [1055, 308] width 275 height 33
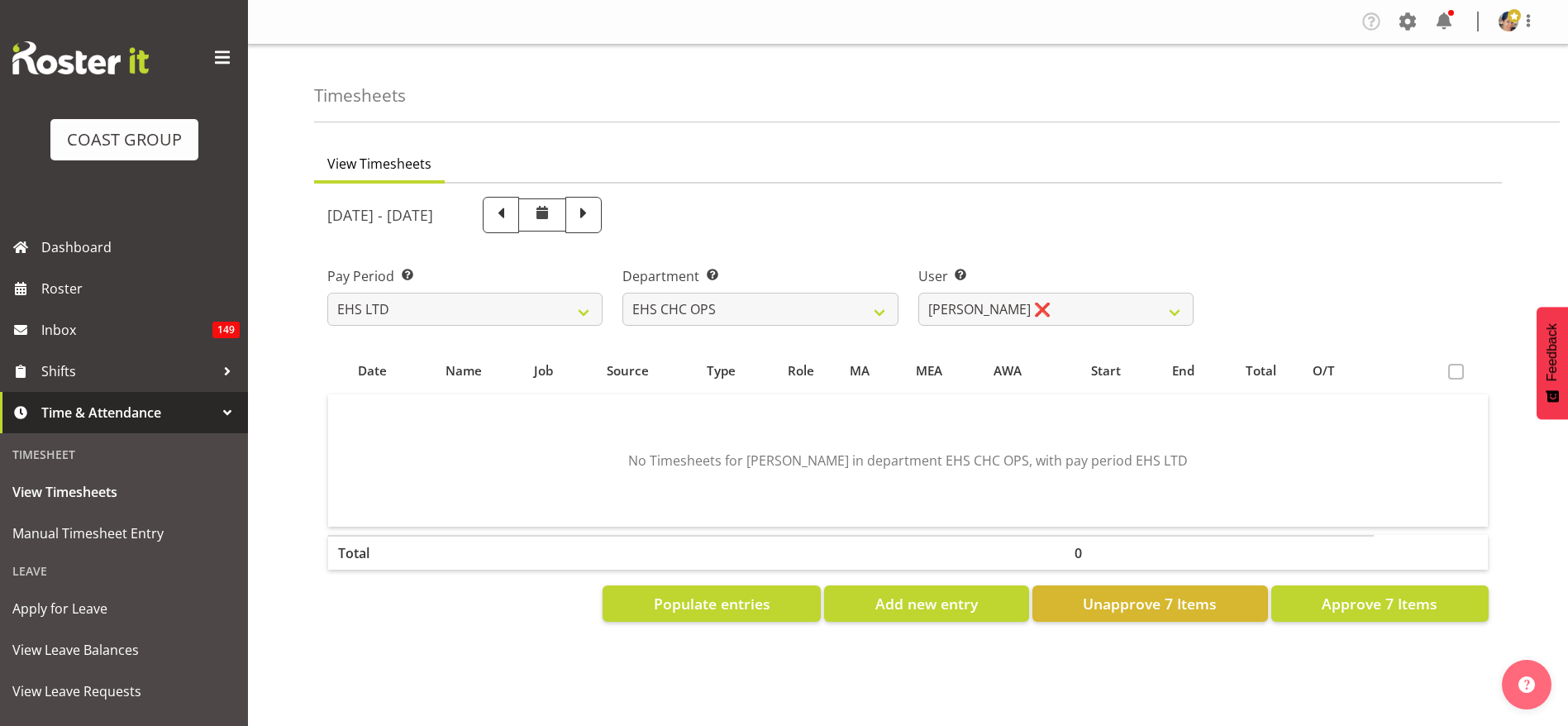
click at [1453, 366] on span at bounding box center [1455, 371] width 16 height 16
click at [660, 610] on span "Populate entries" at bounding box center [712, 603] width 117 height 22
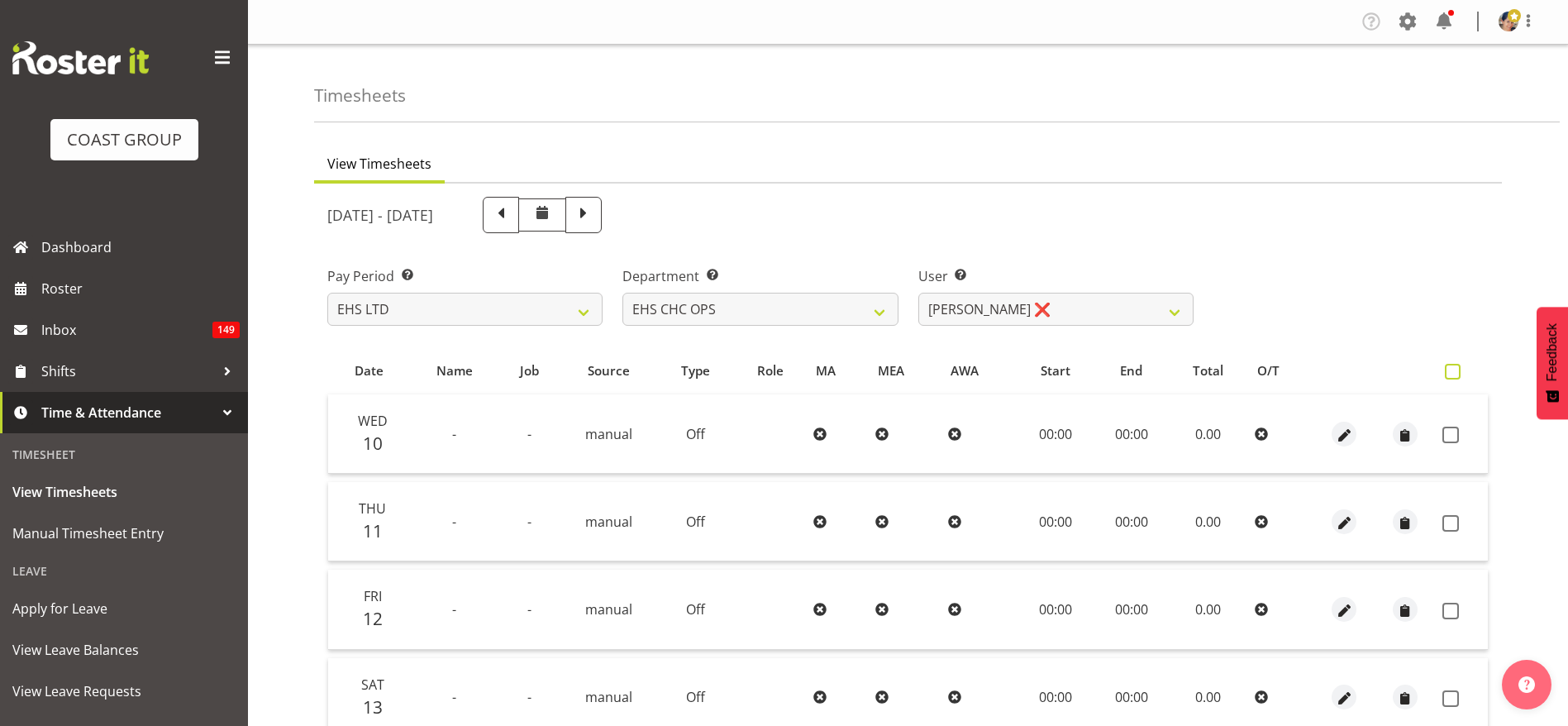
click at [1455, 371] on span at bounding box center [1452, 371] width 16 height 16
click at [1455, 371] on input "checkbox" at bounding box center [1449, 371] width 10 height 10
checkbox input "true"
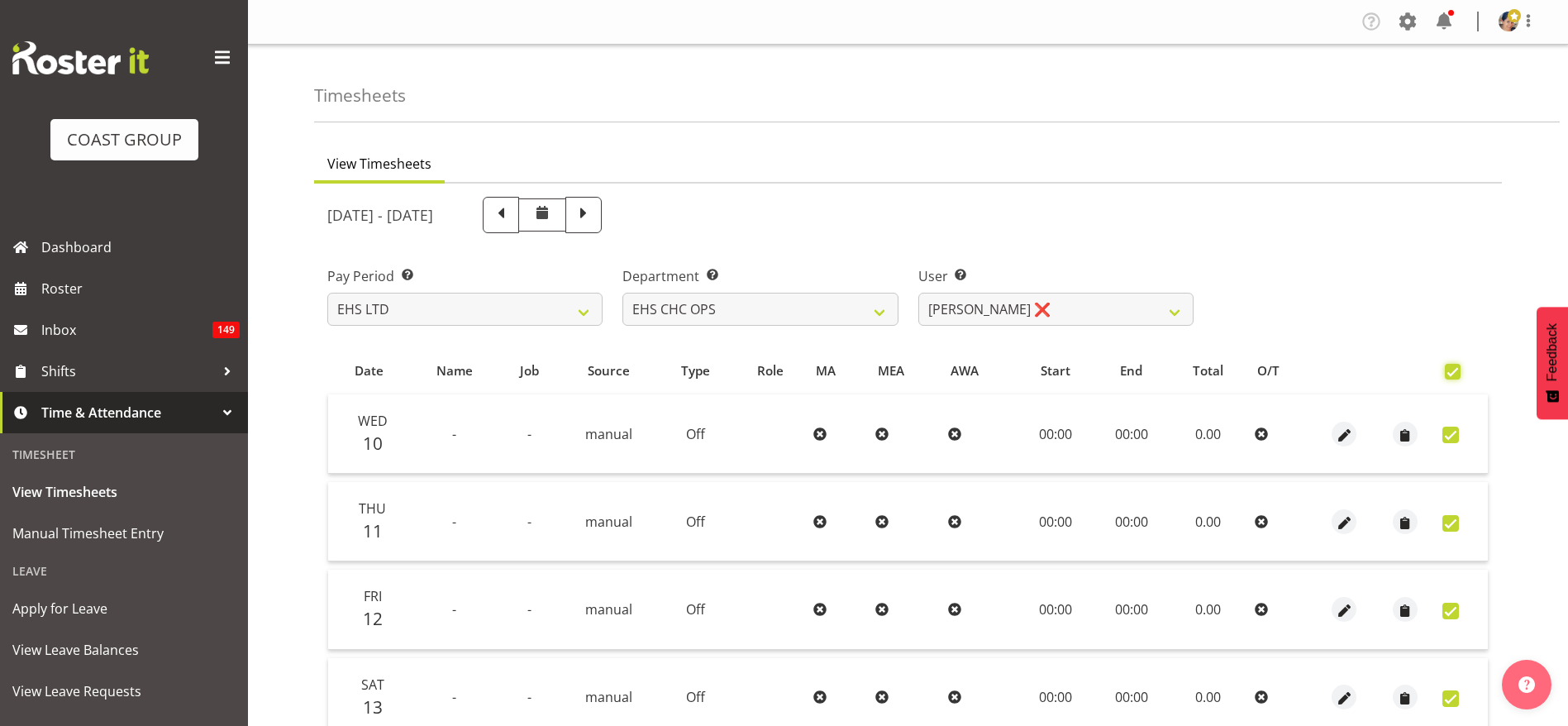
checkbox input "true"
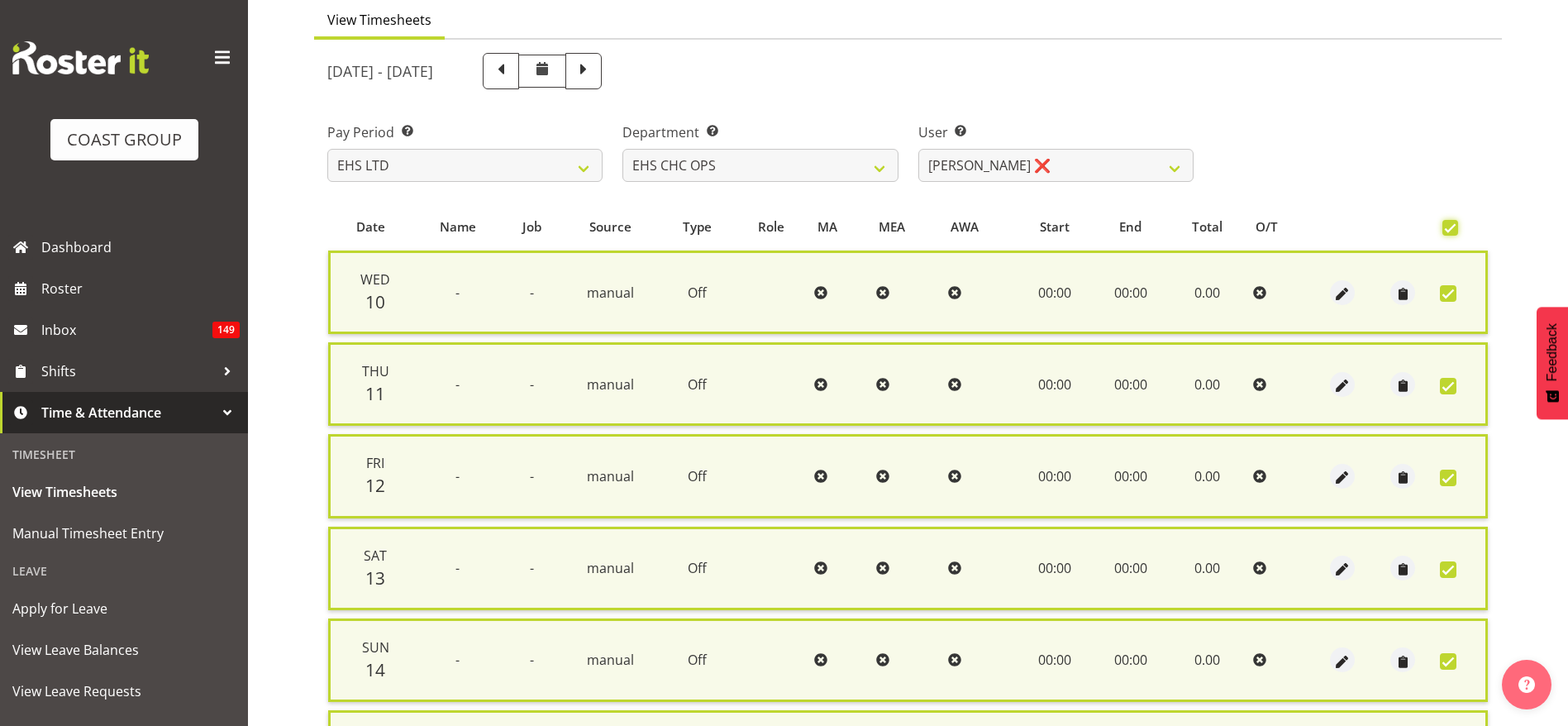
scroll to position [440, 0]
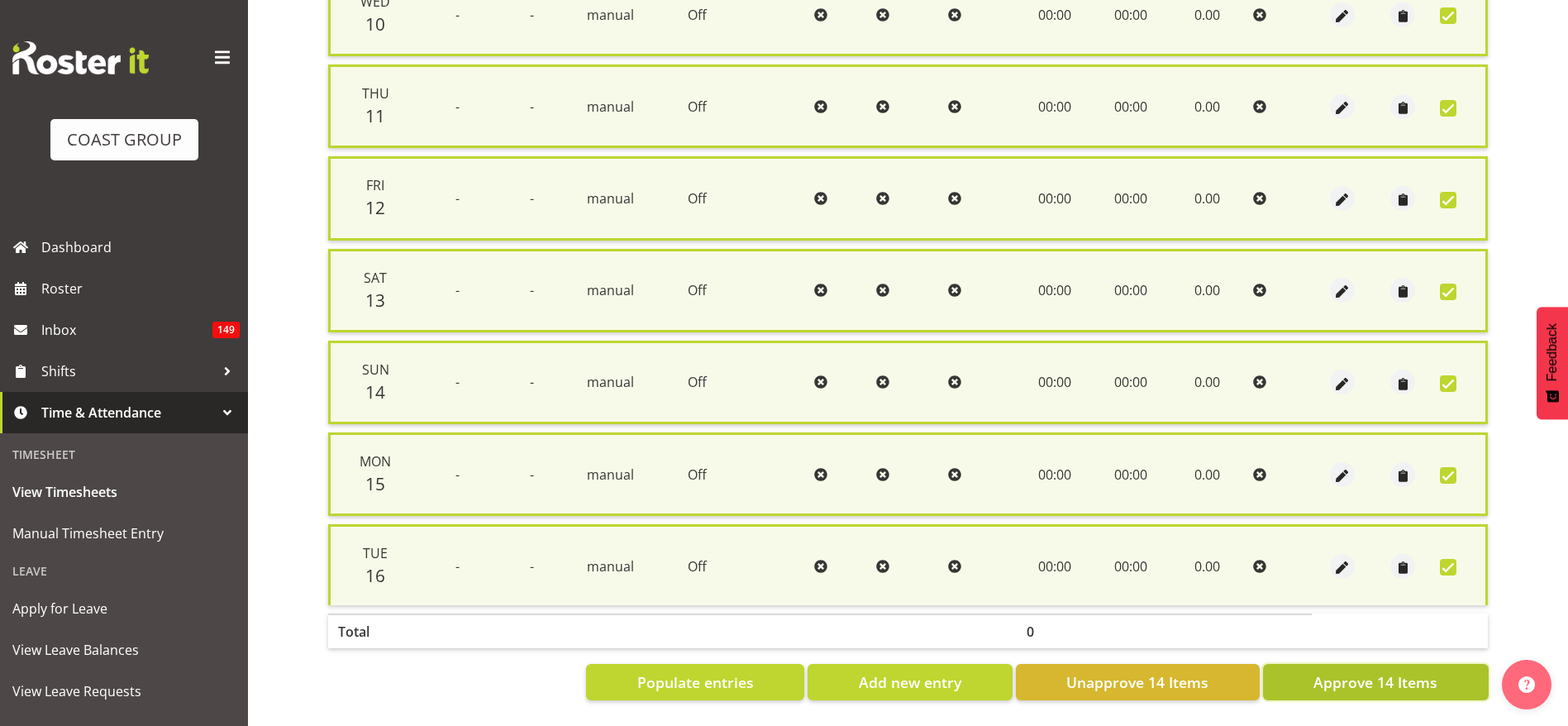
click at [1320, 664] on button "Approve 14 Items" at bounding box center [1375, 682] width 225 height 37
checkbox input "false"
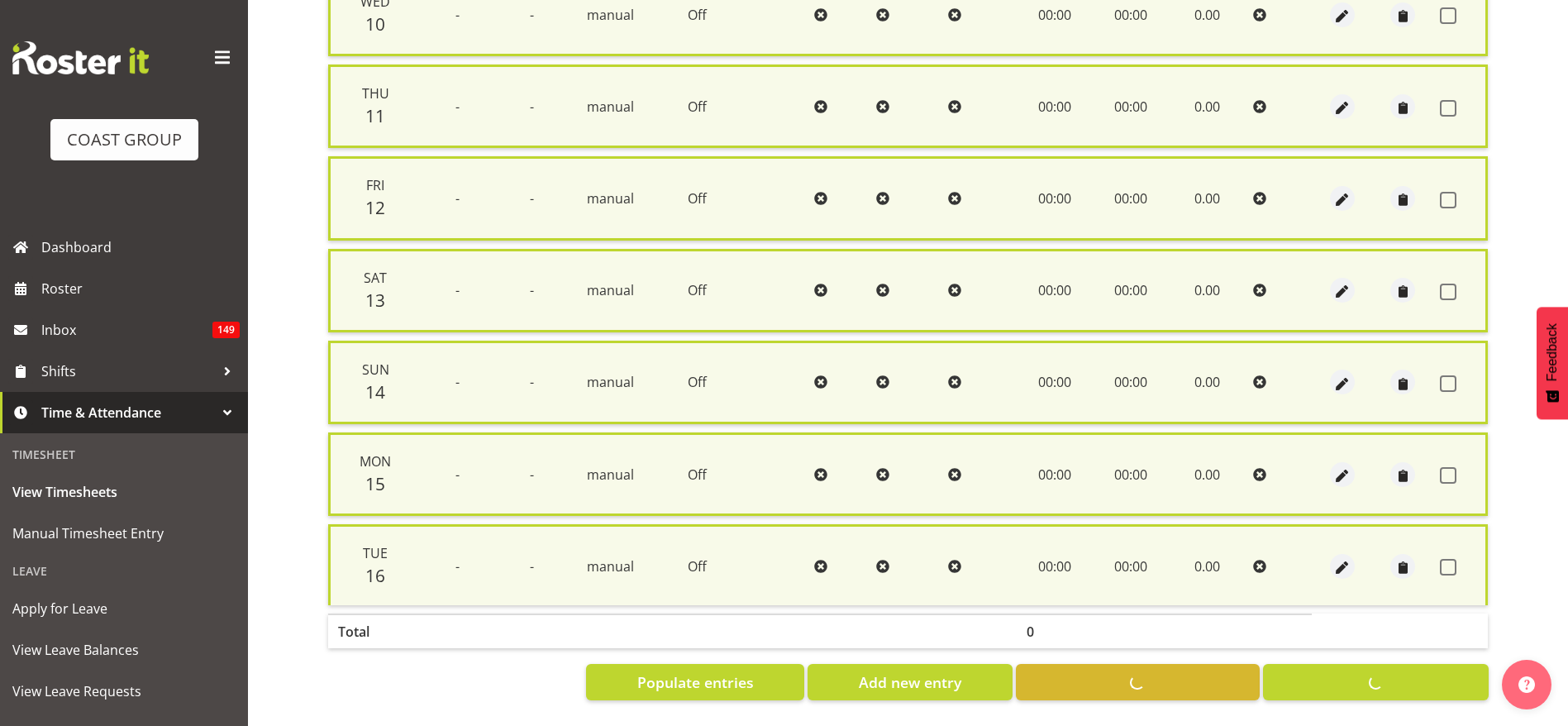
checkbox input "false"
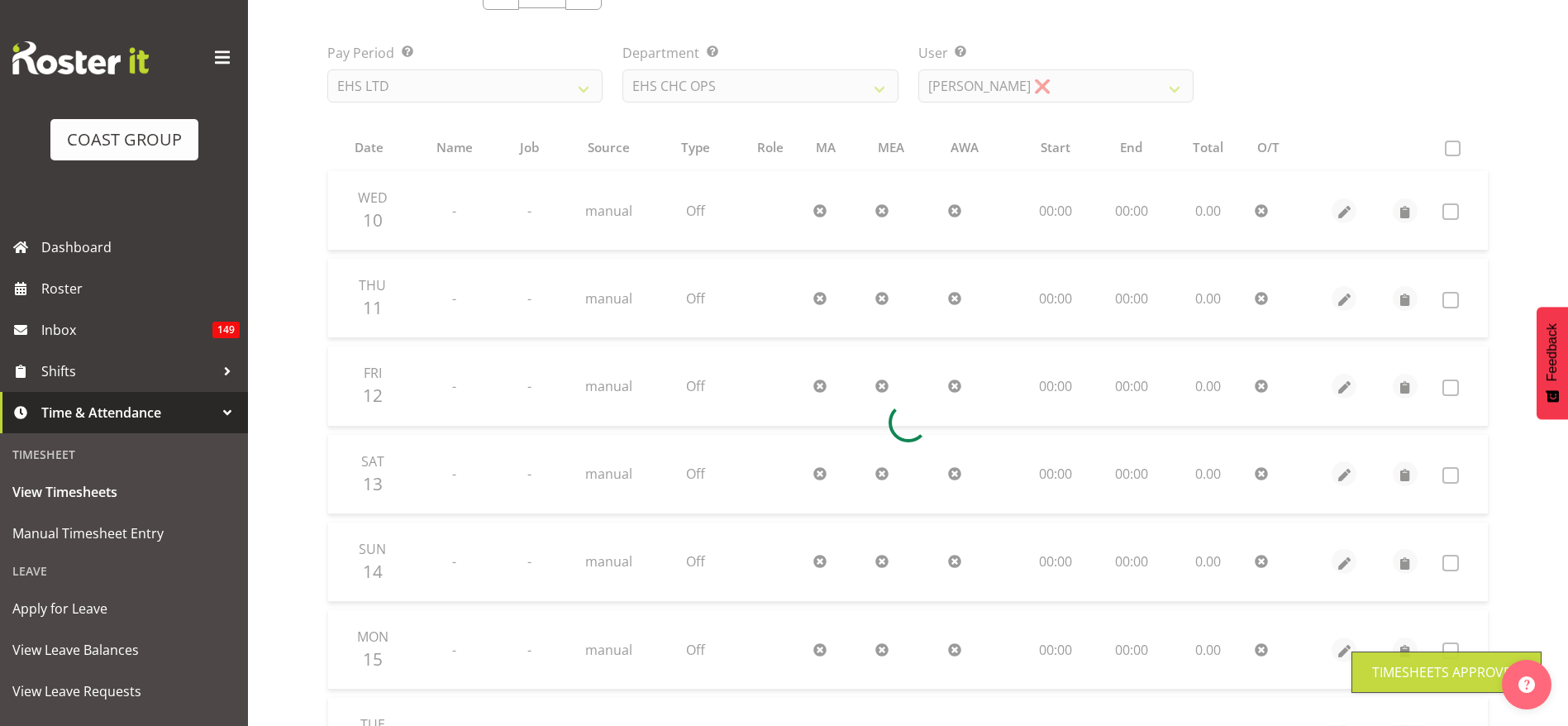
scroll to position [0, 0]
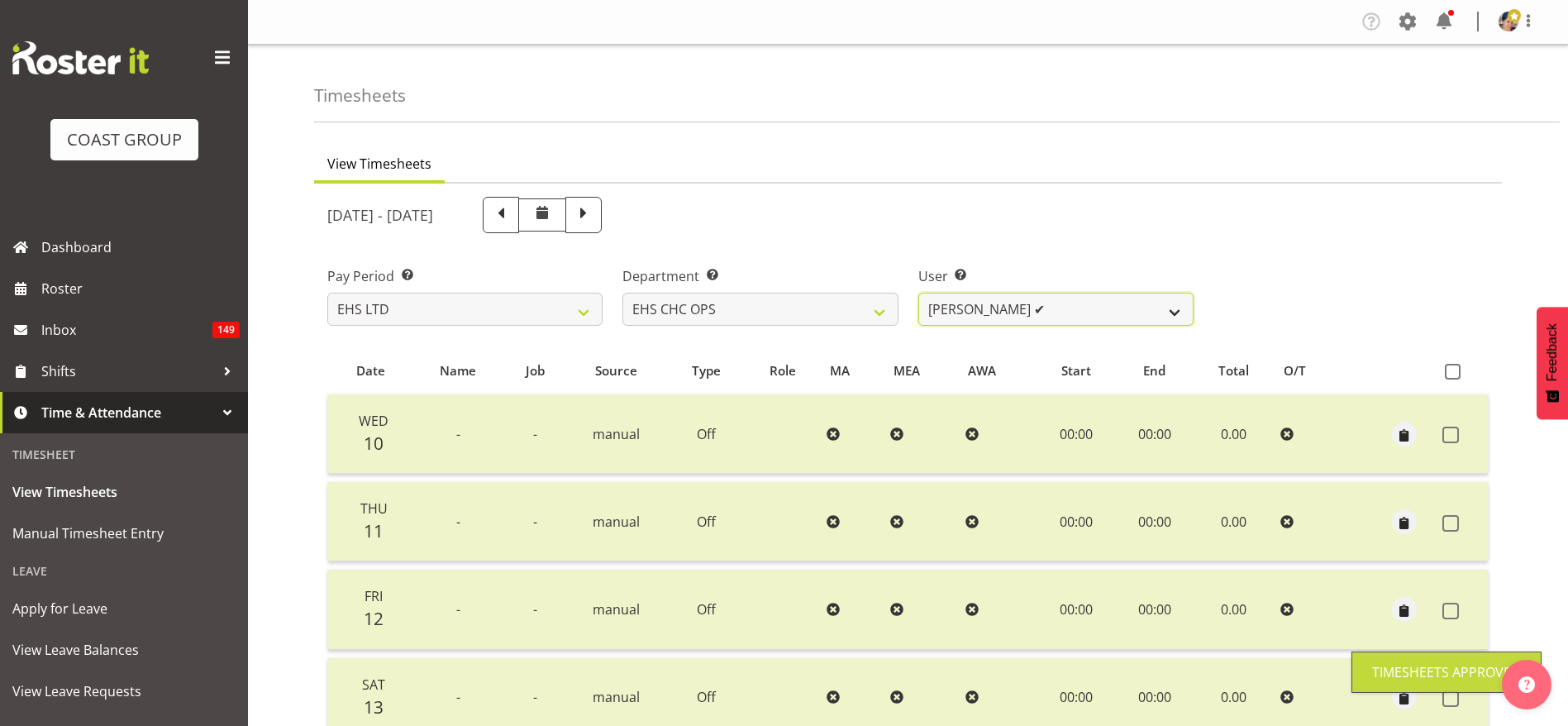
click at [959, 318] on select "[PERSON_NAME] ✔ [PERSON_NAME] ✔ [PERSON_NAME] ❌ [PERSON_NAME] ✔ [PERSON_NAME] ❌…" at bounding box center [1055, 308] width 275 height 33
select select "9478"
click at [918, 292] on select "[PERSON_NAME] ✔ [PERSON_NAME] ✔ [PERSON_NAME] ❌ [PERSON_NAME] ✔ [PERSON_NAME] ❌…" at bounding box center [1055, 308] width 275 height 33
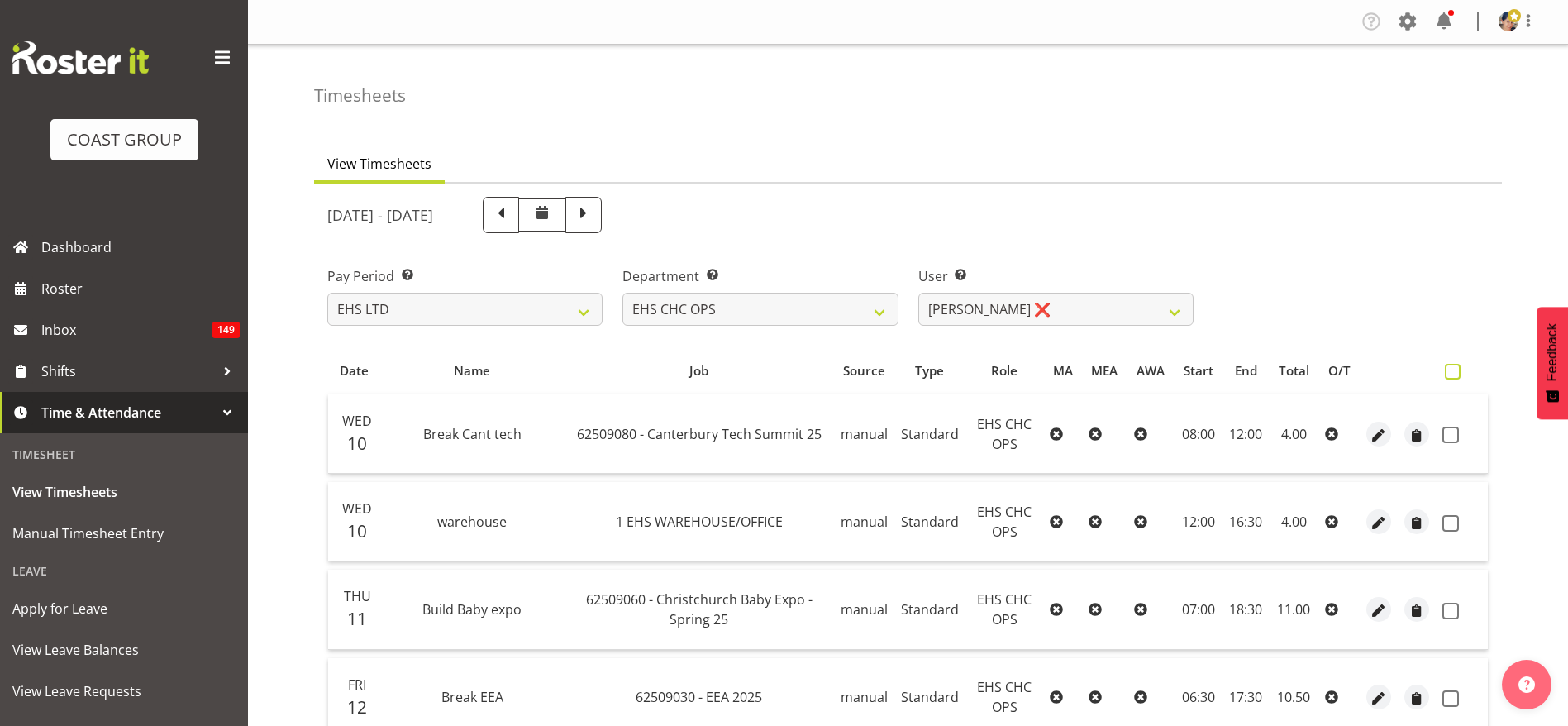
click at [1459, 372] on span at bounding box center [1452, 371] width 16 height 16
click at [1455, 372] on input "checkbox" at bounding box center [1449, 371] width 10 height 10
checkbox input "true"
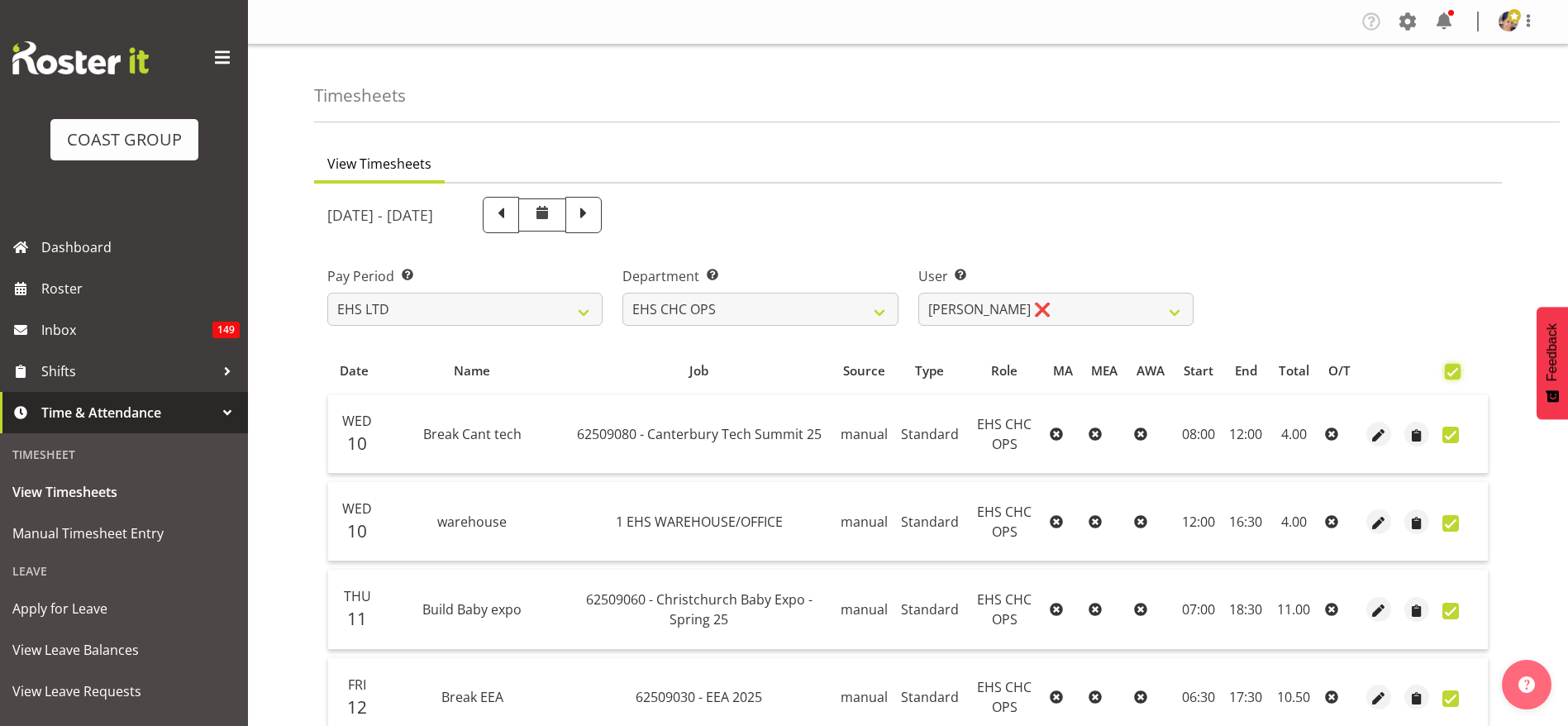
checkbox input "true"
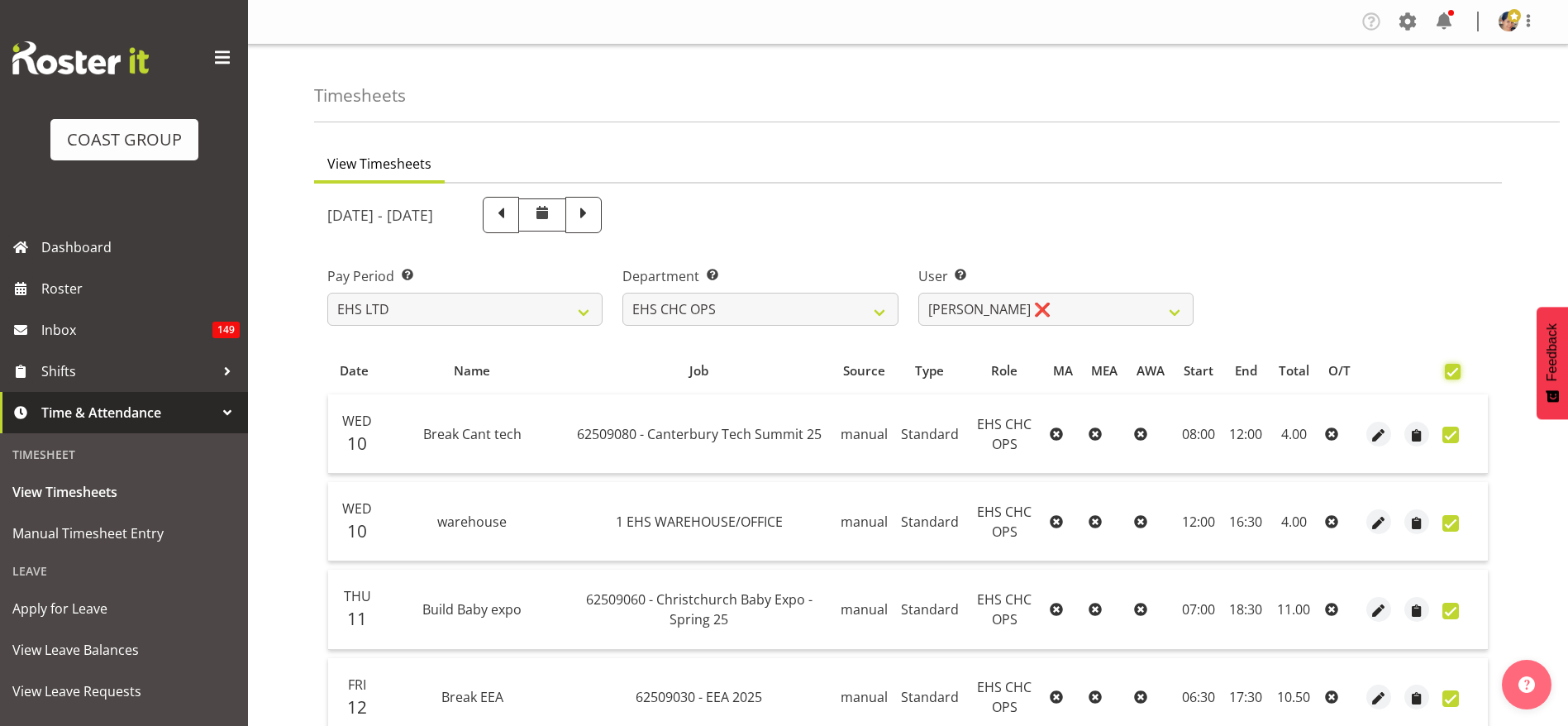
checkbox input "true"
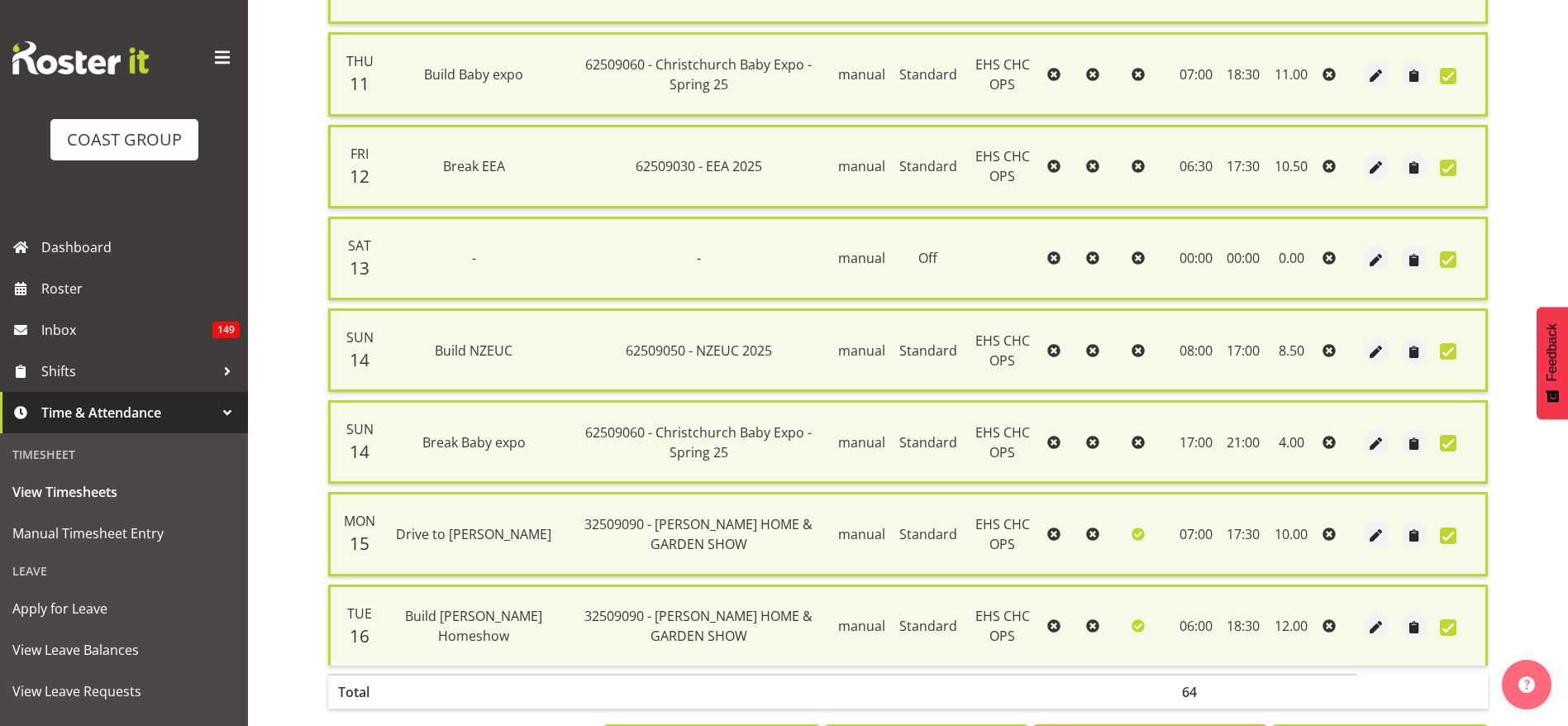
scroll to position [625, 0]
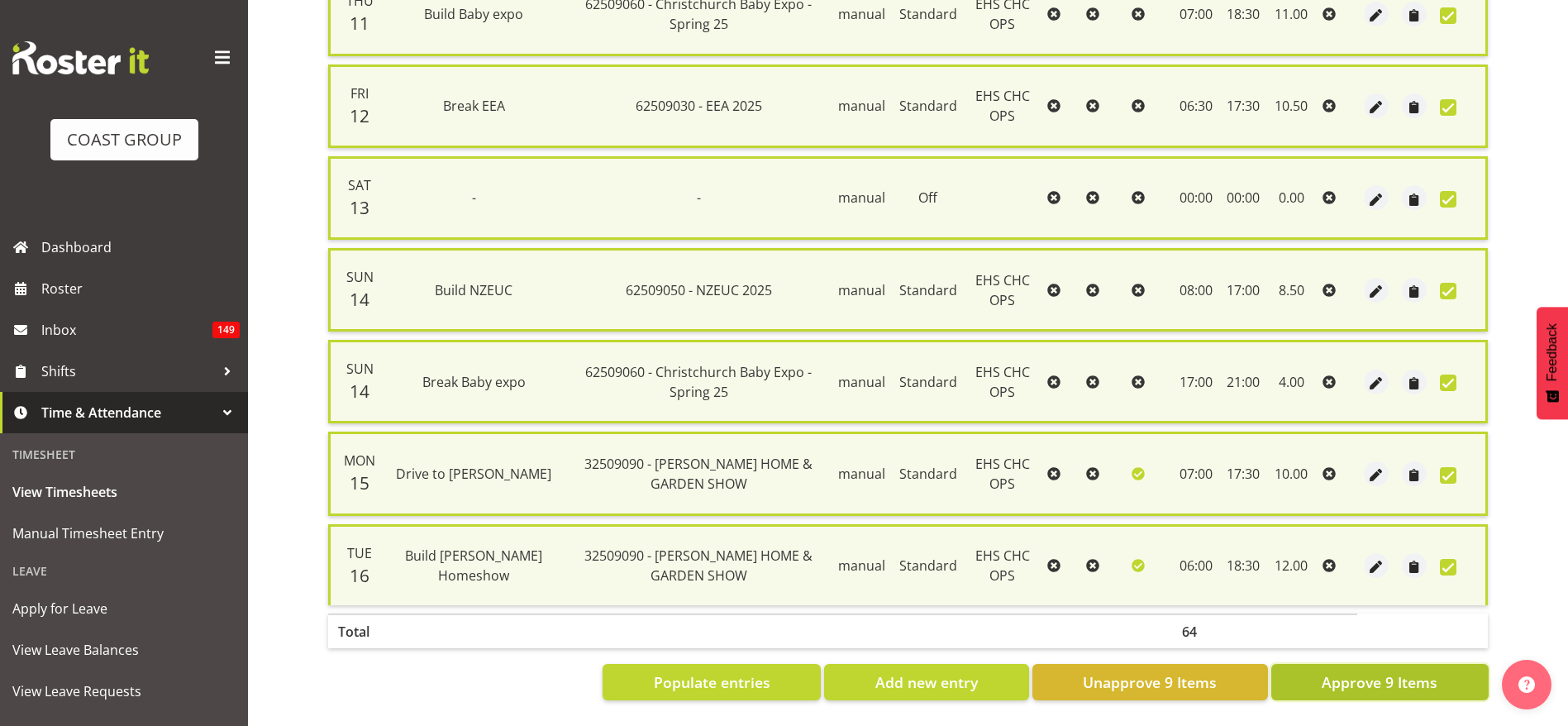
click at [1413, 671] on span "Approve 9 Items" at bounding box center [1379, 682] width 116 height 22
checkbox input "false"
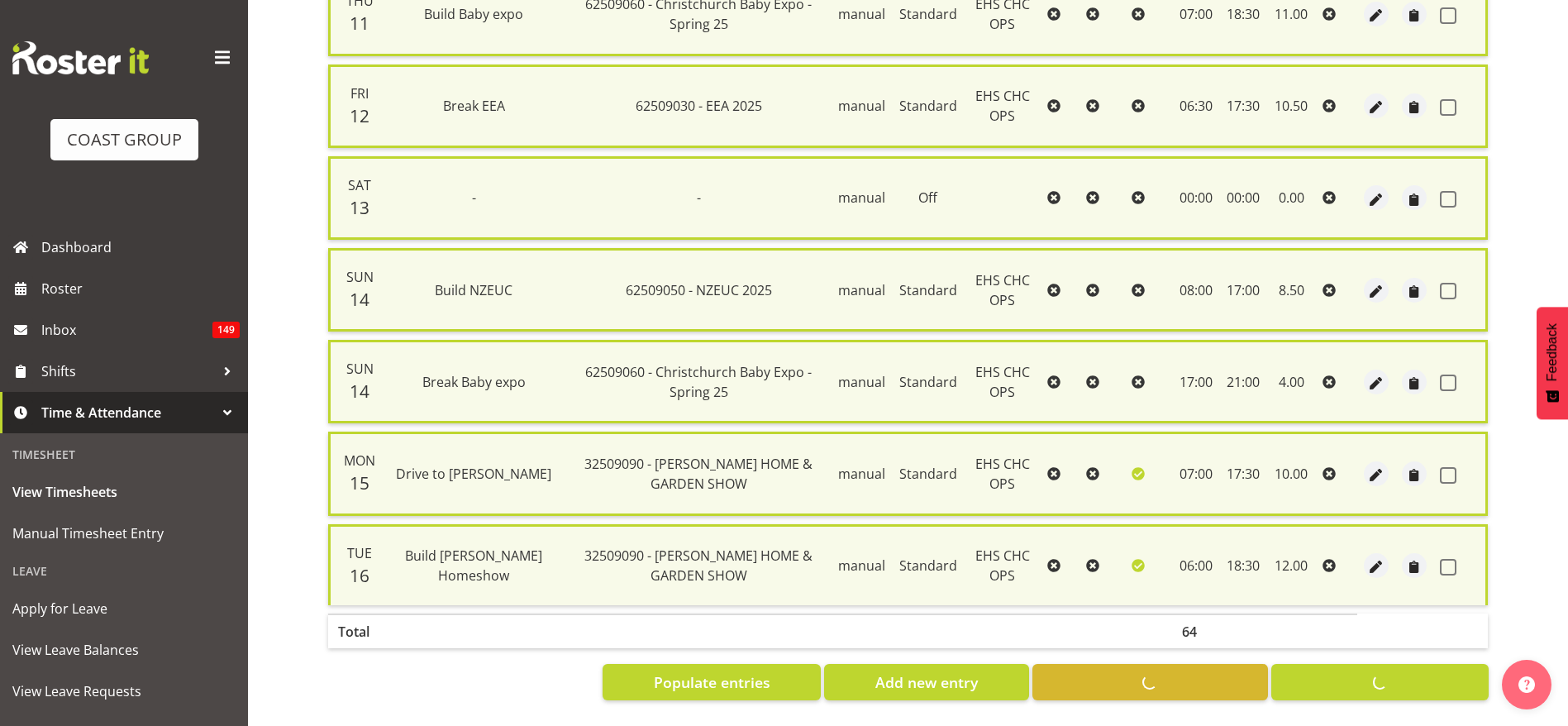
checkbox input "false"
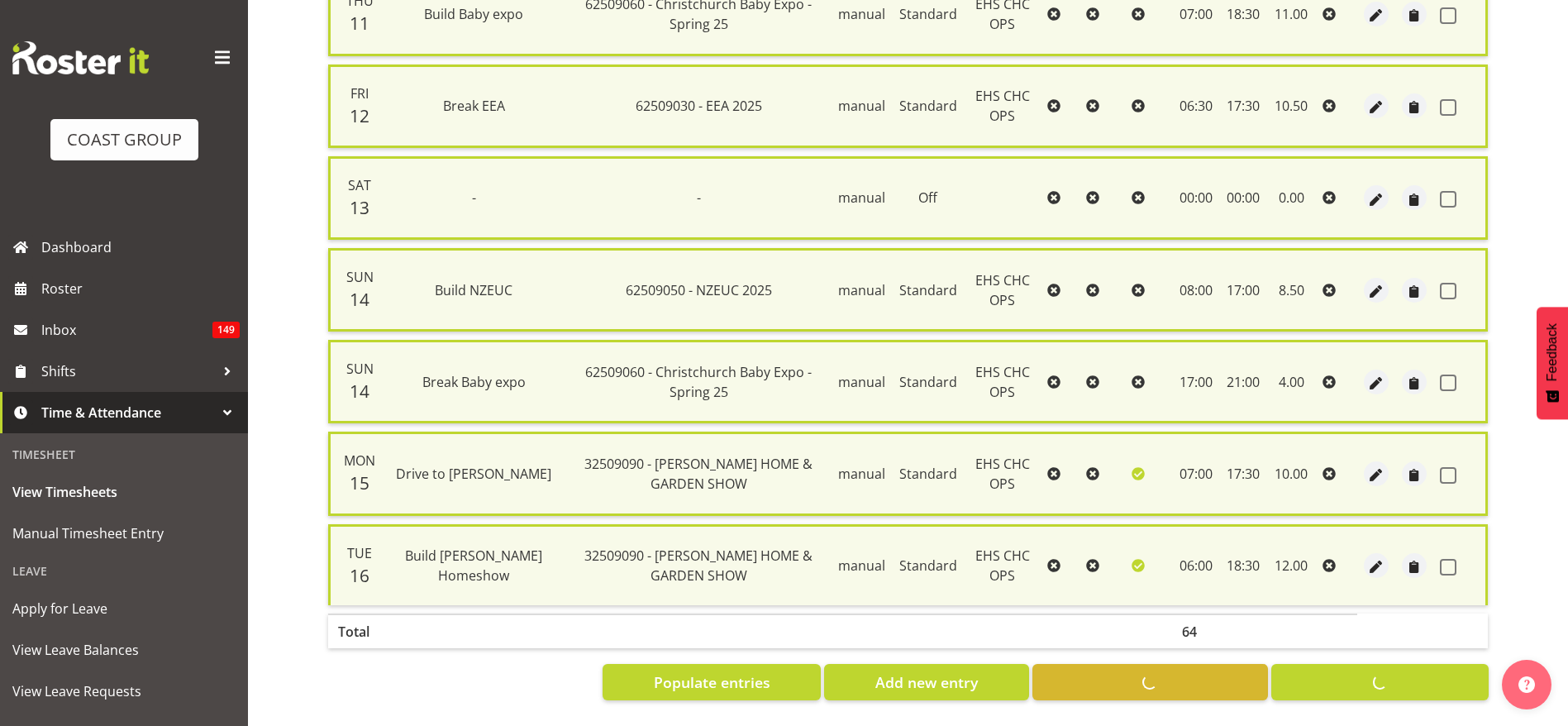
checkbox input "false"
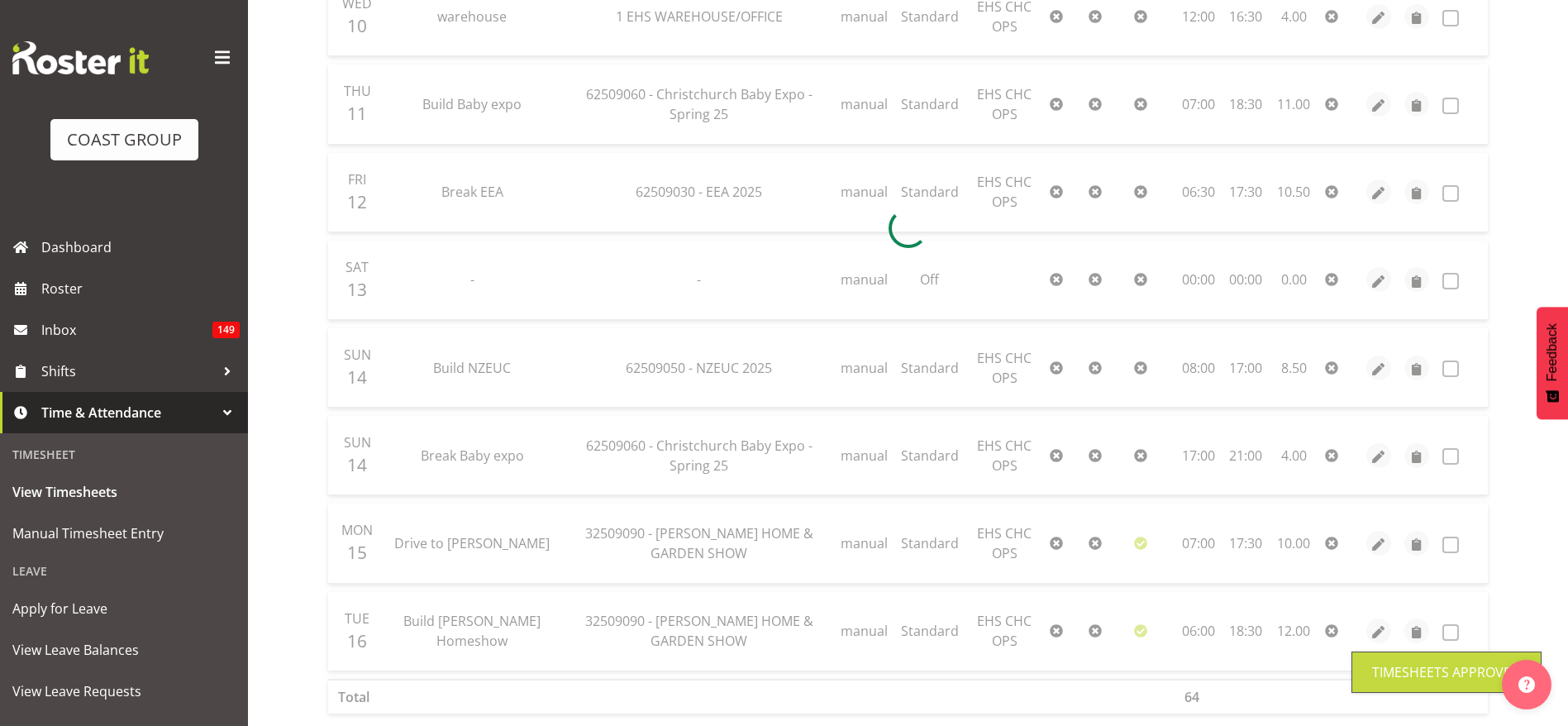
scroll to position [0, 0]
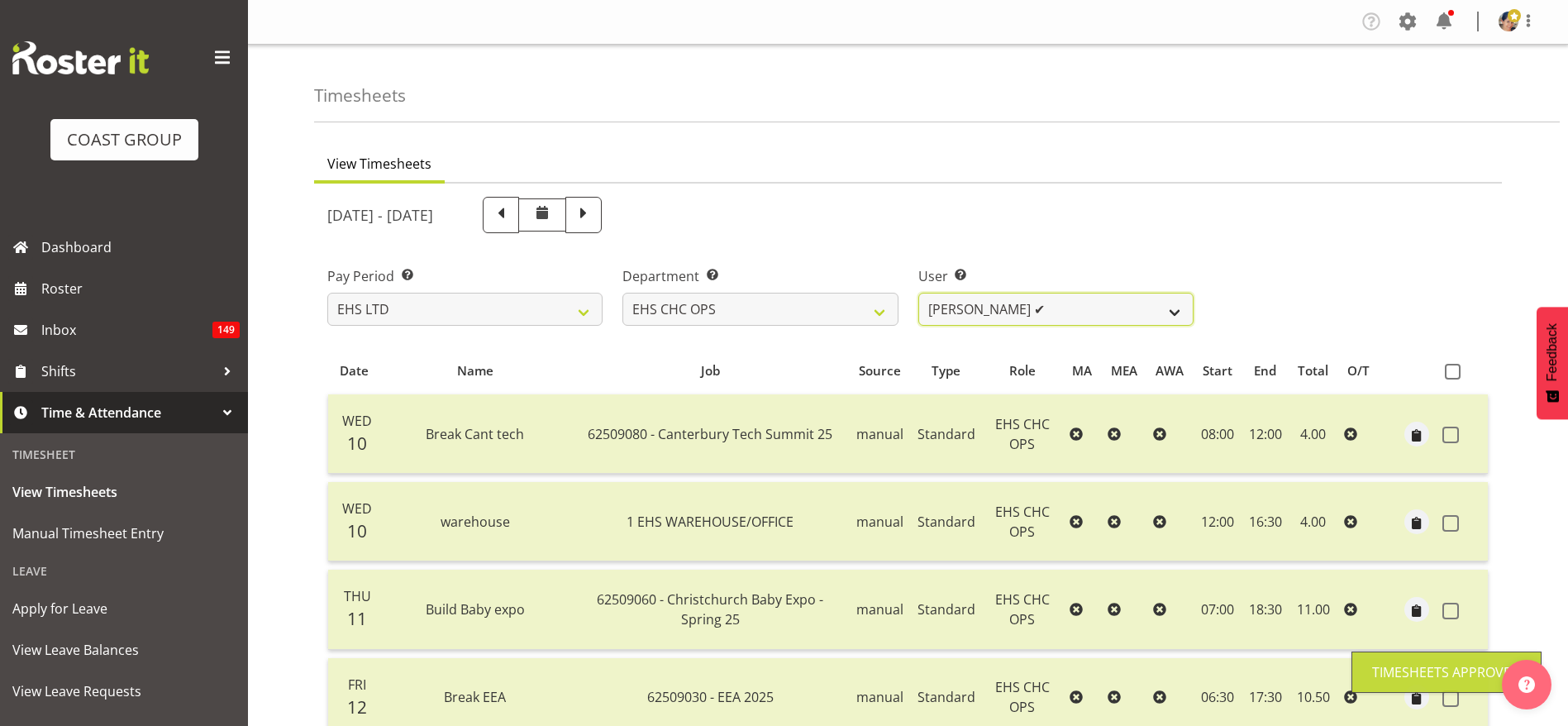
click at [988, 318] on select "[PERSON_NAME] ✔ [PERSON_NAME] ✔ [PERSON_NAME] ❌ [PERSON_NAME] ✔ [PERSON_NAME] ✔…" at bounding box center [1055, 308] width 275 height 33
select select "10797"
click at [918, 292] on select "[PERSON_NAME] ✔ [PERSON_NAME] ✔ [PERSON_NAME] ❌ [PERSON_NAME] ✔ [PERSON_NAME] ✔…" at bounding box center [1055, 308] width 275 height 33
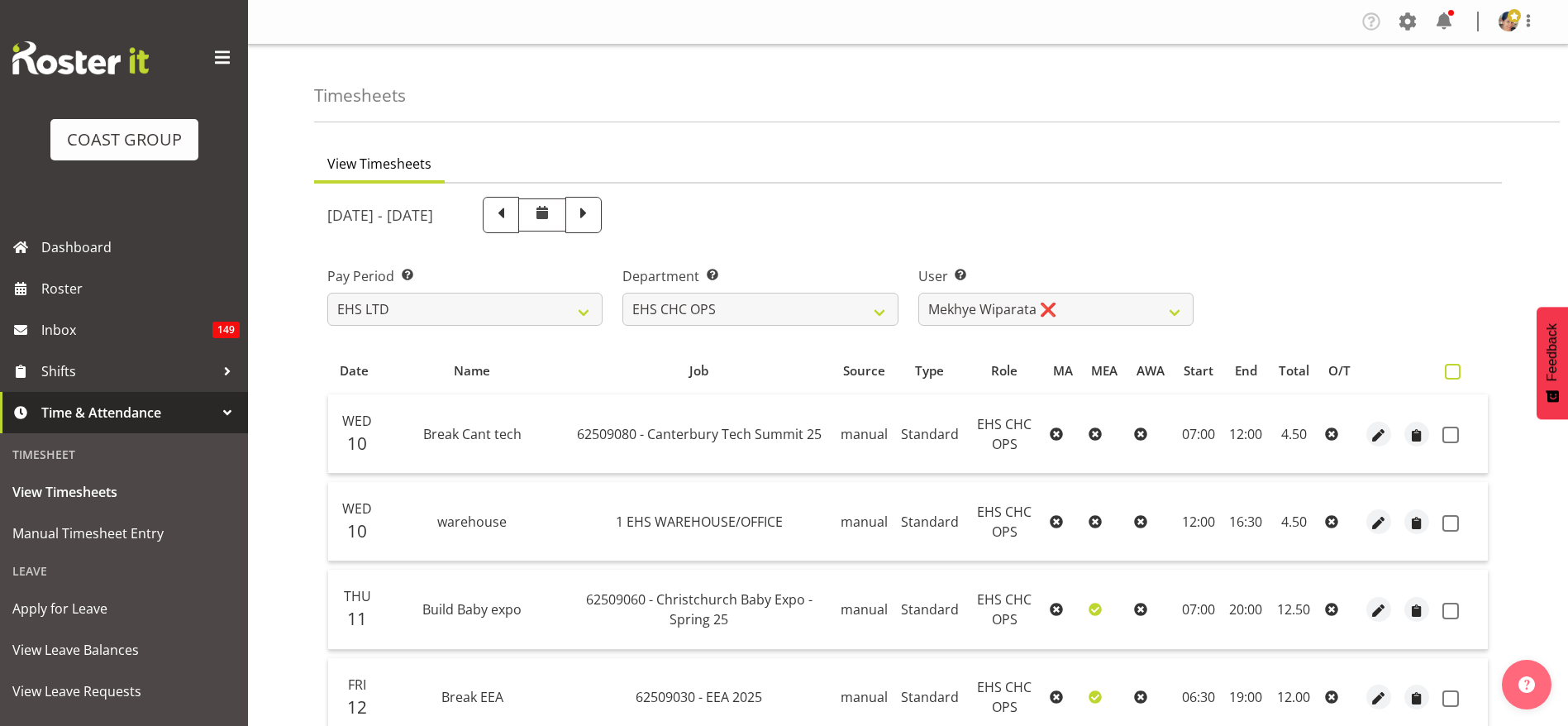
click at [1449, 376] on span at bounding box center [1452, 371] width 16 height 16
click at [1449, 376] on input "checkbox" at bounding box center [1449, 371] width 10 height 10
checkbox input "true"
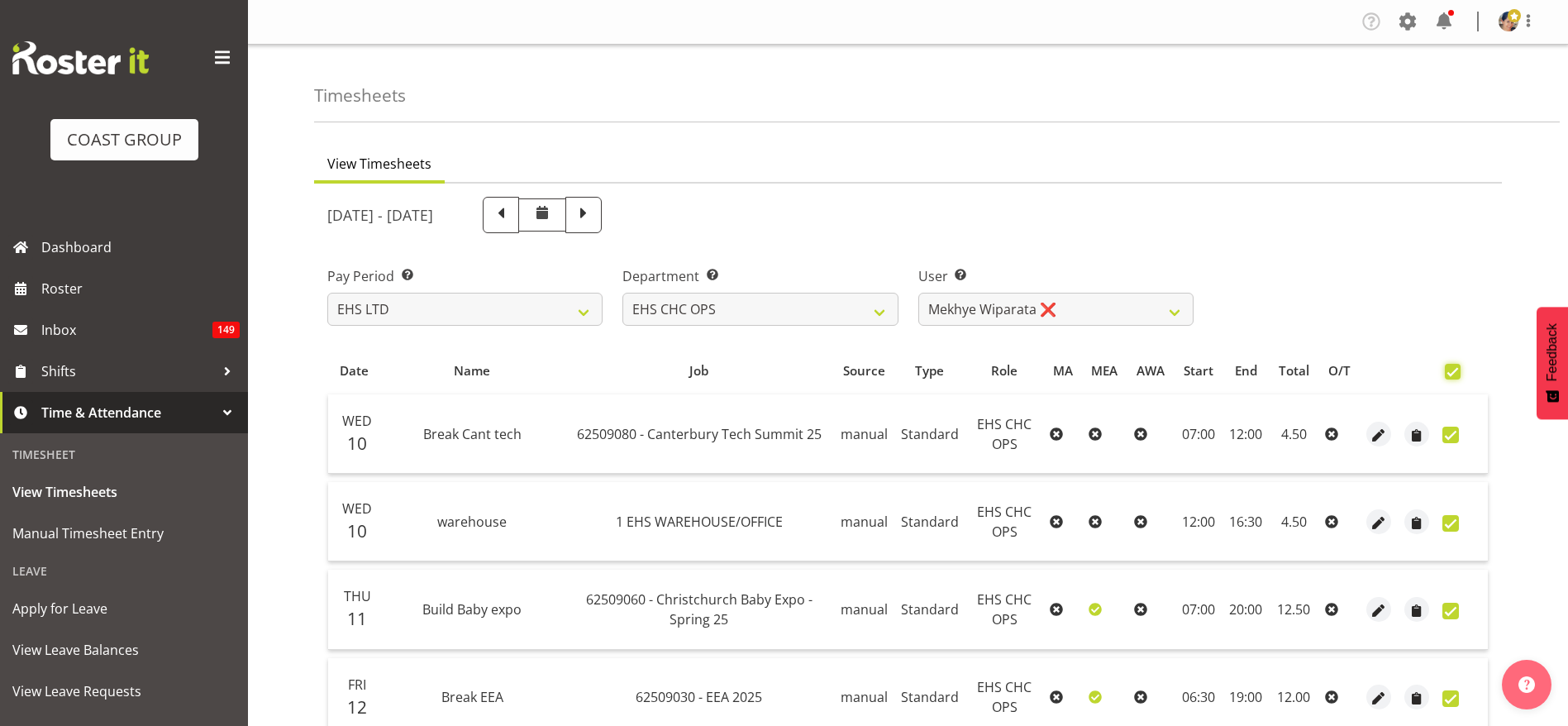
checkbox input "true"
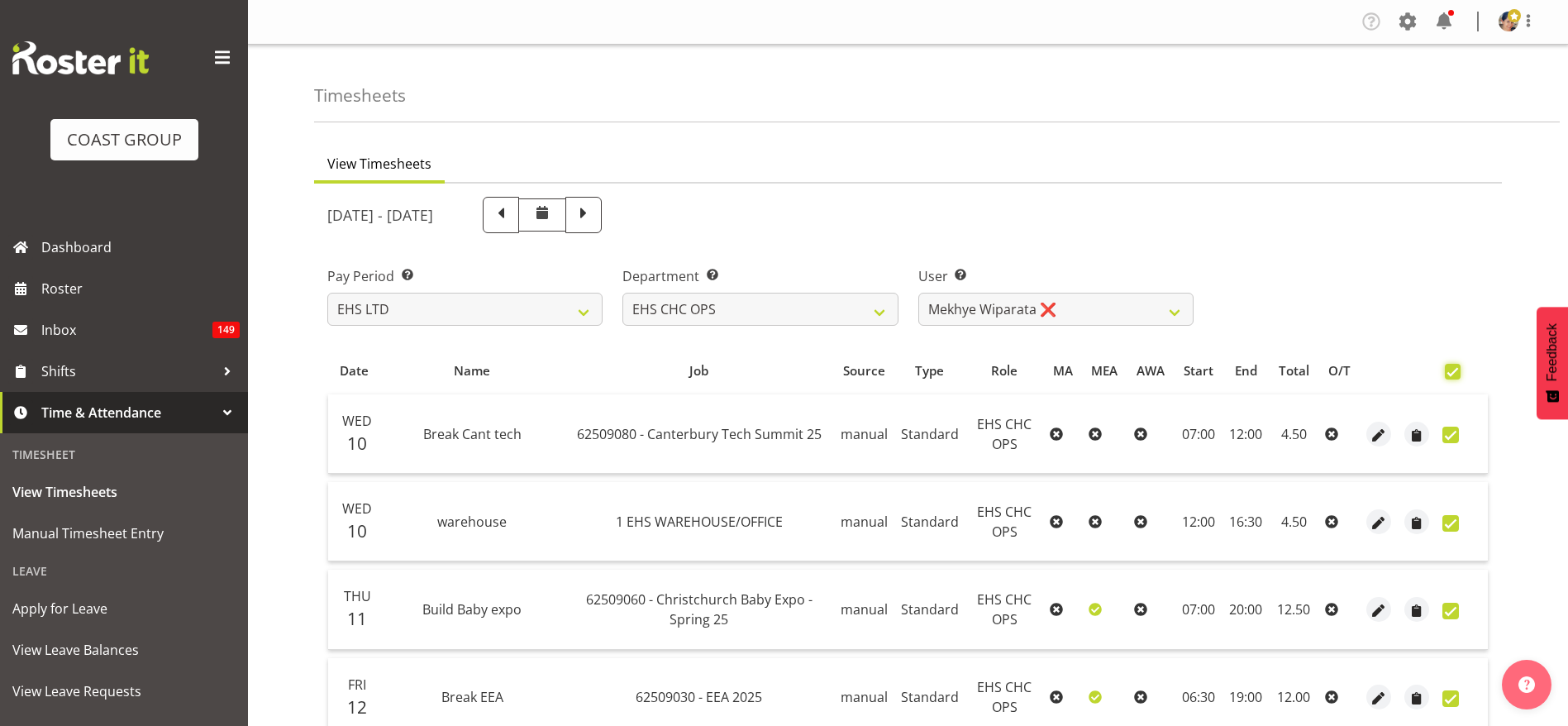
checkbox input "true"
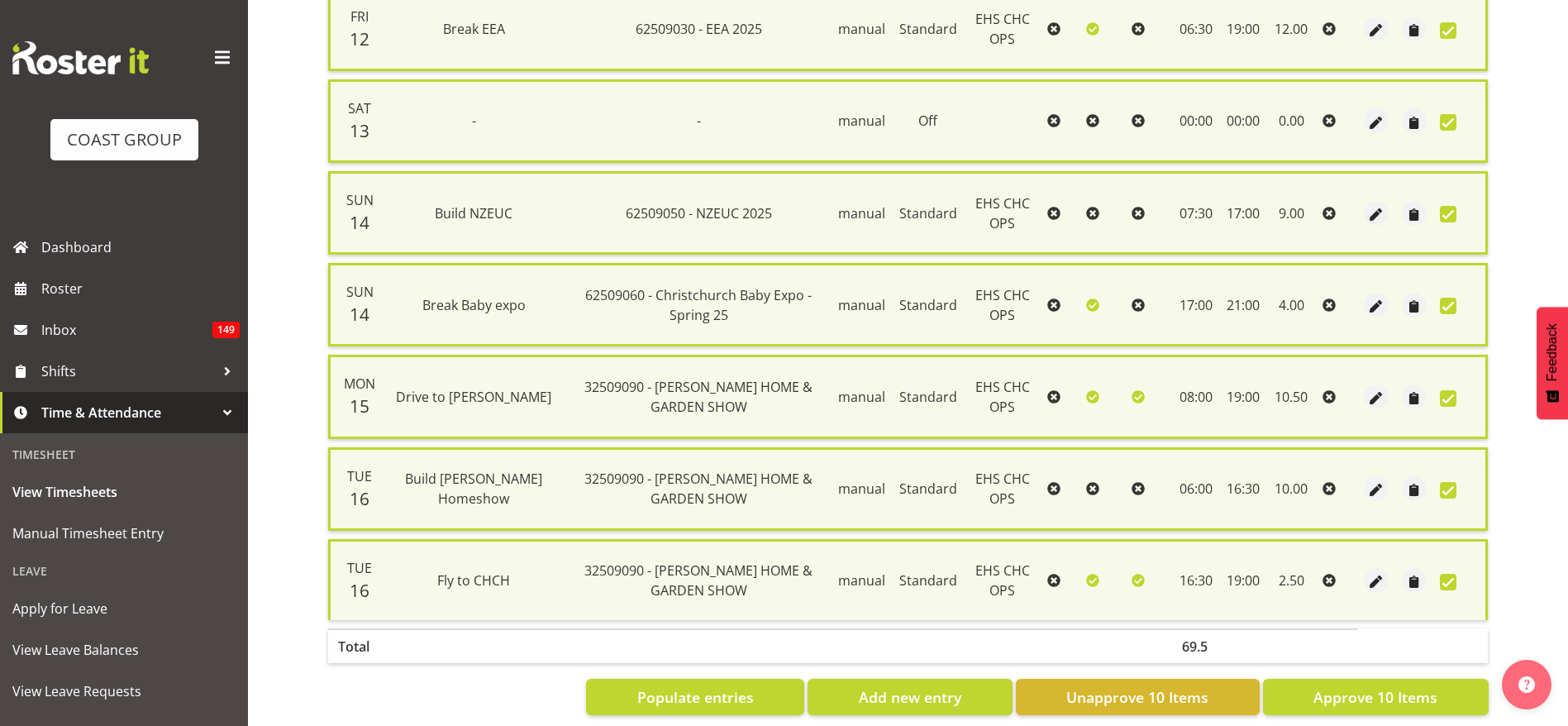
scroll to position [717, 0]
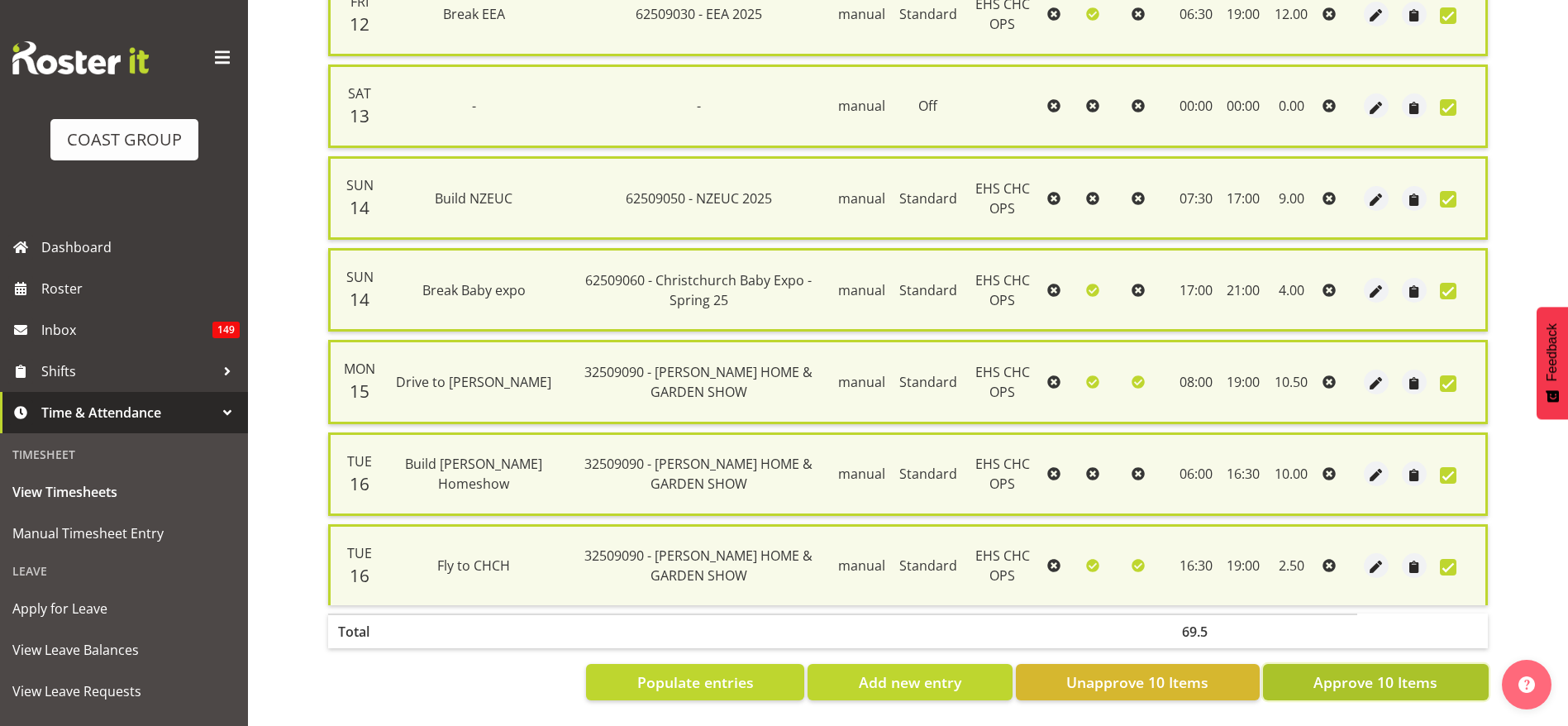
click at [1382, 671] on span "Approve 10 Items" at bounding box center [1375, 682] width 124 height 22
checkbox input "false"
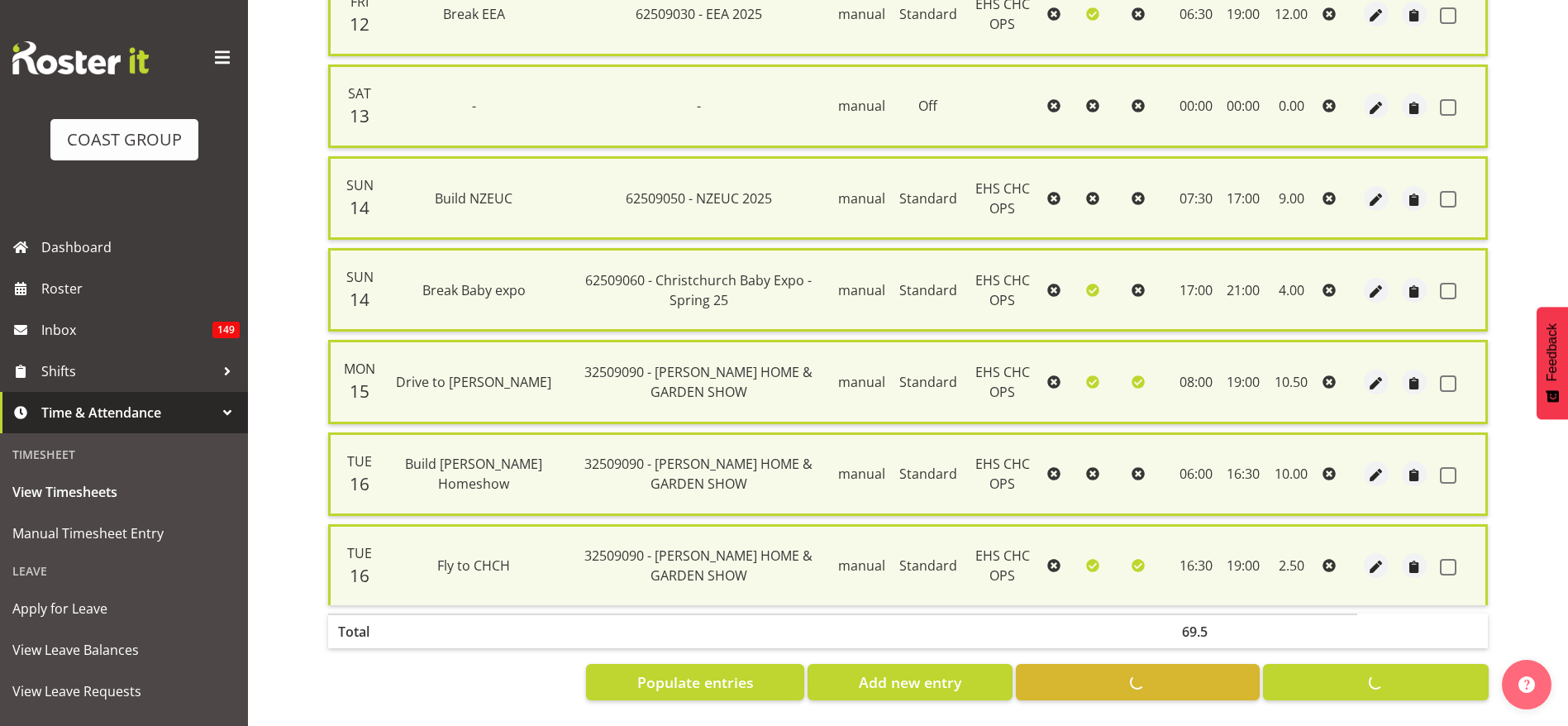
checkbox input "false"
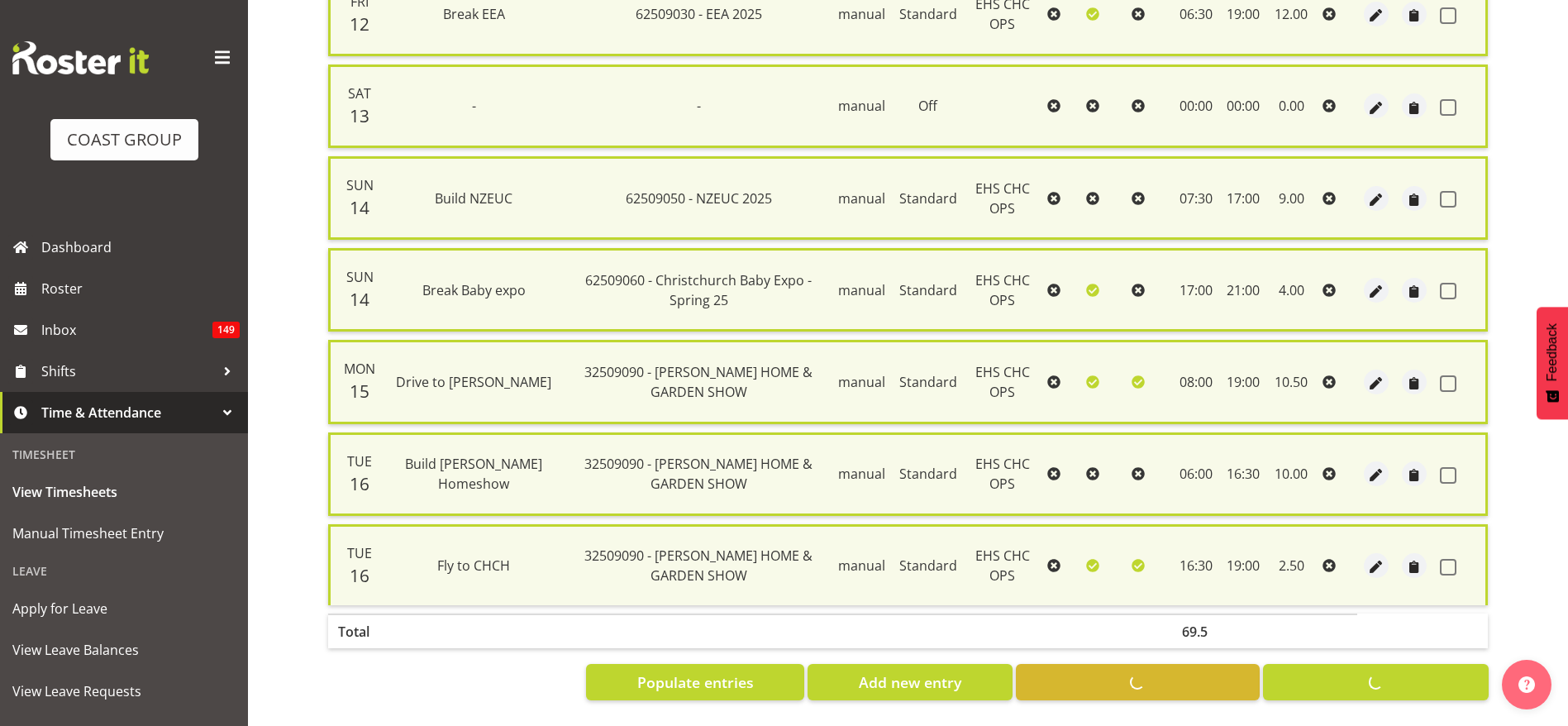
checkbox input "false"
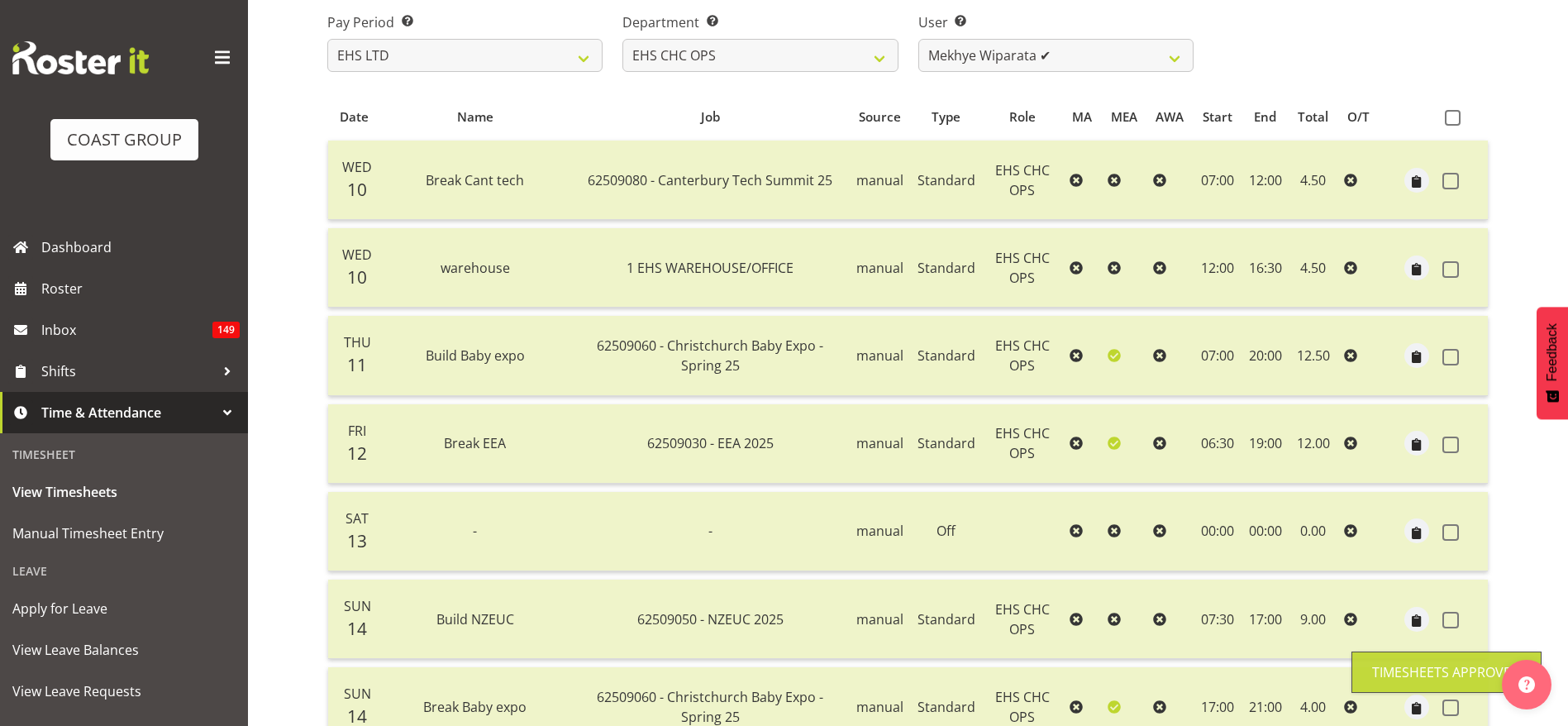
scroll to position [58, 0]
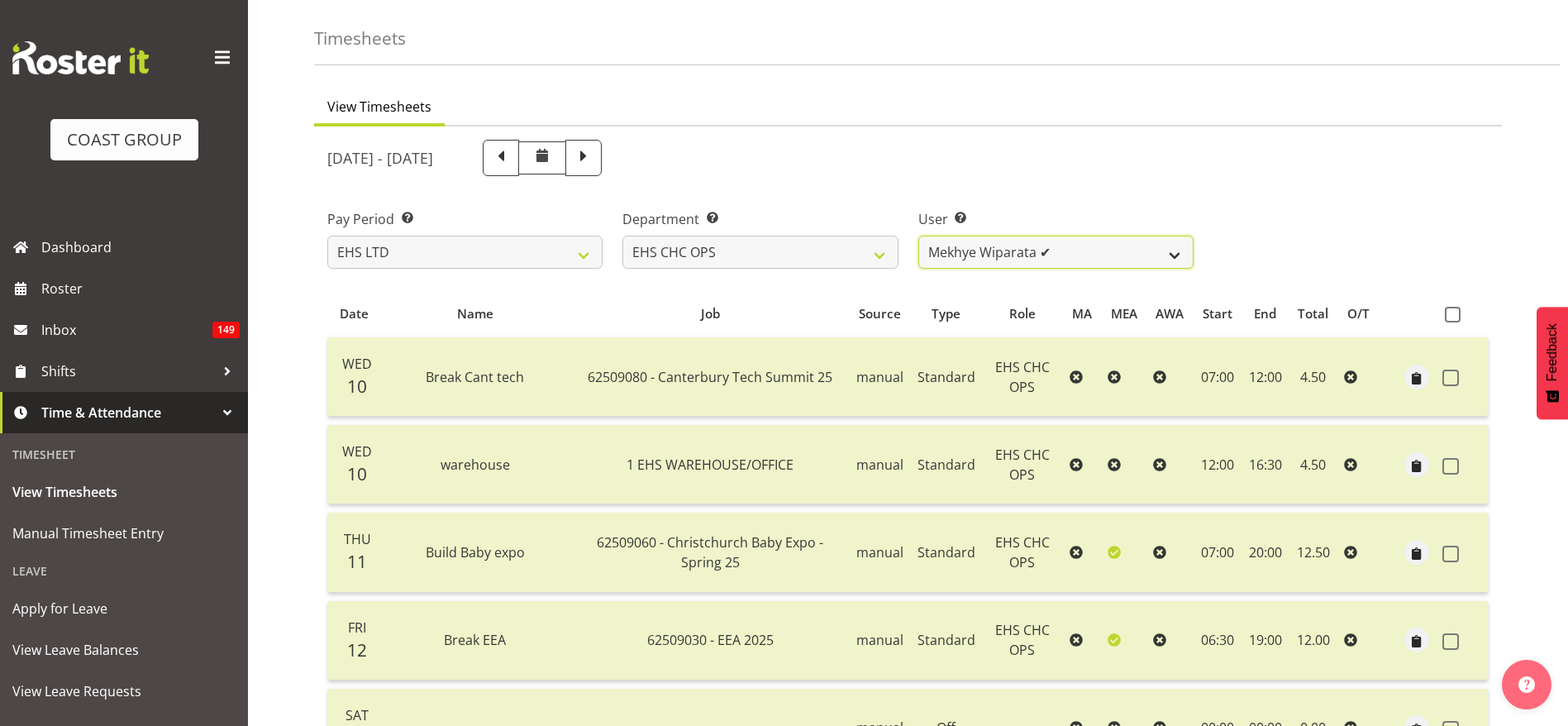
click at [966, 246] on select "[PERSON_NAME] ✔ [PERSON_NAME] ✔ [PERSON_NAME] ❌ [PERSON_NAME] ✔ [PERSON_NAME] ✔…" at bounding box center [1055, 252] width 275 height 33
select select "8009"
click at [918, 236] on select "[PERSON_NAME] ✔ [PERSON_NAME] ✔ [PERSON_NAME] ❌ [PERSON_NAME] ✔ [PERSON_NAME] ✔…" at bounding box center [1055, 252] width 275 height 33
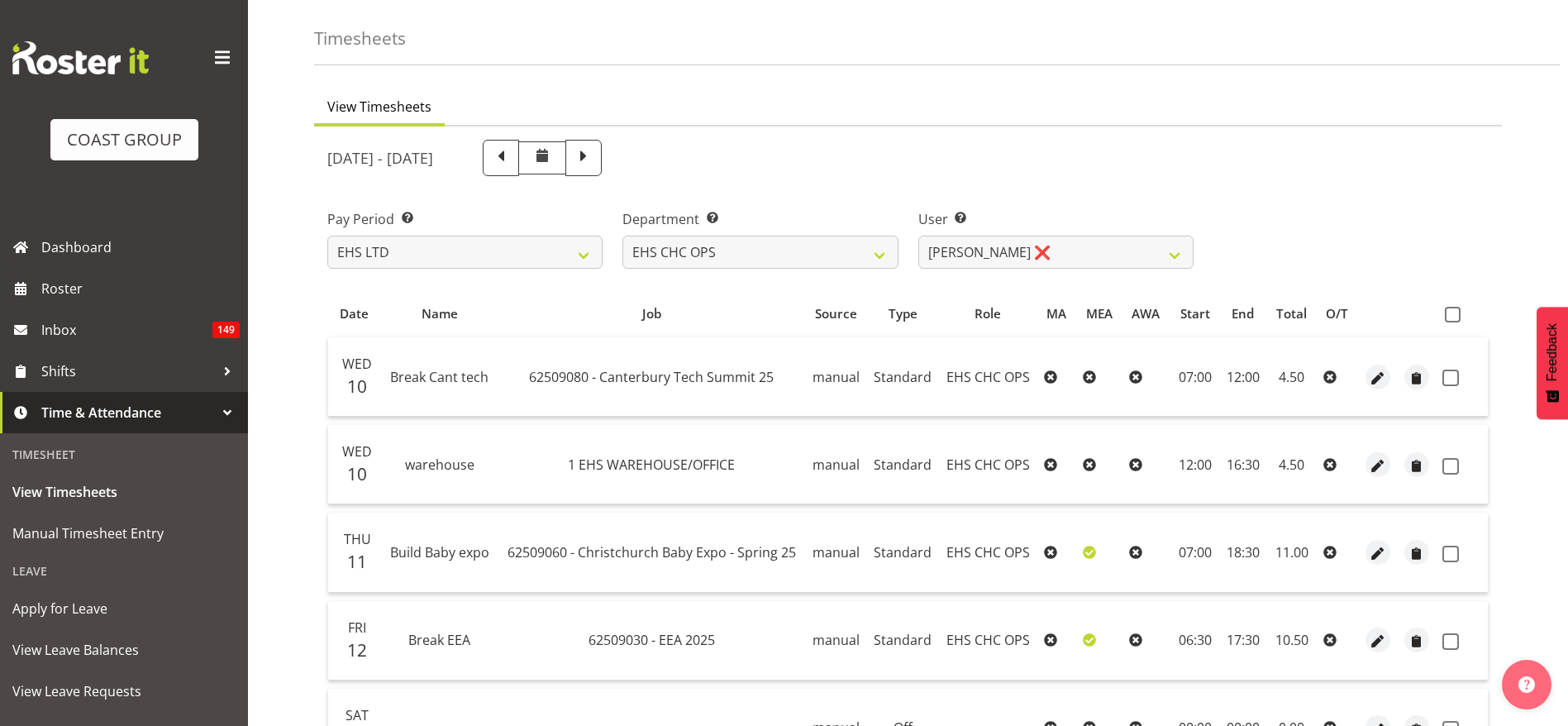
click at [1459, 319] on span at bounding box center [1452, 314] width 16 height 16
click at [1455, 319] on input "checkbox" at bounding box center [1449, 314] width 10 height 10
checkbox input "true"
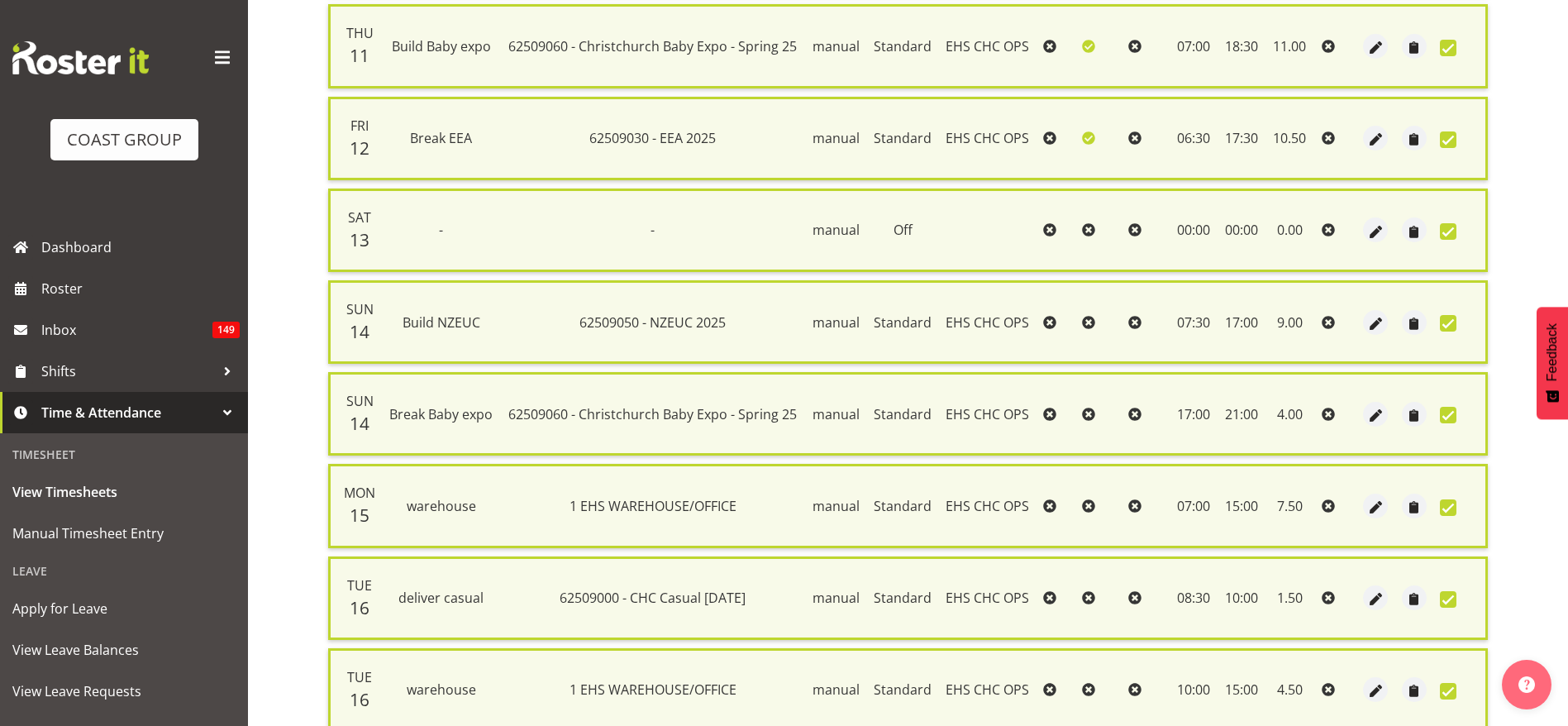
scroll to position [717, 0]
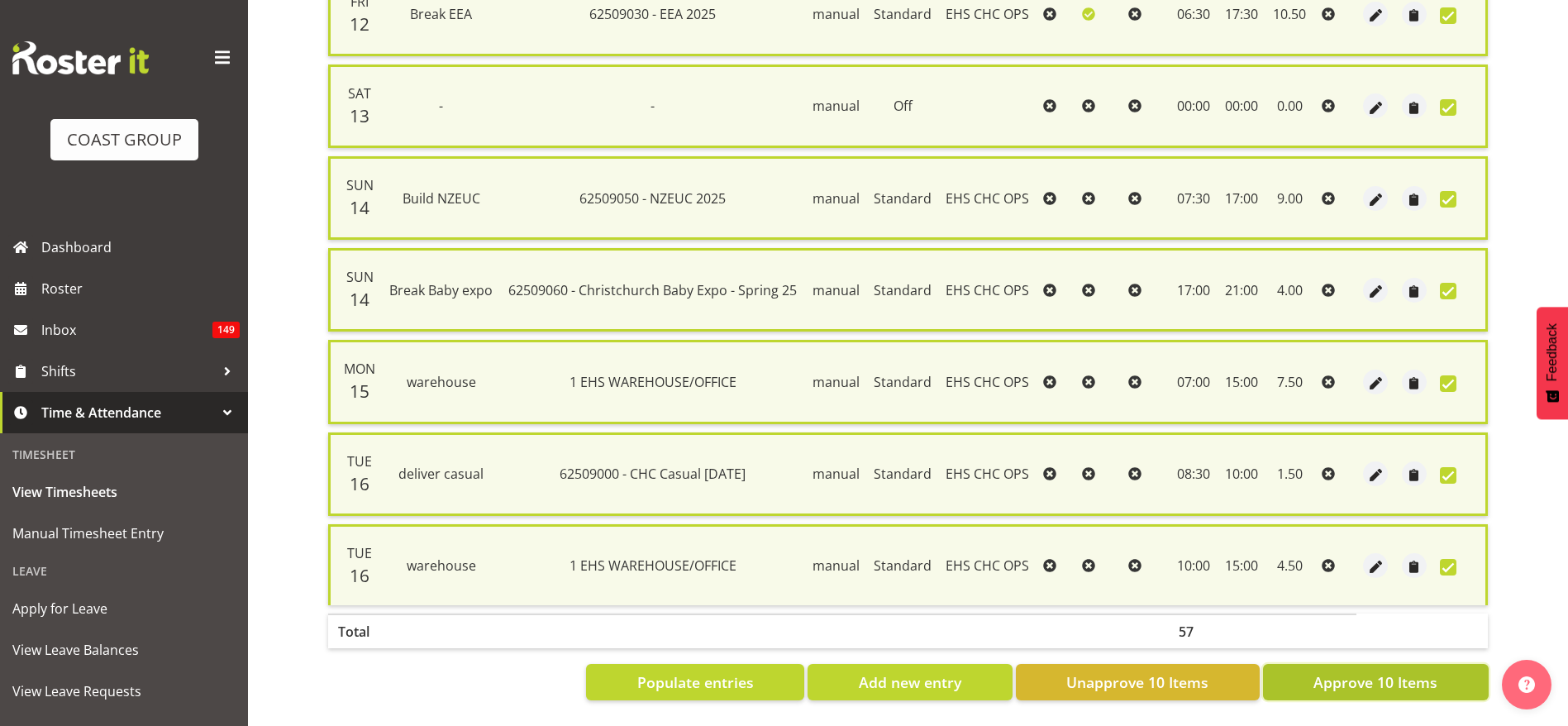
click at [1342, 671] on span "Approve 10 Items" at bounding box center [1375, 682] width 124 height 22
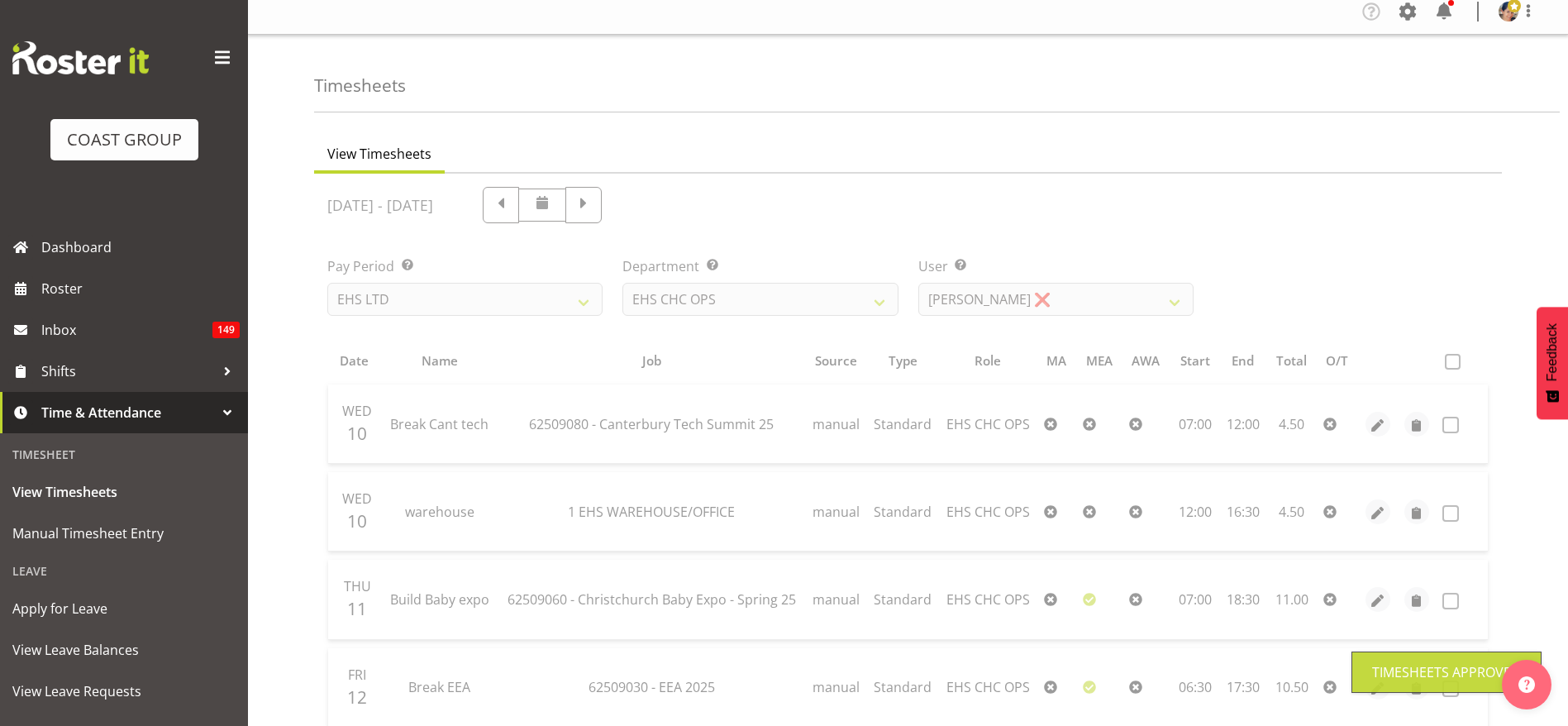
scroll to position [0, 0]
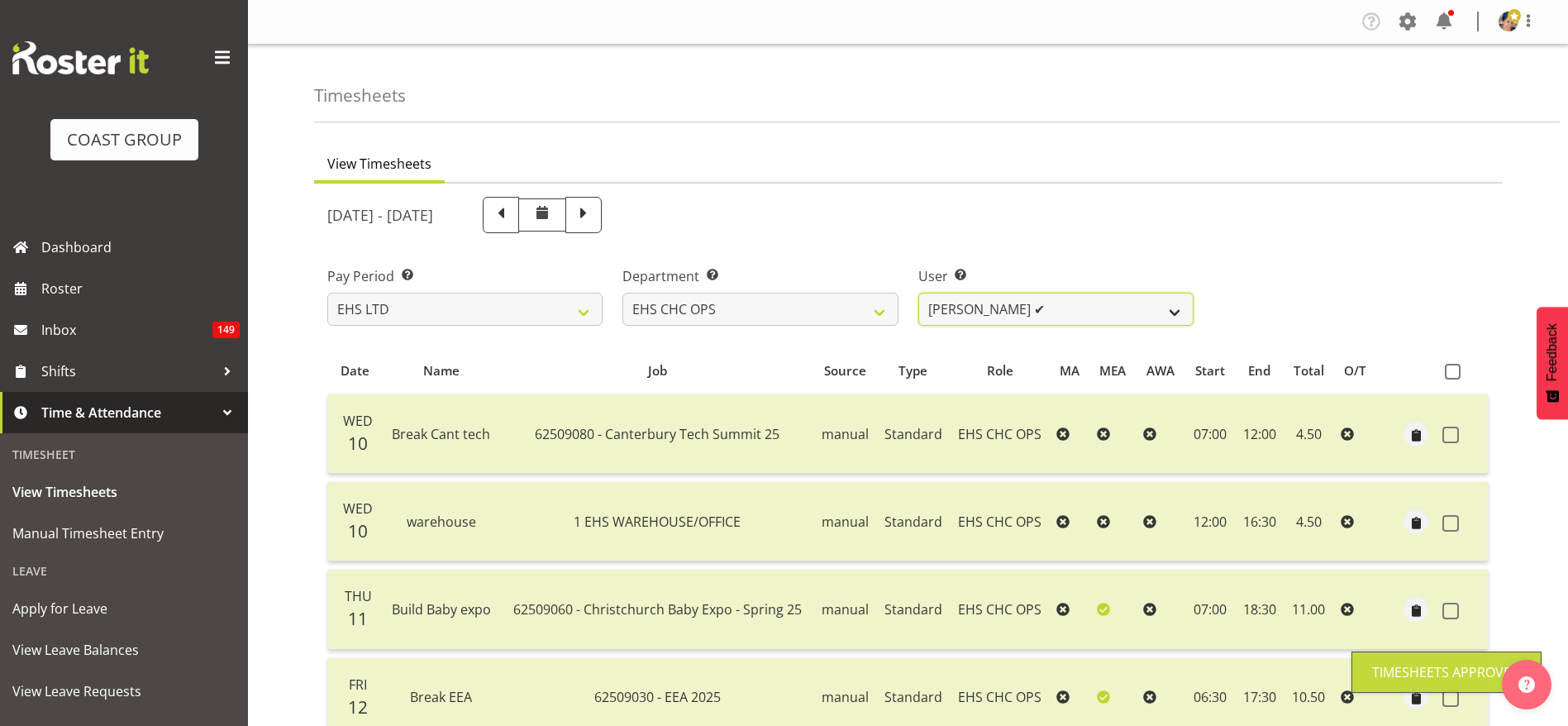
click at [1107, 306] on select "[PERSON_NAME] ✔ [PERSON_NAME] ✔ [PERSON_NAME] ❌ [PERSON_NAME] ✔ [PERSON_NAME] ✔…" at bounding box center [1055, 308] width 275 height 33
click at [918, 292] on select "[PERSON_NAME] ✔ [PERSON_NAME] ✔ [PERSON_NAME] ❌ [PERSON_NAME] ✔ [PERSON_NAME] ✔…" at bounding box center [1055, 308] width 275 height 33
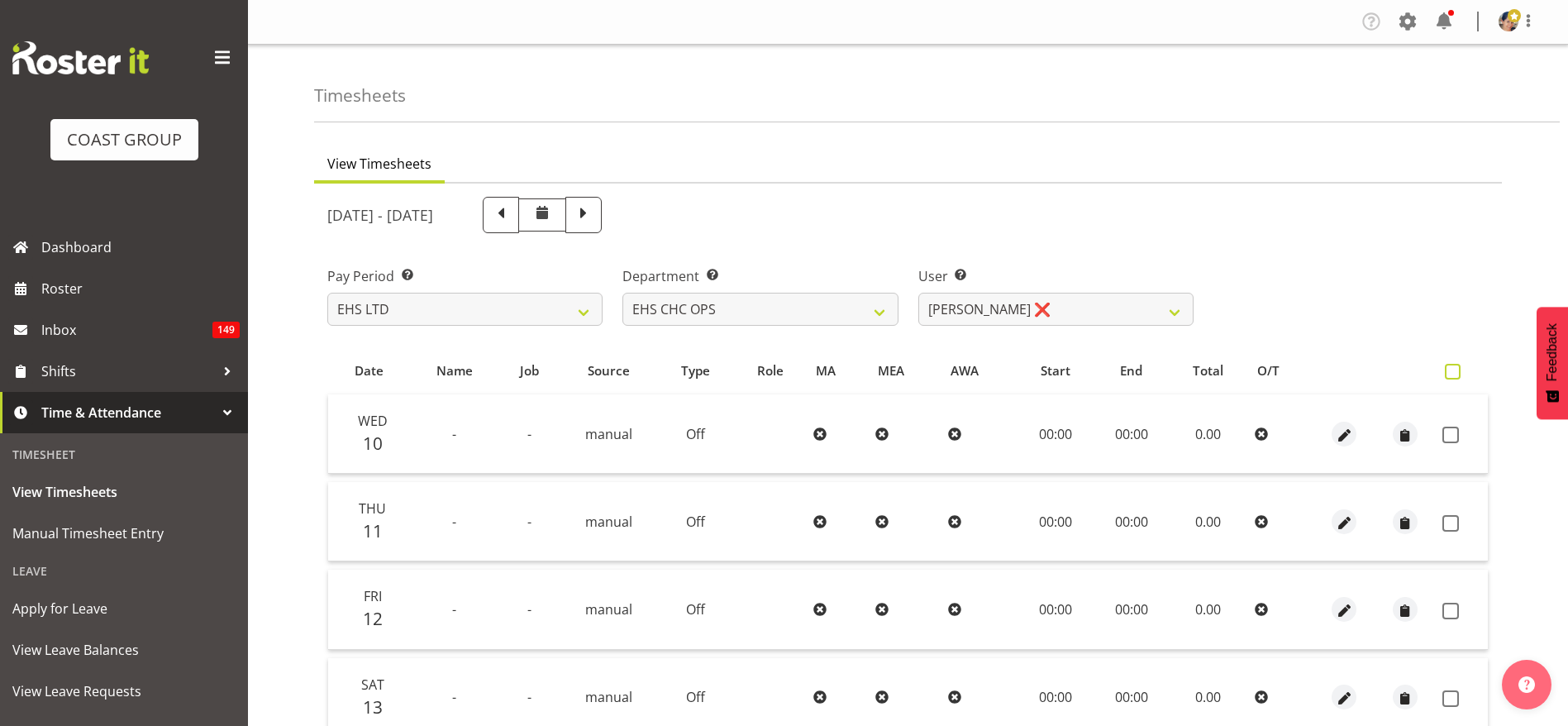
click at [1458, 373] on span at bounding box center [1452, 371] width 16 height 16
click at [1455, 373] on input "checkbox" at bounding box center [1449, 371] width 10 height 10
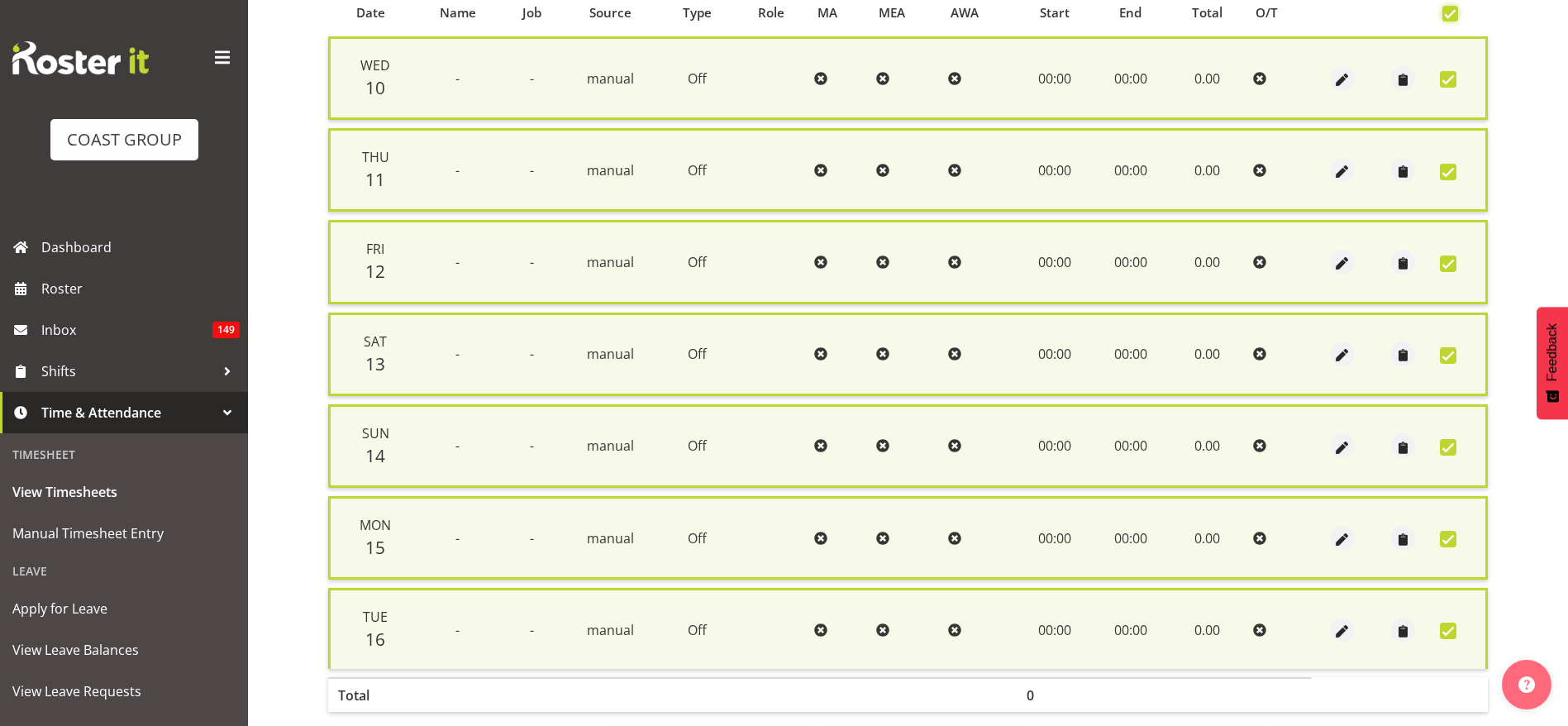
scroll to position [440, 0]
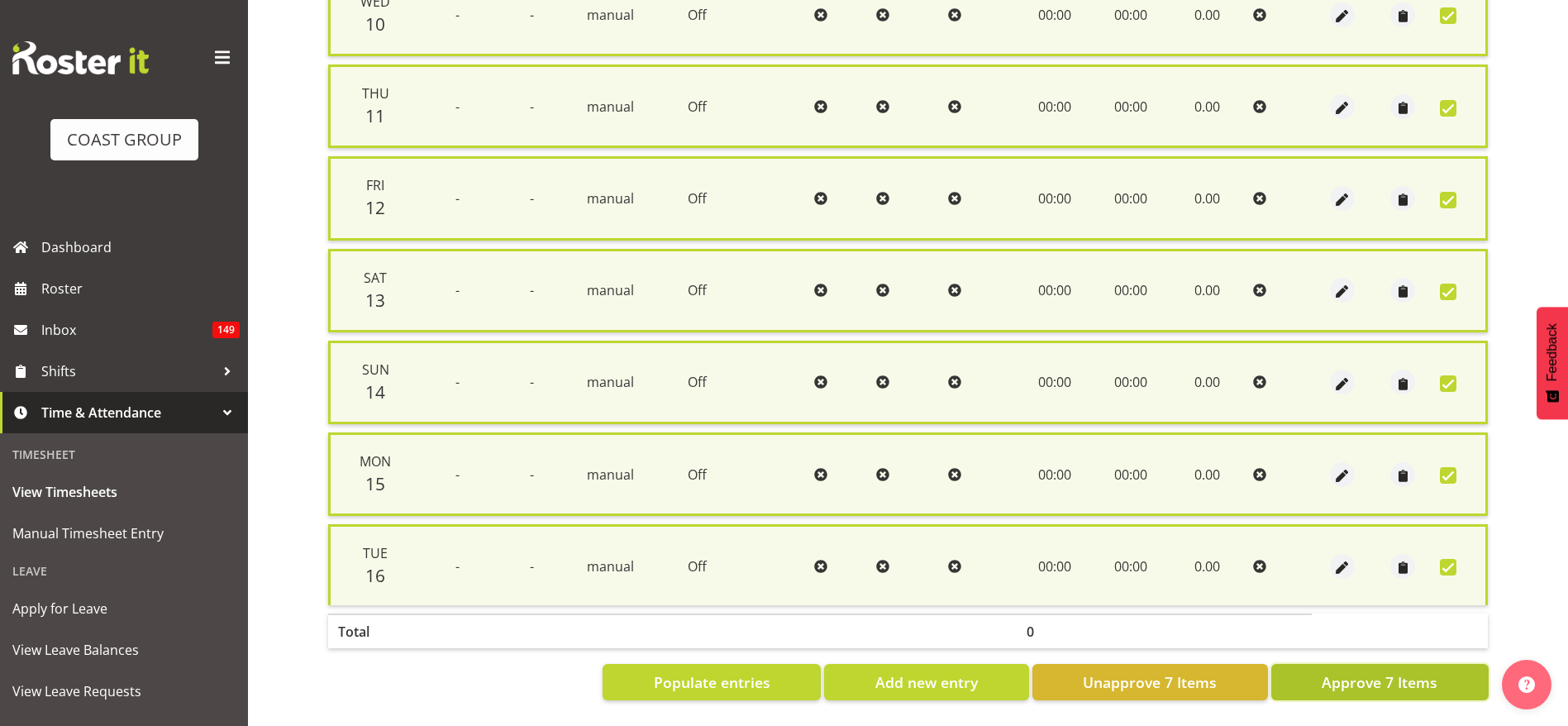
click at [1350, 671] on span "Approve 7 Items" at bounding box center [1379, 682] width 116 height 22
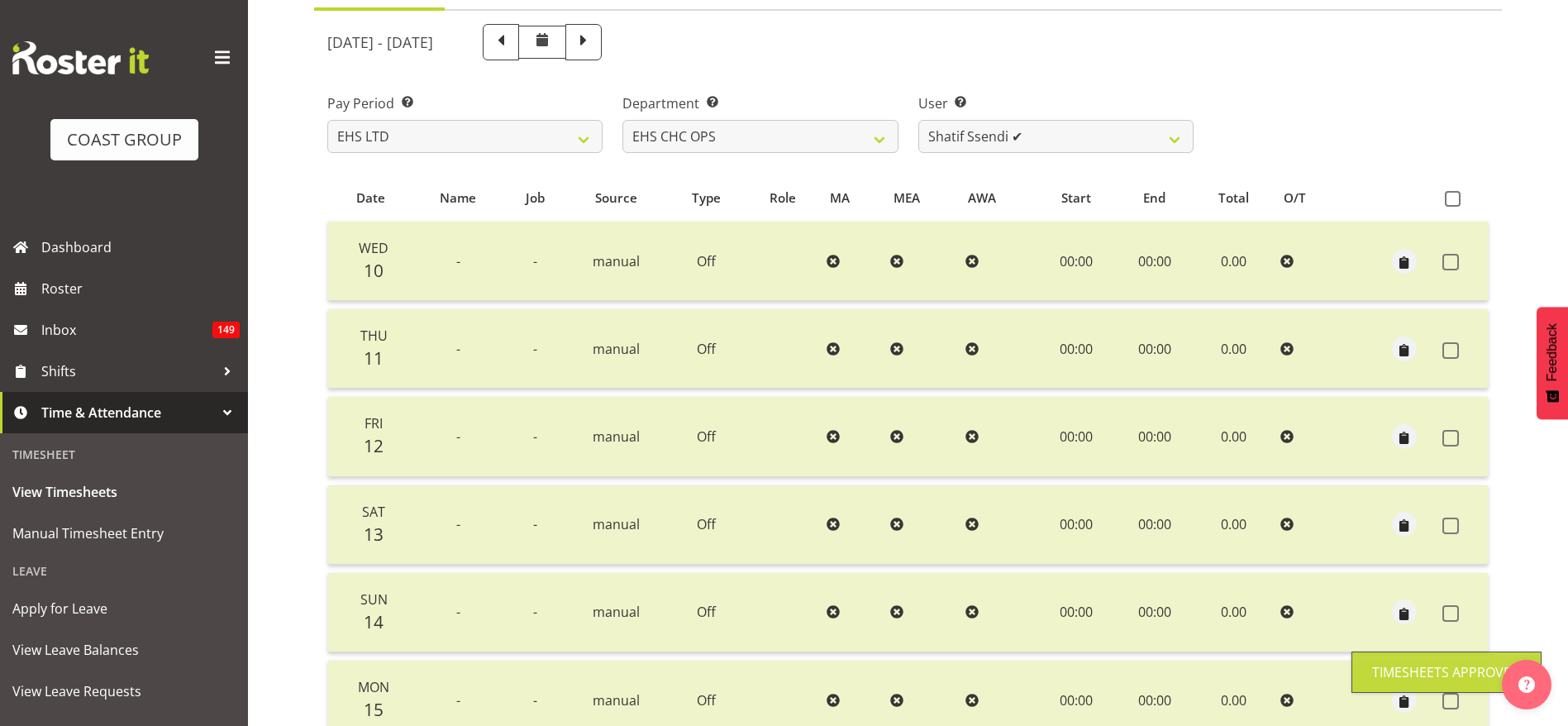
scroll to position [0, 0]
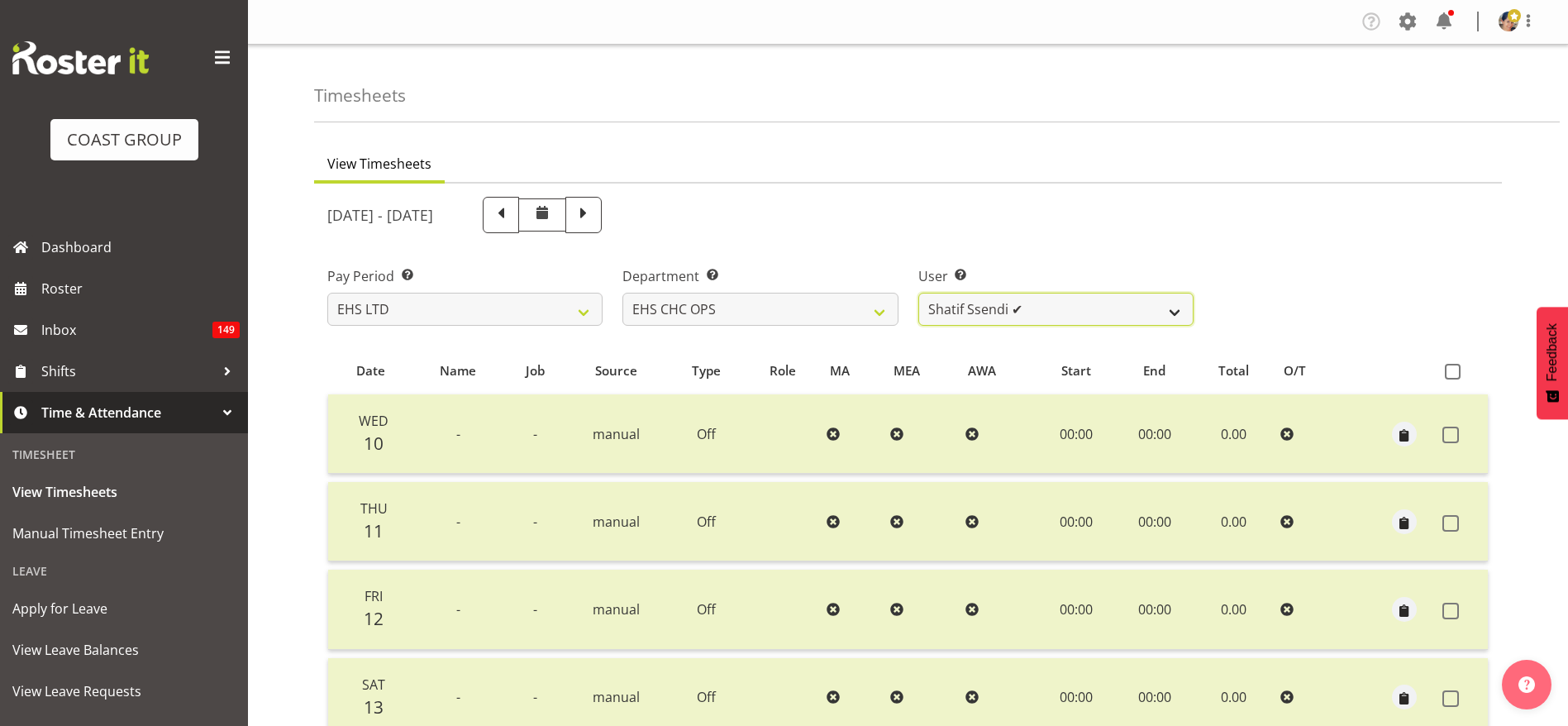
click at [1001, 316] on select "[PERSON_NAME] ✔ [PERSON_NAME] ✔ [PERSON_NAME] ❌ [PERSON_NAME] ✔ [PERSON_NAME] ✔…" at bounding box center [1055, 308] width 275 height 33
click at [918, 292] on select "[PERSON_NAME] ✔ [PERSON_NAME] ✔ [PERSON_NAME] ❌ [PERSON_NAME] ✔ [PERSON_NAME] ✔…" at bounding box center [1055, 308] width 275 height 33
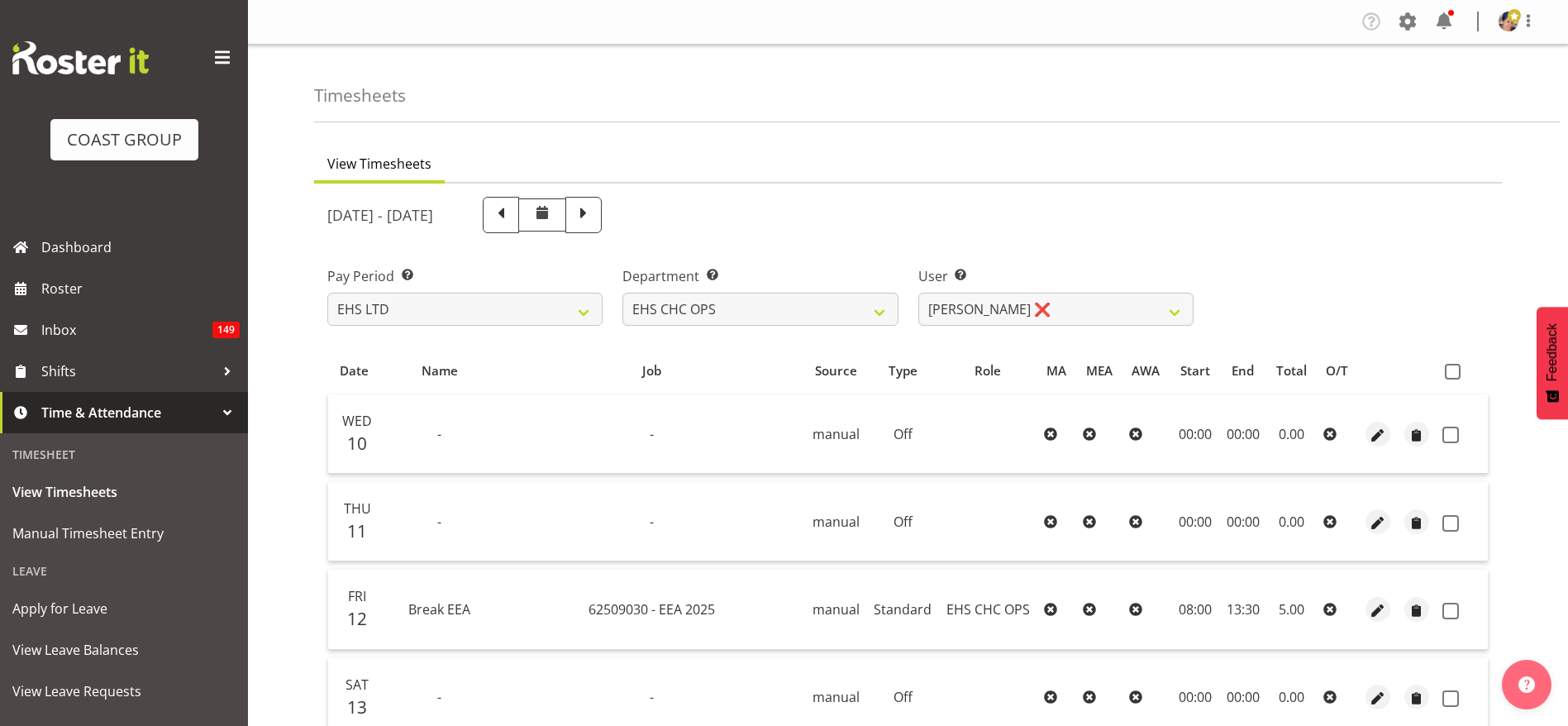
click at [1440, 371] on th at bounding box center [1461, 370] width 52 height 31
click at [1453, 373] on span at bounding box center [1452, 371] width 16 height 16
click at [1453, 373] on input "checkbox" at bounding box center [1449, 371] width 10 height 10
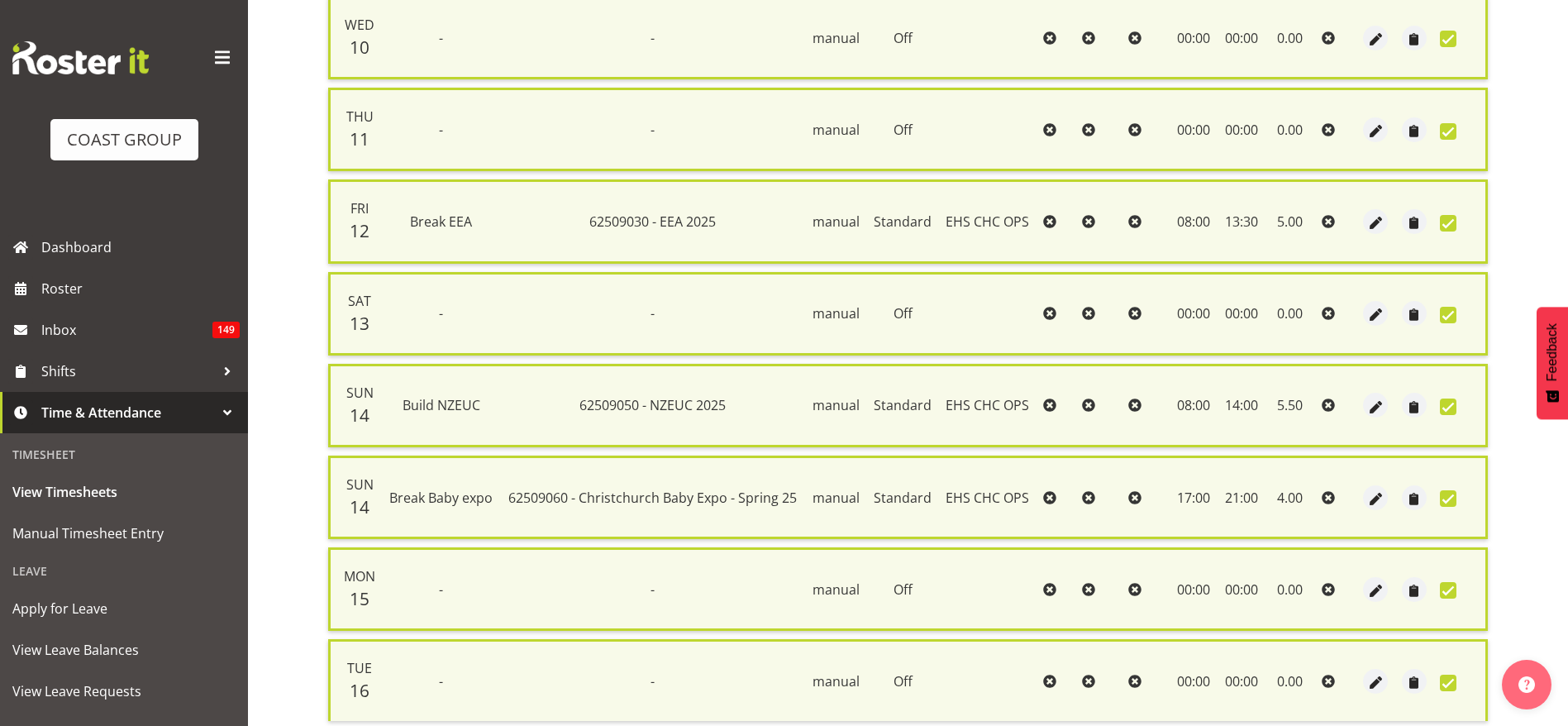
scroll to position [534, 0]
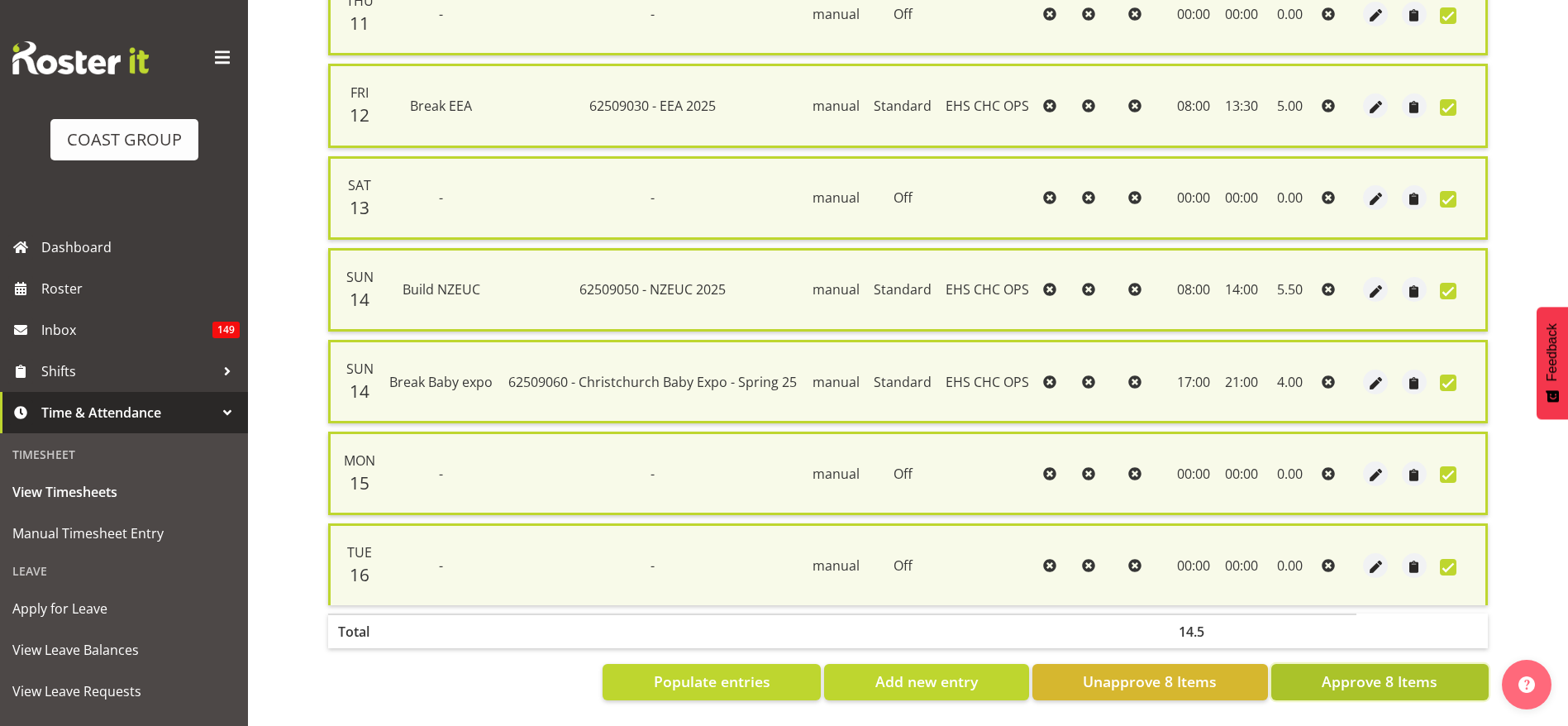
click at [1381, 670] on span "Approve 8 Items" at bounding box center [1379, 681] width 116 height 22
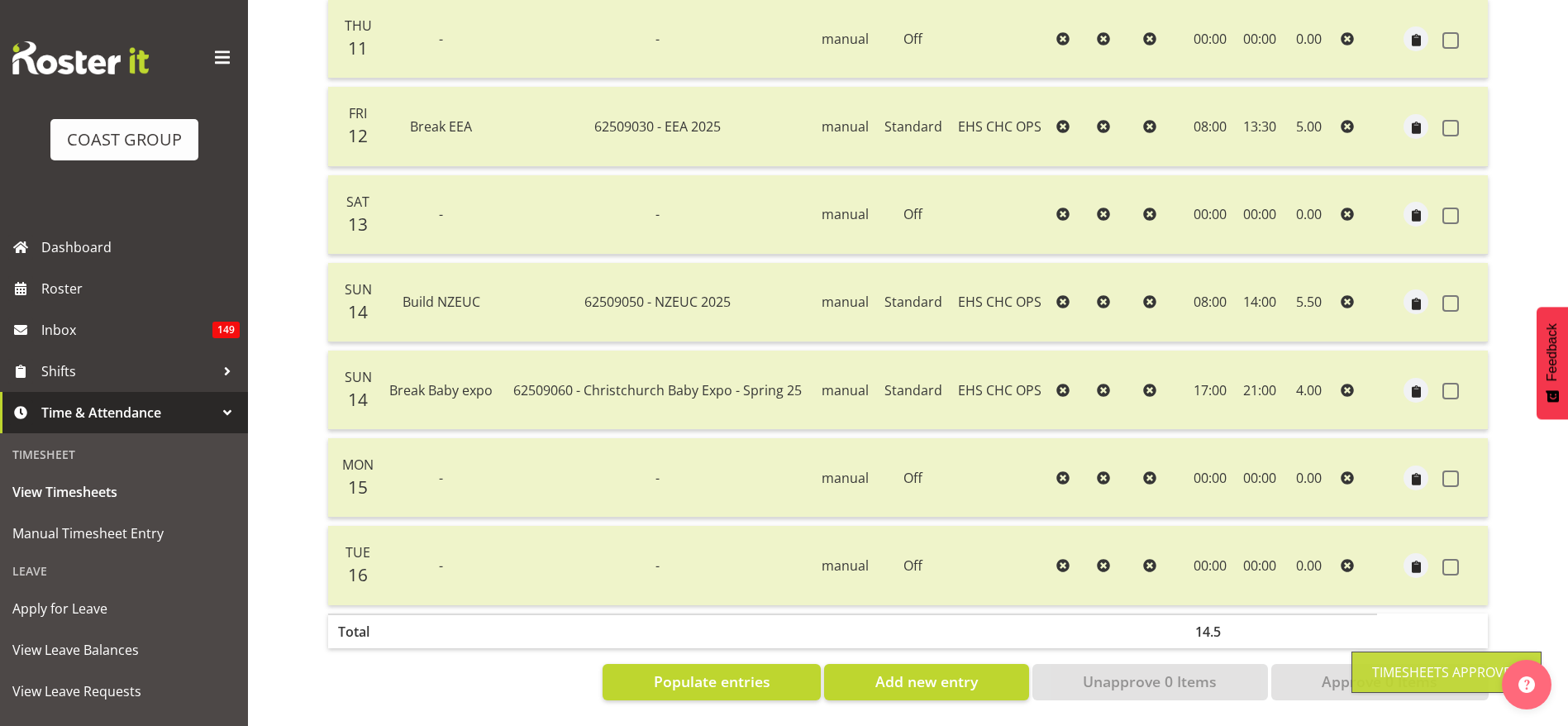
scroll to position [0, 0]
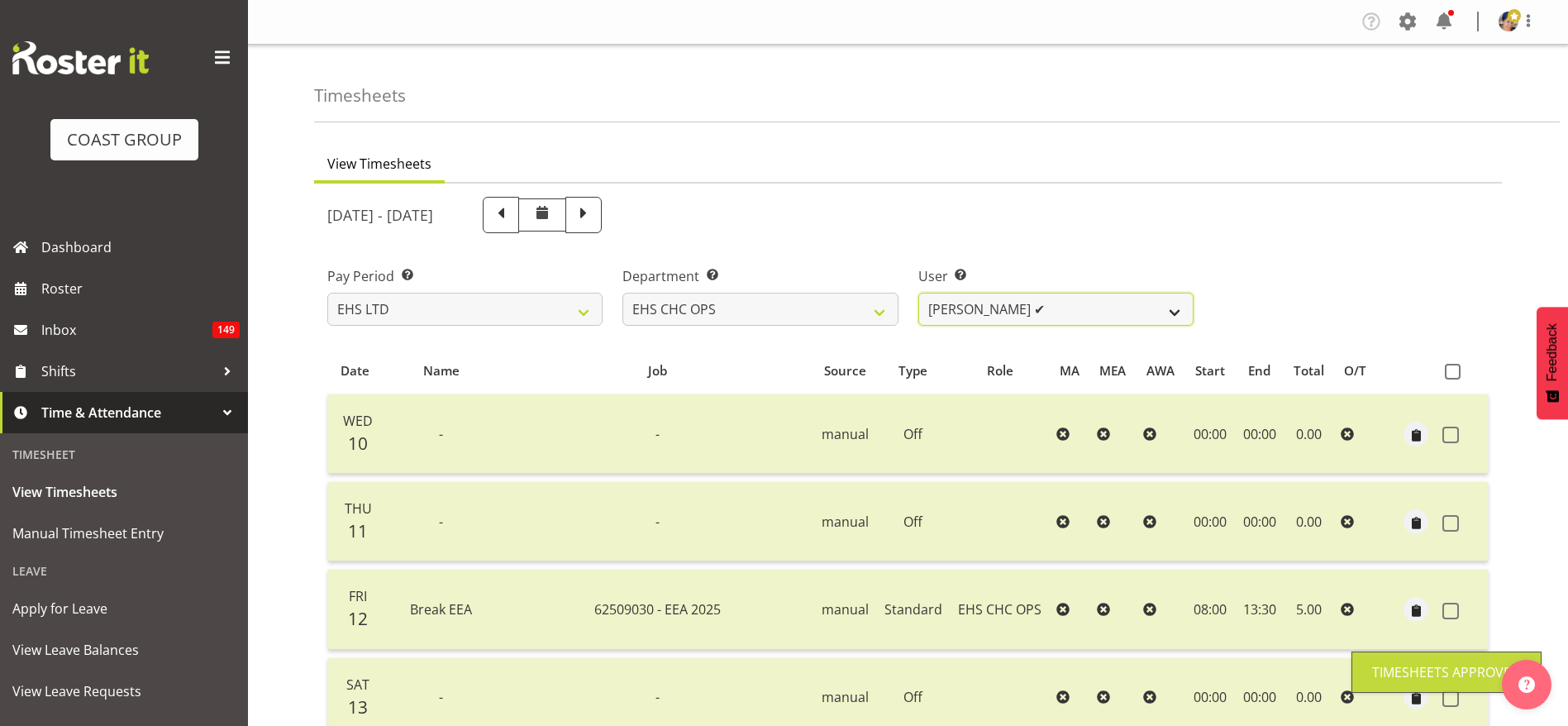
click at [1043, 308] on select "[PERSON_NAME] ✔ [PERSON_NAME] ✔ [PERSON_NAME] ❌ [PERSON_NAME] ✔ [PERSON_NAME] ✔…" at bounding box center [1055, 308] width 275 height 33
click at [918, 292] on select "[PERSON_NAME] ✔ [PERSON_NAME] ✔ [PERSON_NAME] ❌ [PERSON_NAME] ✔ [PERSON_NAME] ✔…" at bounding box center [1055, 308] width 275 height 33
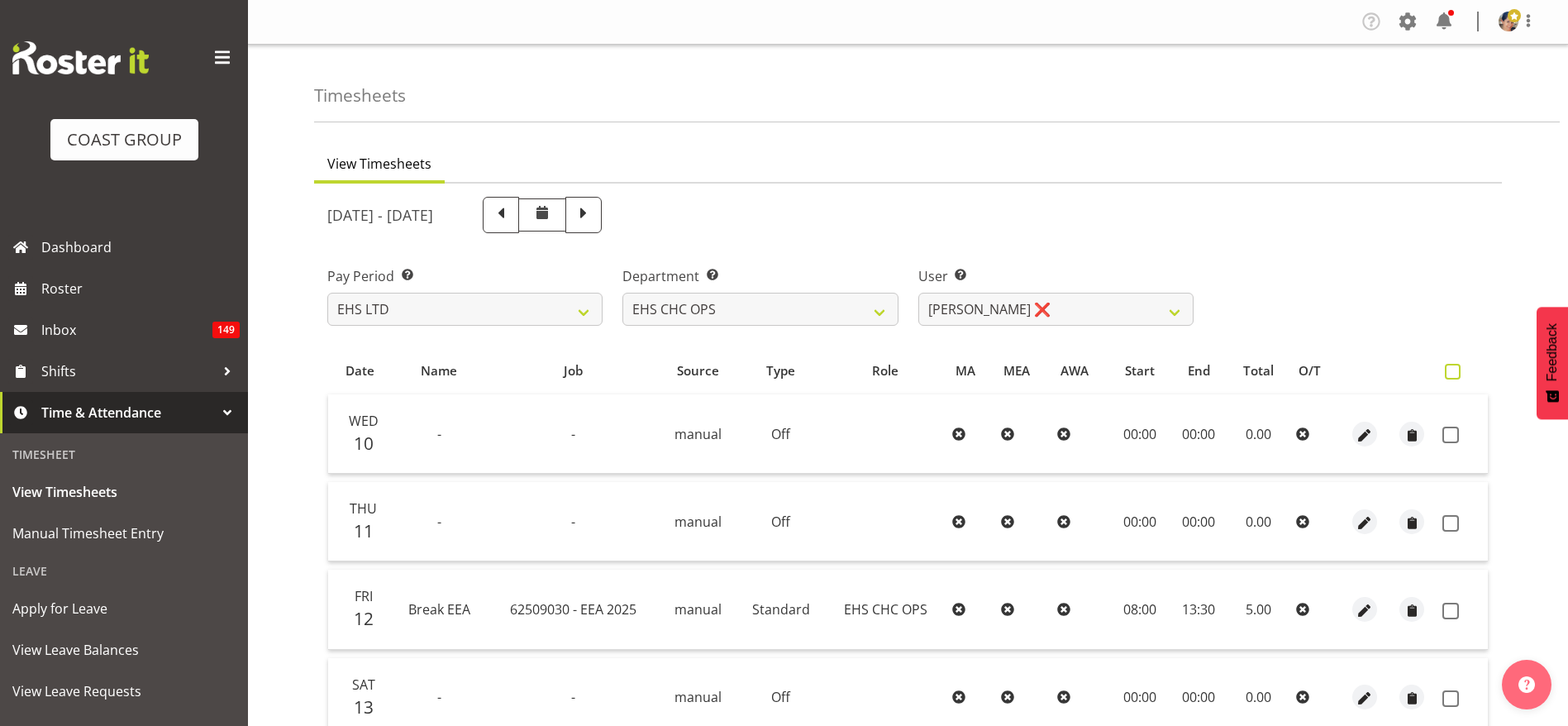
click at [1461, 371] on span at bounding box center [1452, 371] width 16 height 16
click at [1455, 371] on input "checkbox" at bounding box center [1449, 371] width 10 height 10
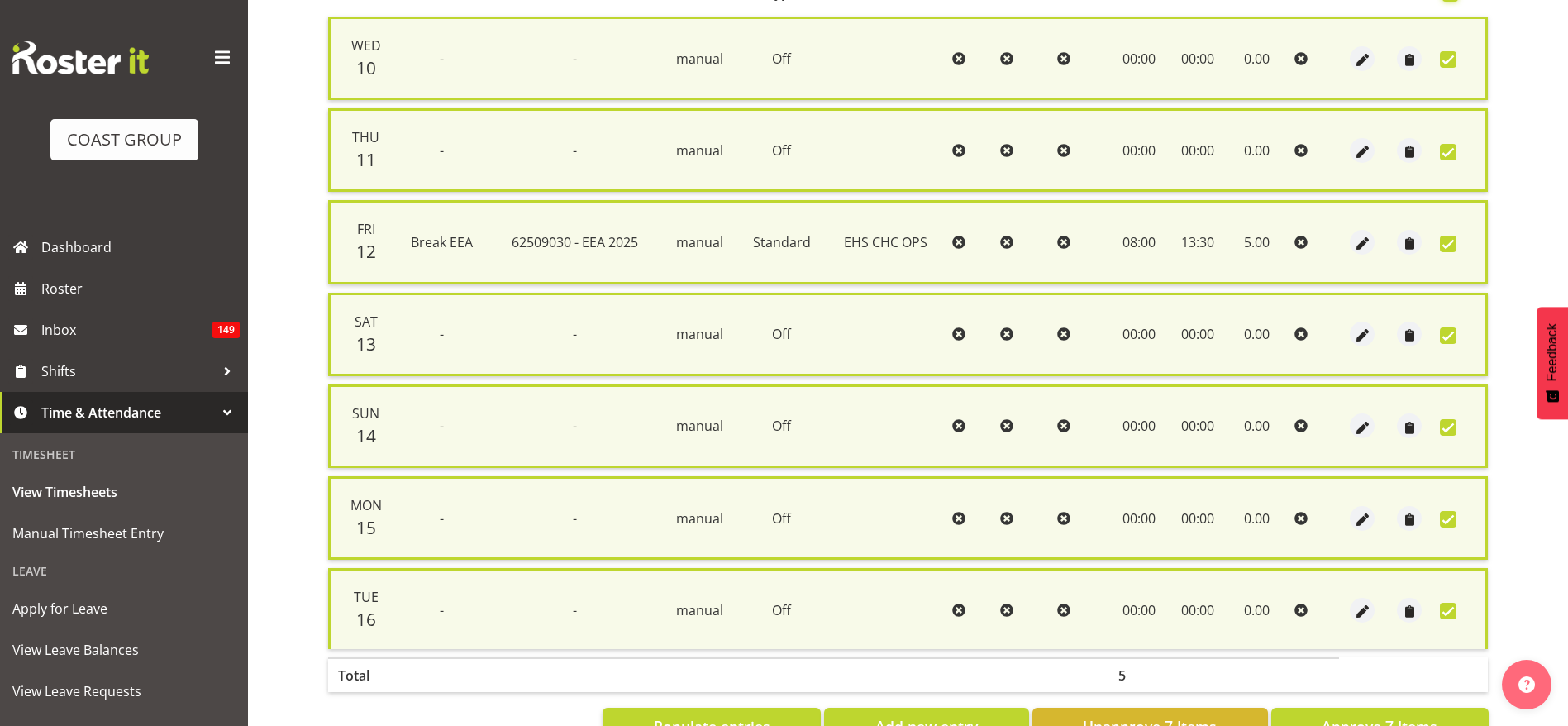
scroll to position [440, 0]
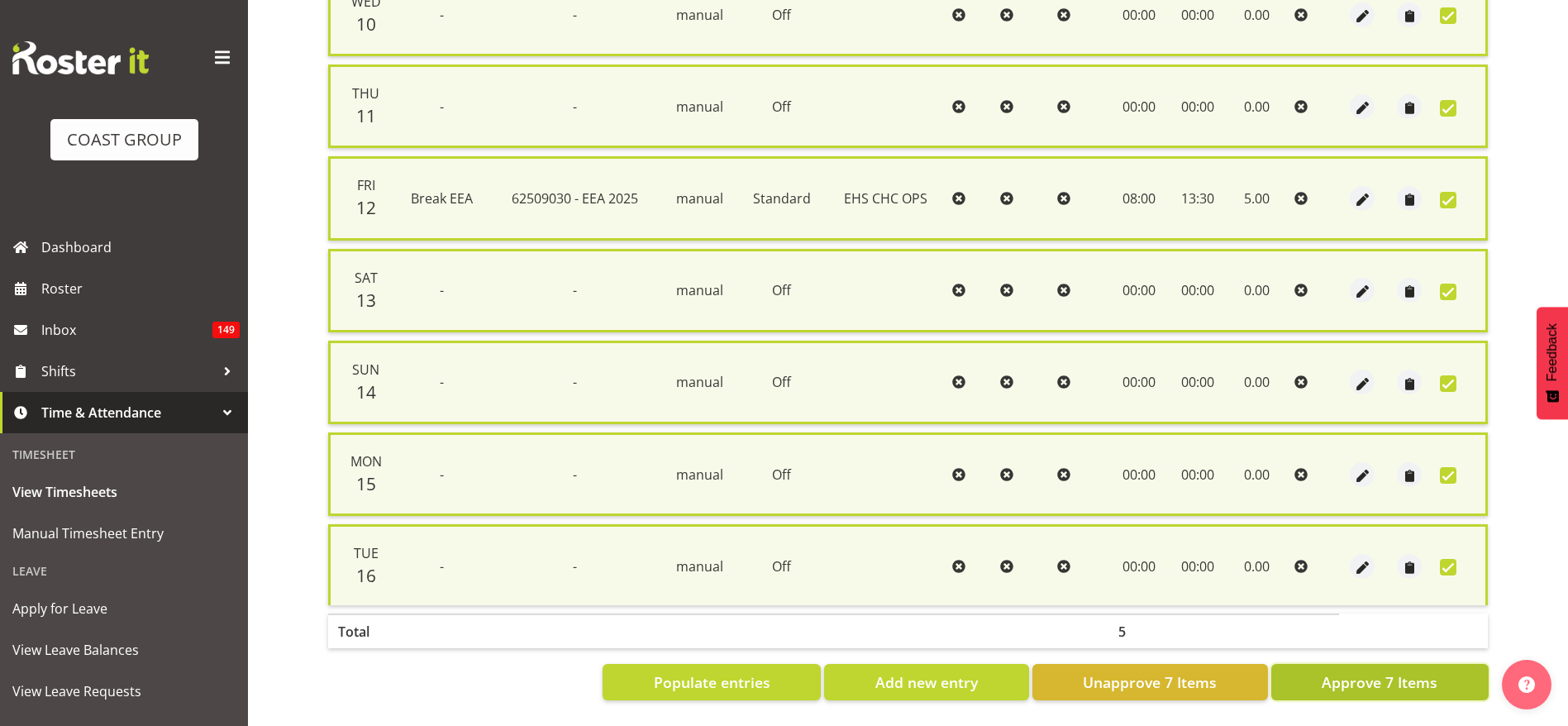
click at [1387, 671] on span "Approve 7 Items" at bounding box center [1379, 682] width 116 height 22
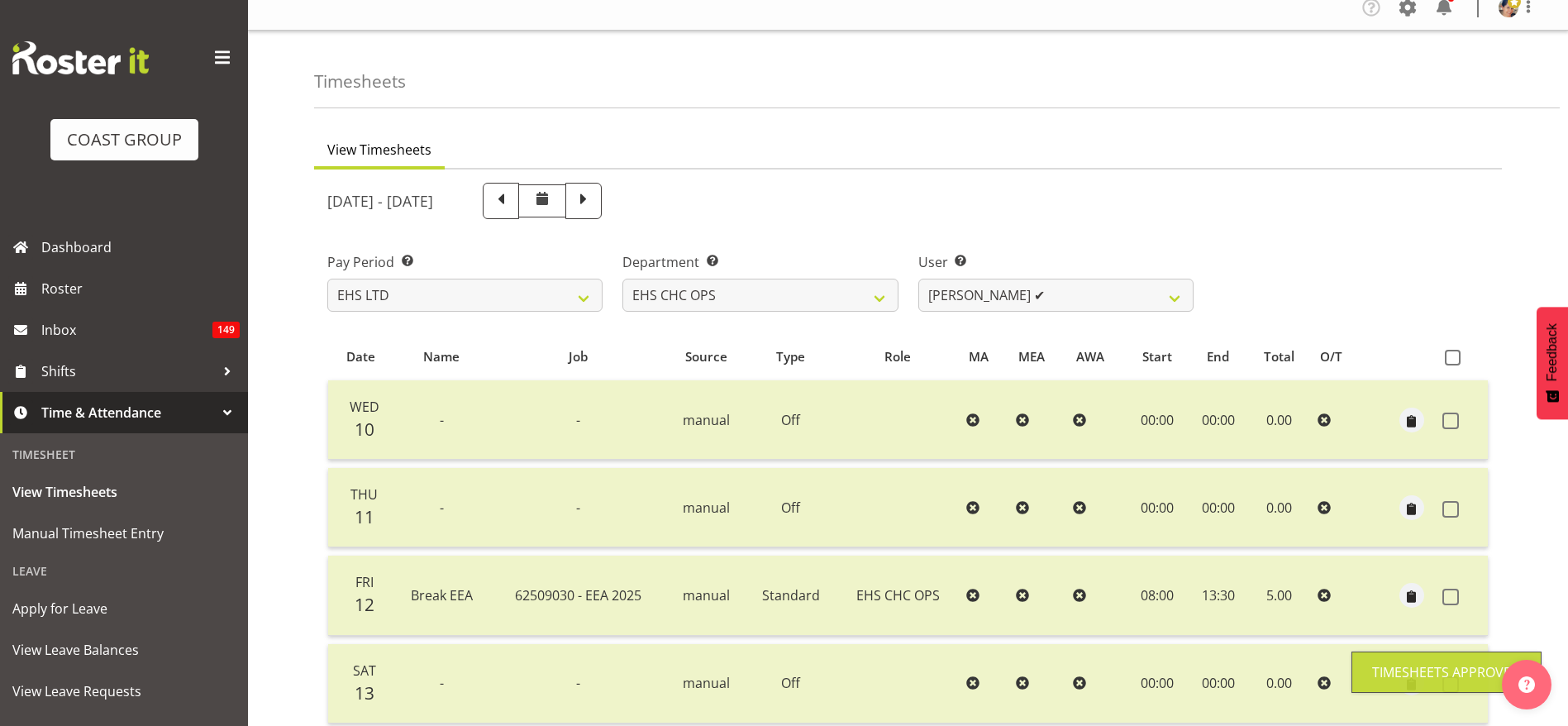
scroll to position [0, 0]
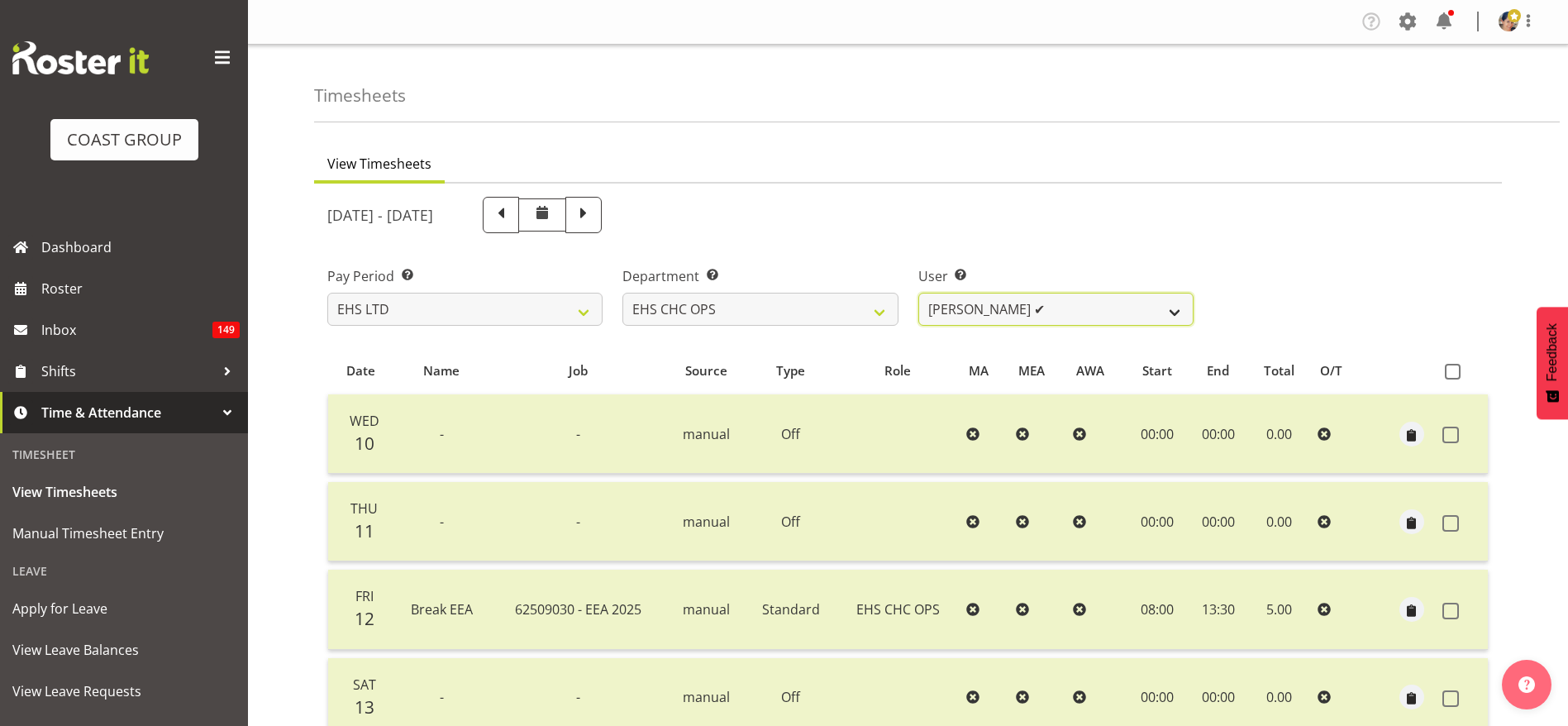
click at [962, 307] on select "[PERSON_NAME] ✔ [PERSON_NAME] ✔ [PERSON_NAME] ✔ [PERSON_NAME] ✔ [PERSON_NAME] ✔…" at bounding box center [1055, 308] width 275 height 33
click at [800, 286] on label "Department Select which department you would like to view." at bounding box center [760, 275] width 275 height 20
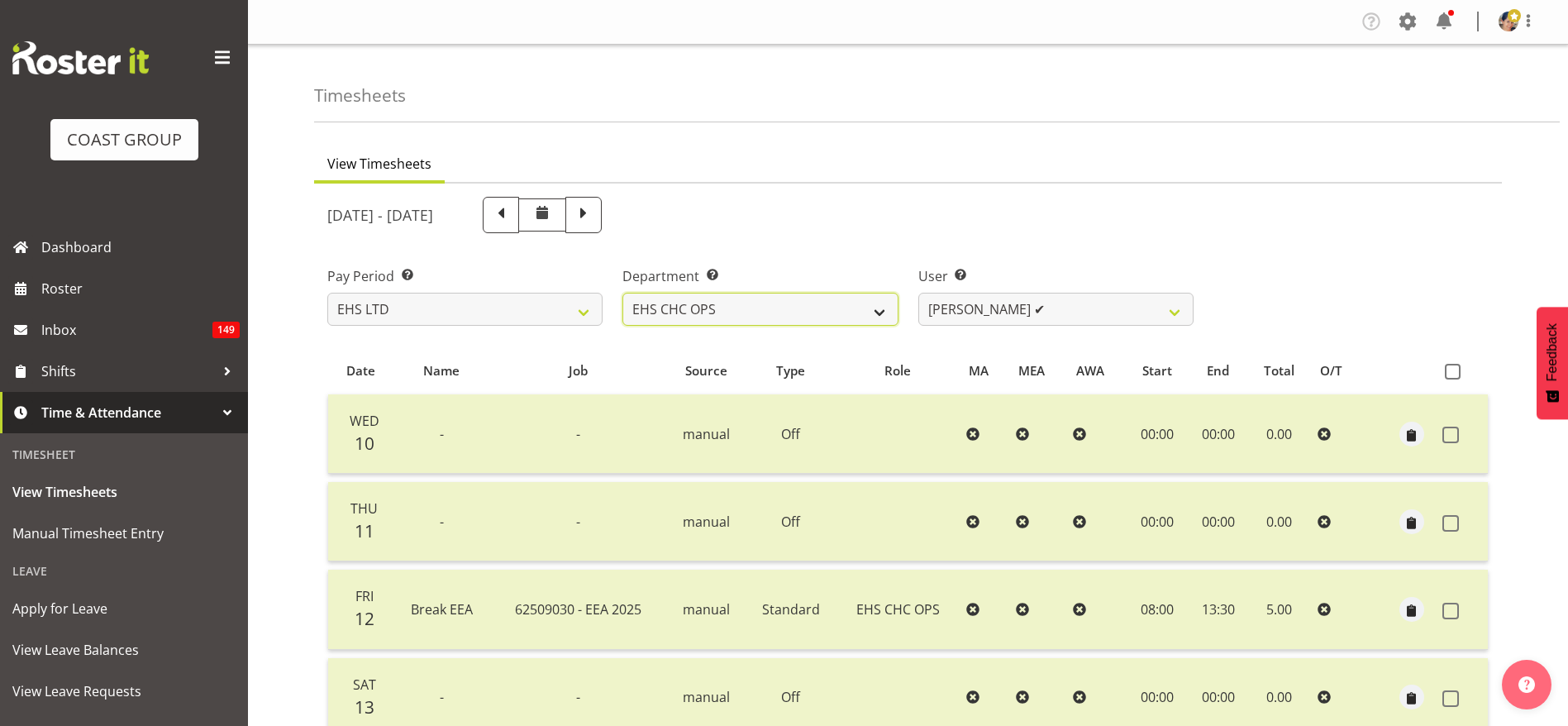
click at [792, 304] on select "EHS CHC OPS EHS CHC SALES" at bounding box center [760, 308] width 275 height 33
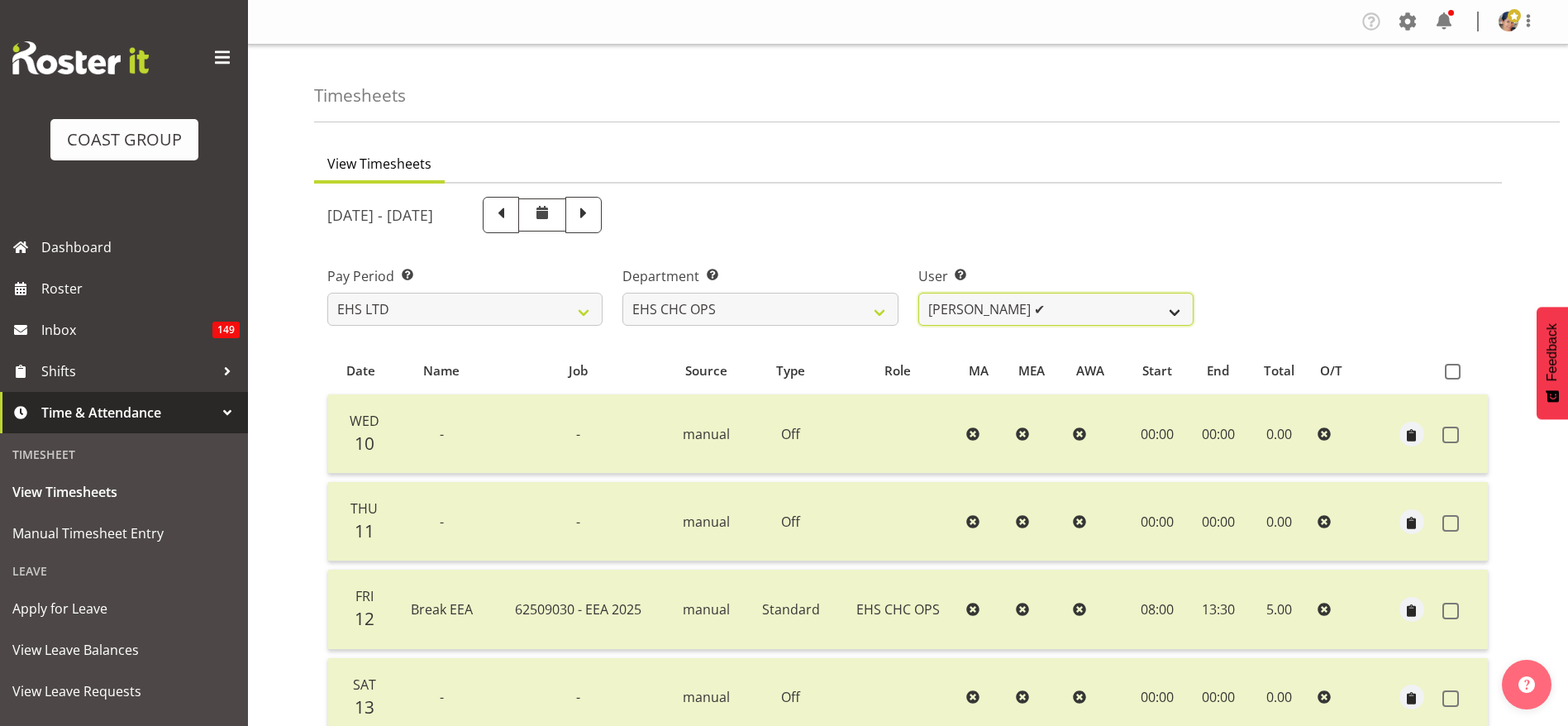
click at [980, 306] on select "[PERSON_NAME] ✔ [PERSON_NAME] ✔ [PERSON_NAME] ✔ [PERSON_NAME] ✔ [PERSON_NAME] ✔…" at bounding box center [1055, 308] width 275 height 33
